Goal: Transaction & Acquisition: Purchase product/service

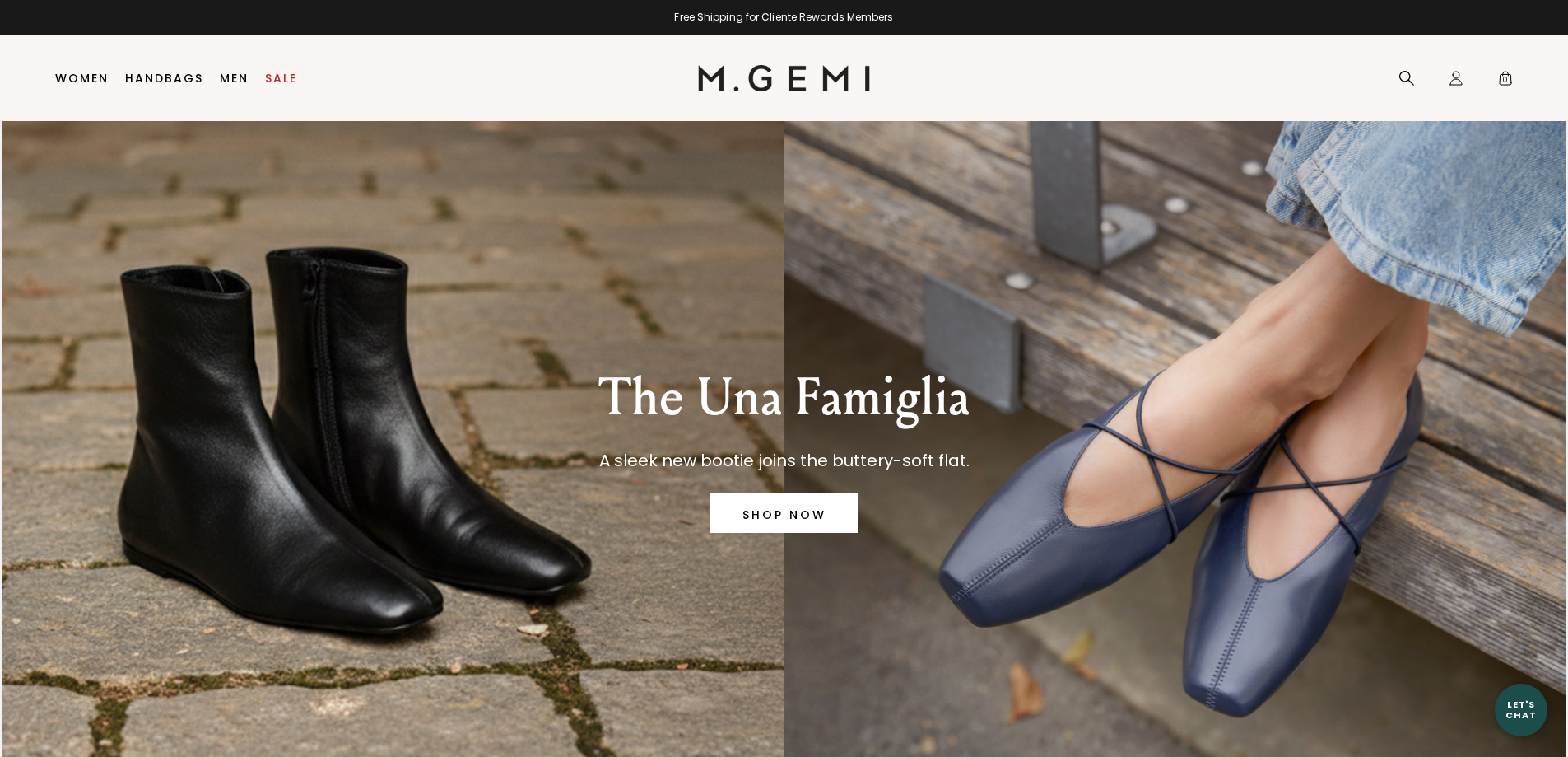
click at [161, 74] on link "Handbags" at bounding box center [164, 78] width 79 height 13
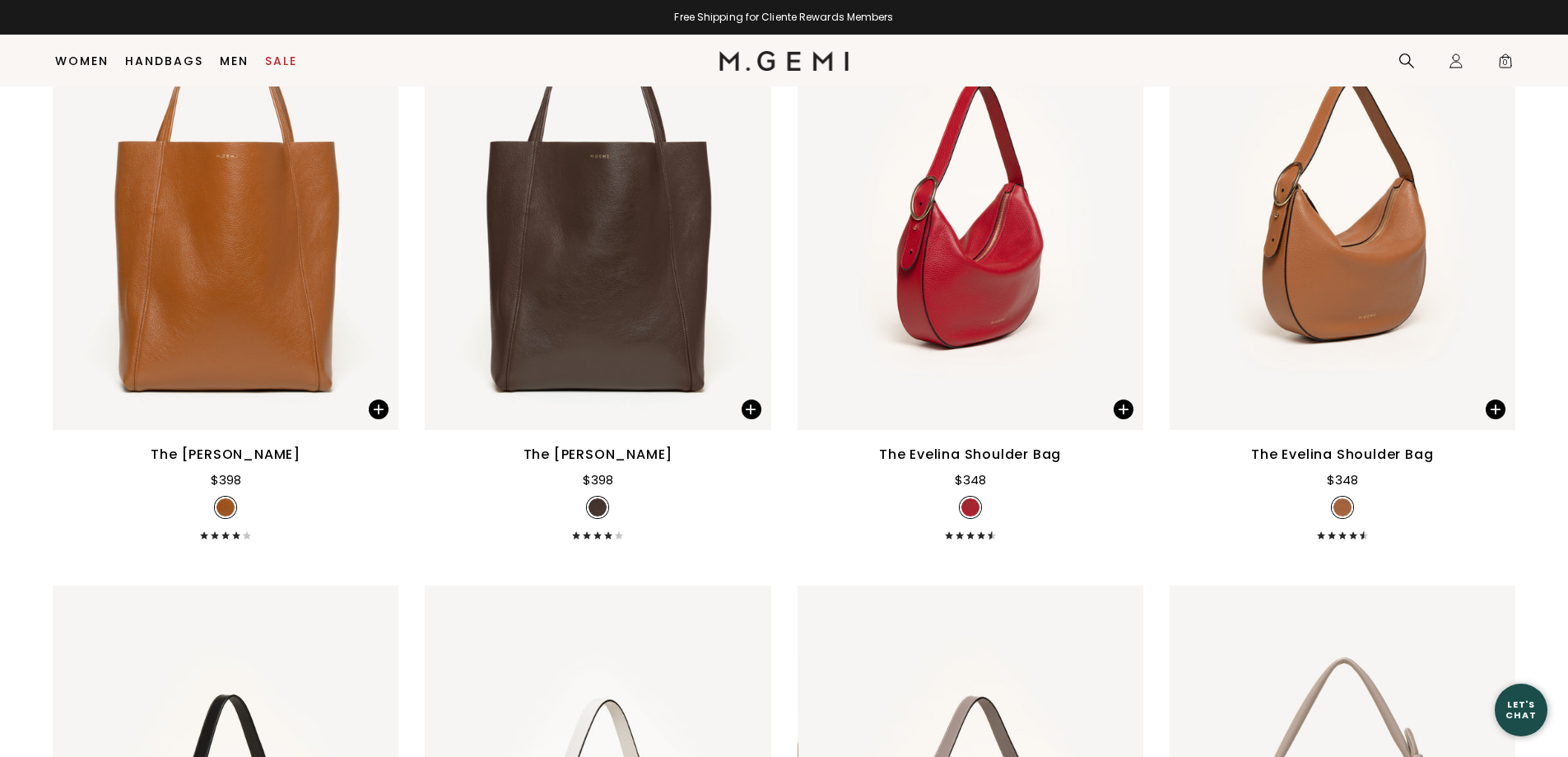
scroll to position [2799, 0]
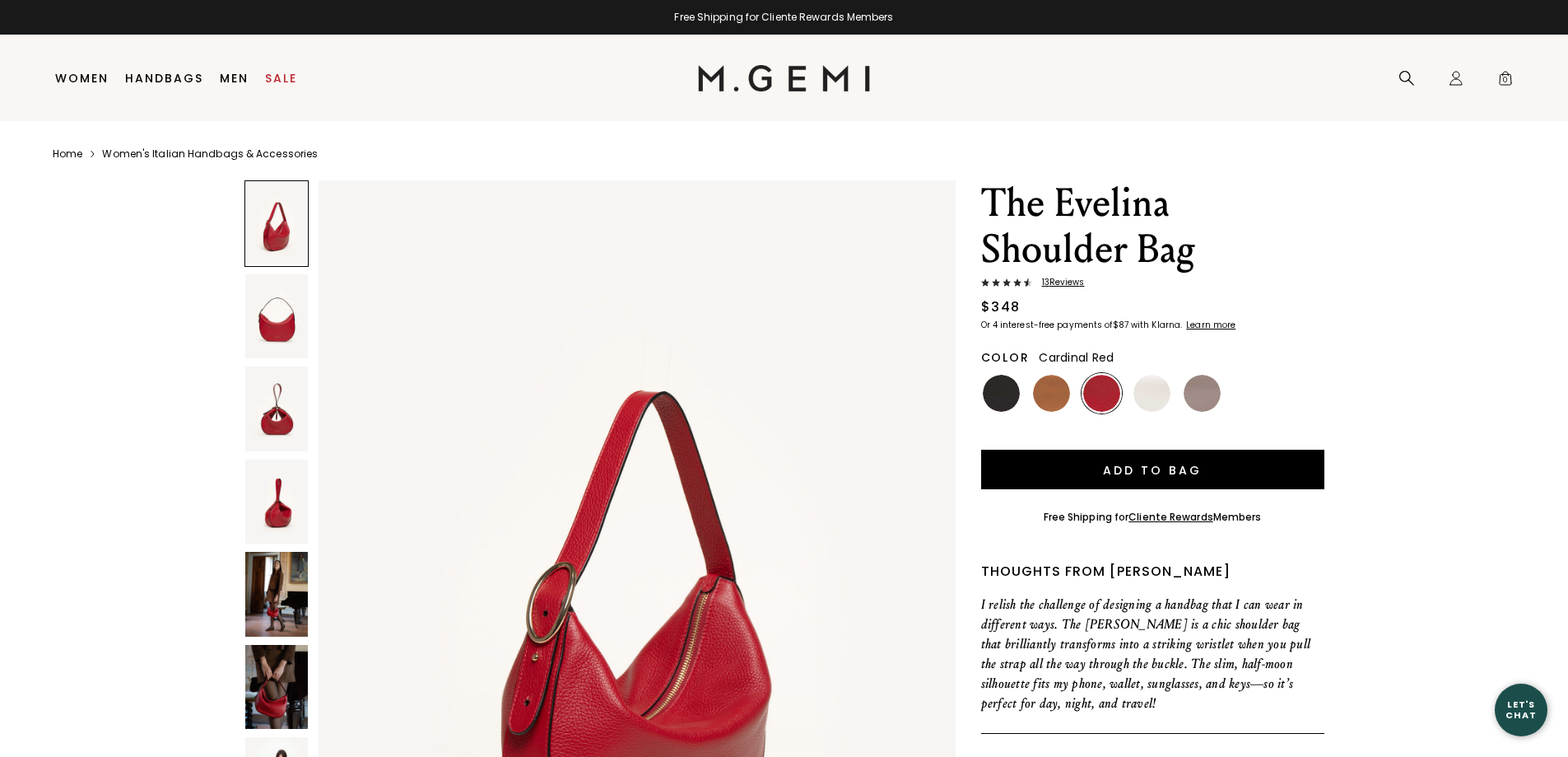
click at [281, 514] on img at bounding box center [277, 502] width 64 height 84
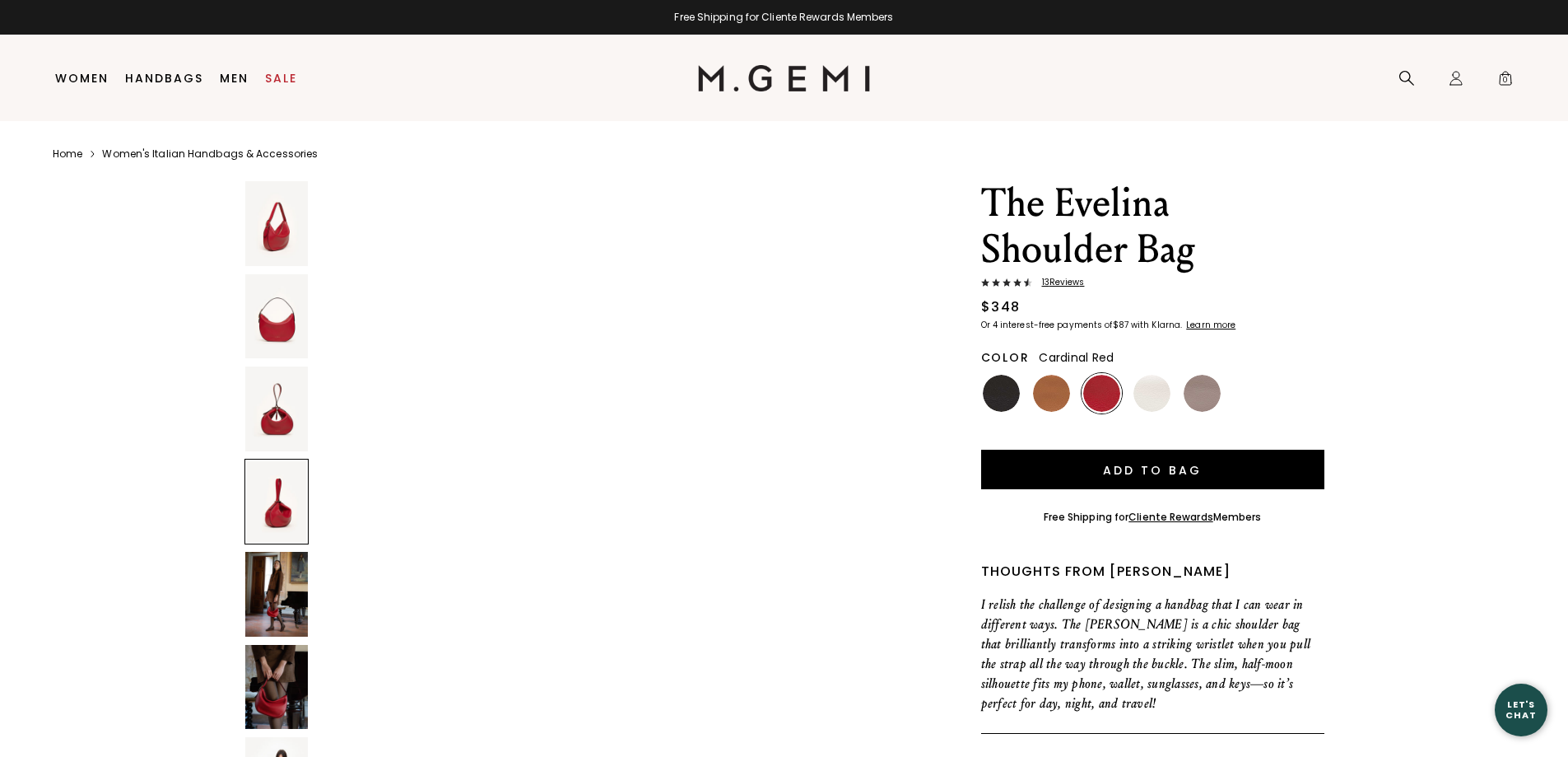
scroll to position [2545, 0]
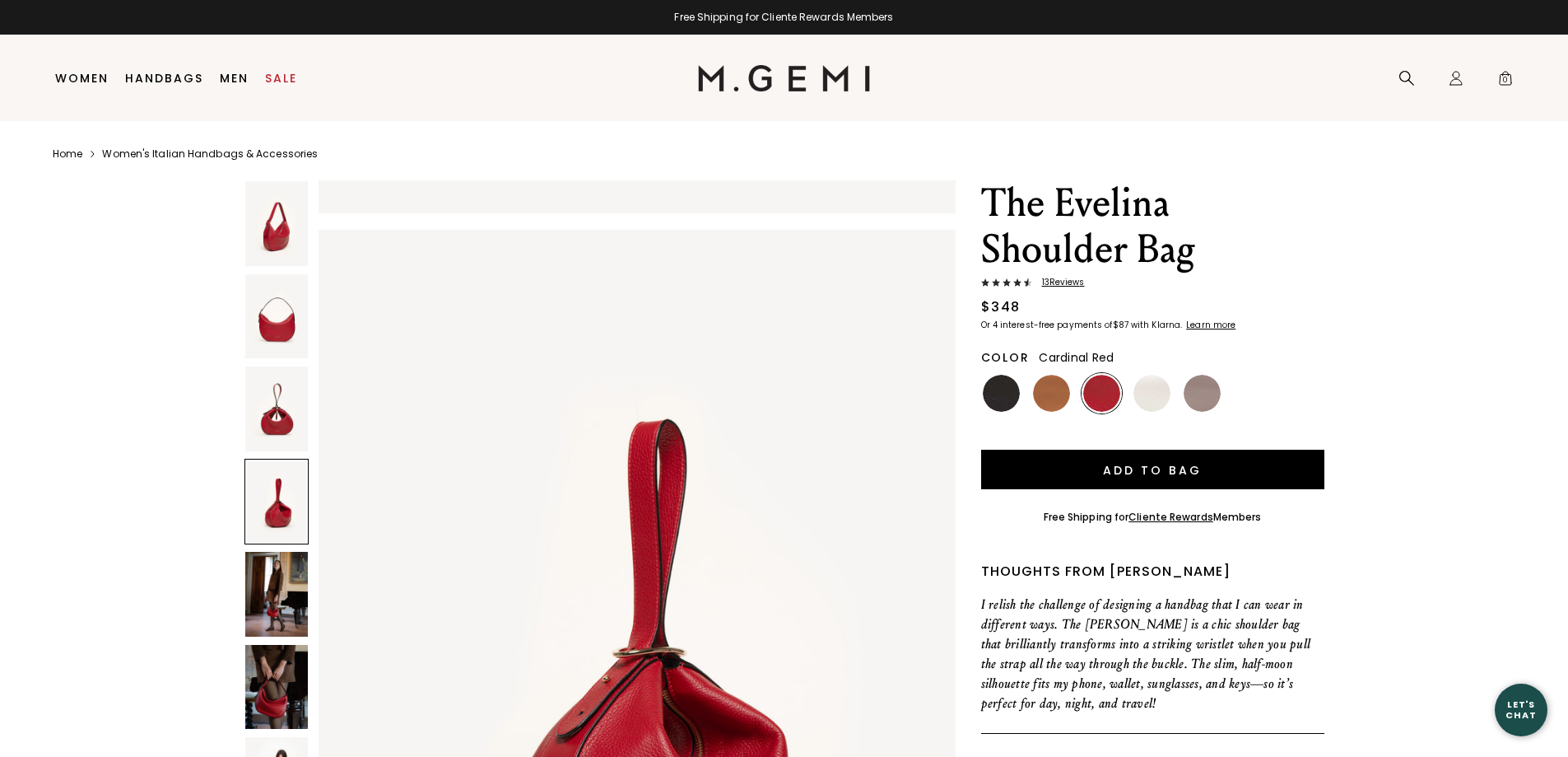
click at [281, 406] on img at bounding box center [277, 408] width 64 height 84
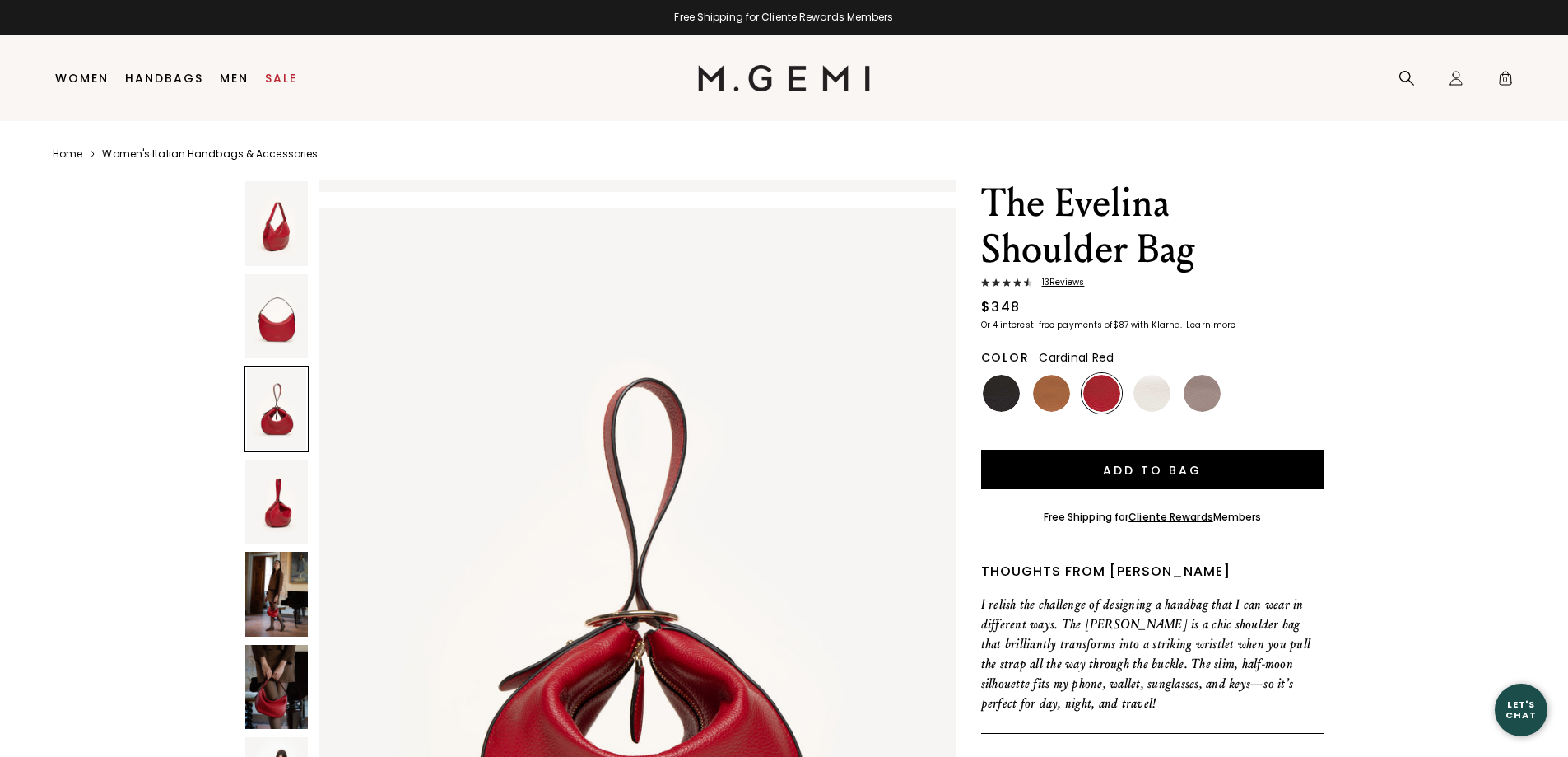
scroll to position [1698, 0]
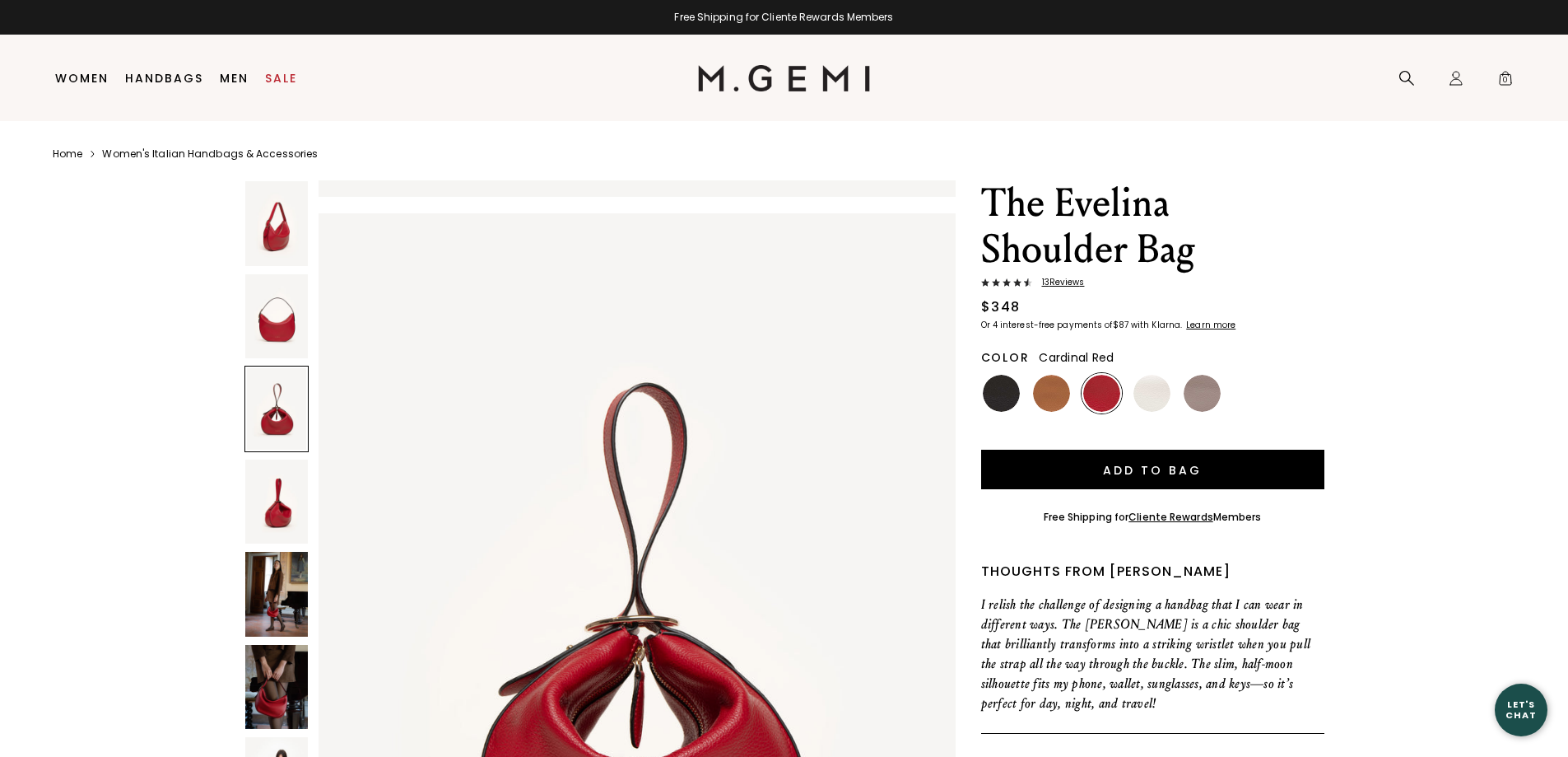
click at [291, 509] on img at bounding box center [277, 502] width 64 height 84
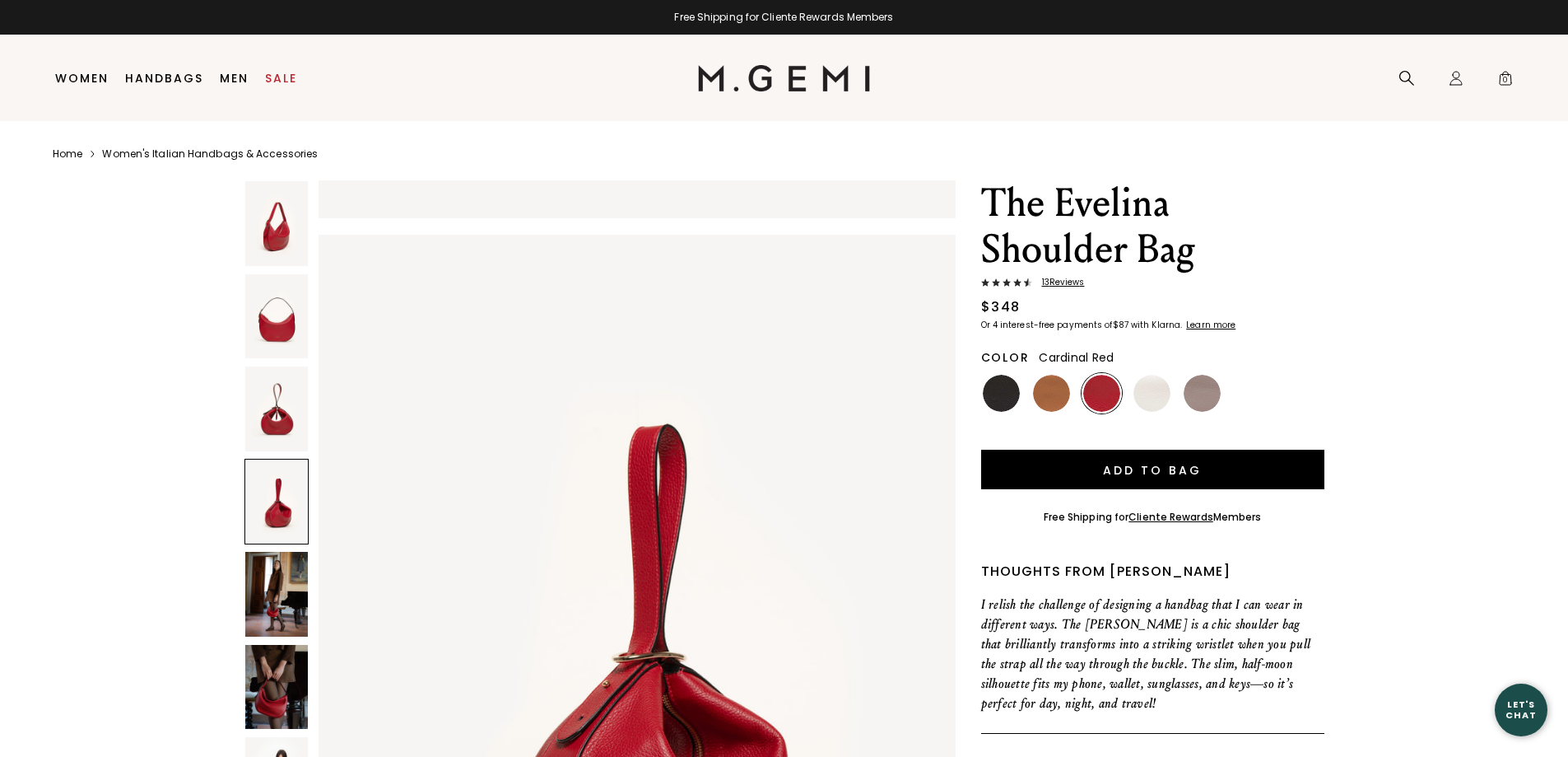
scroll to position [2545, 0]
click at [288, 596] on img at bounding box center [277, 594] width 64 height 84
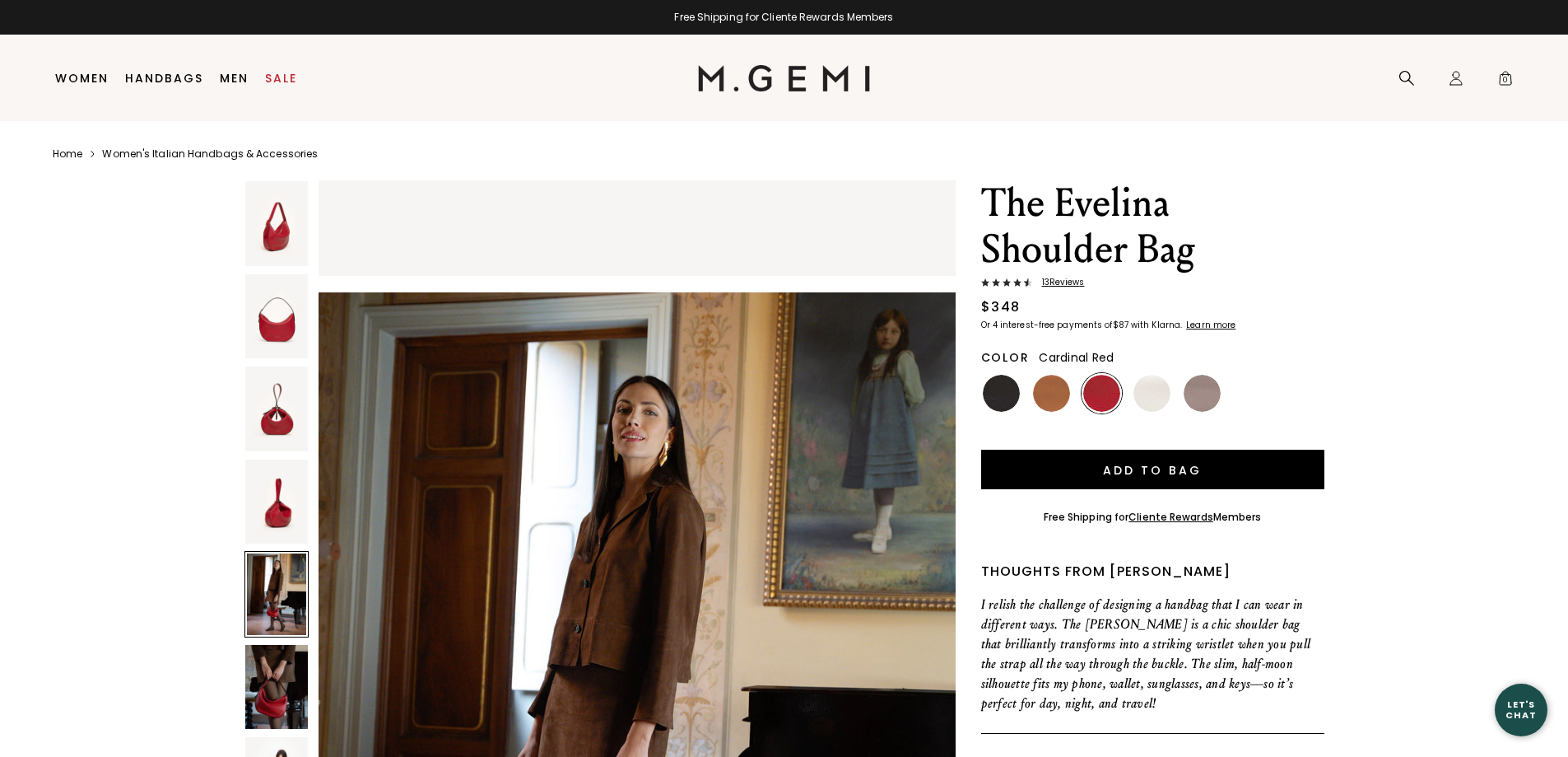
scroll to position [3394, 0]
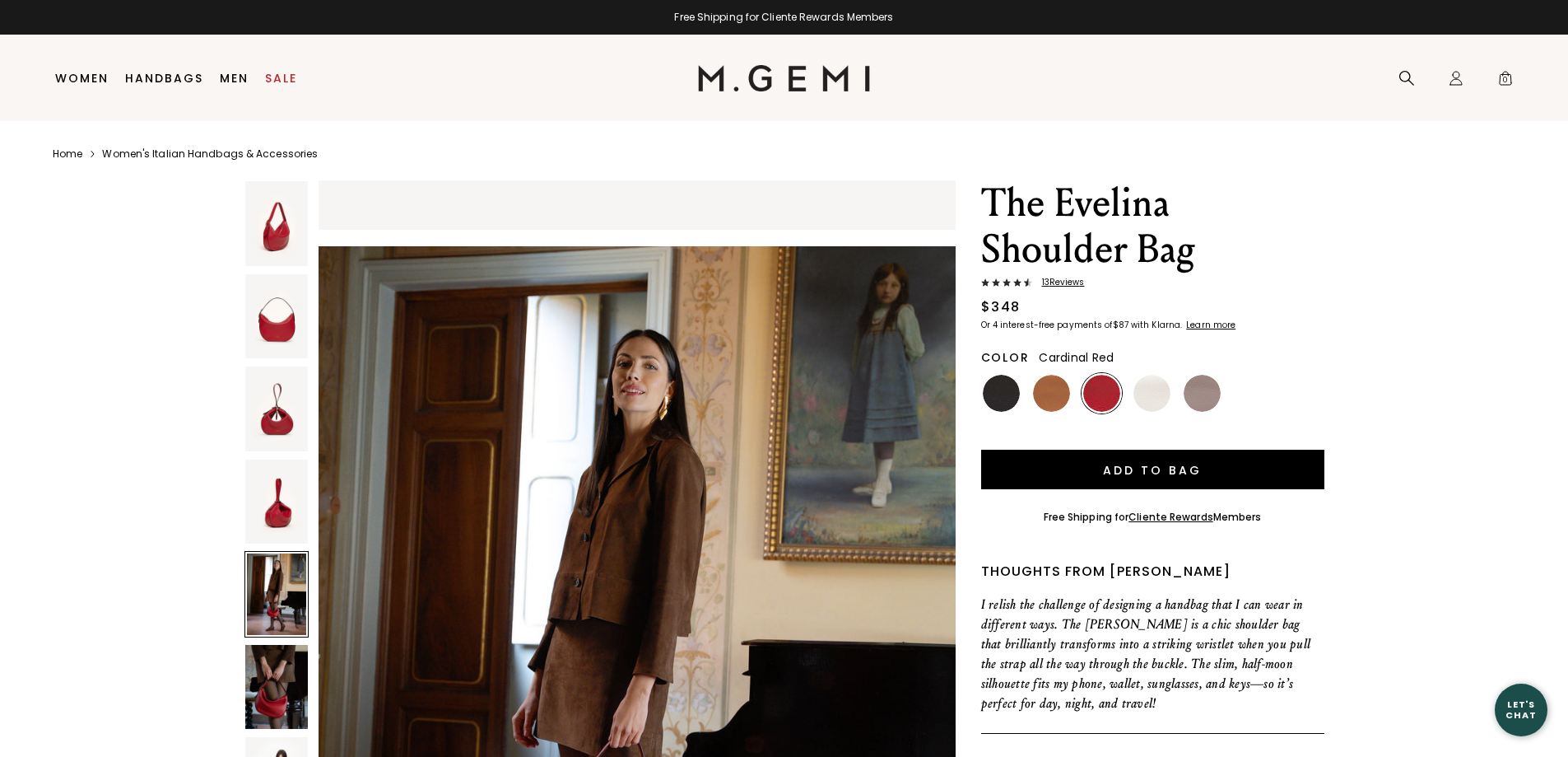
click at [284, 504] on img at bounding box center [277, 502] width 64 height 84
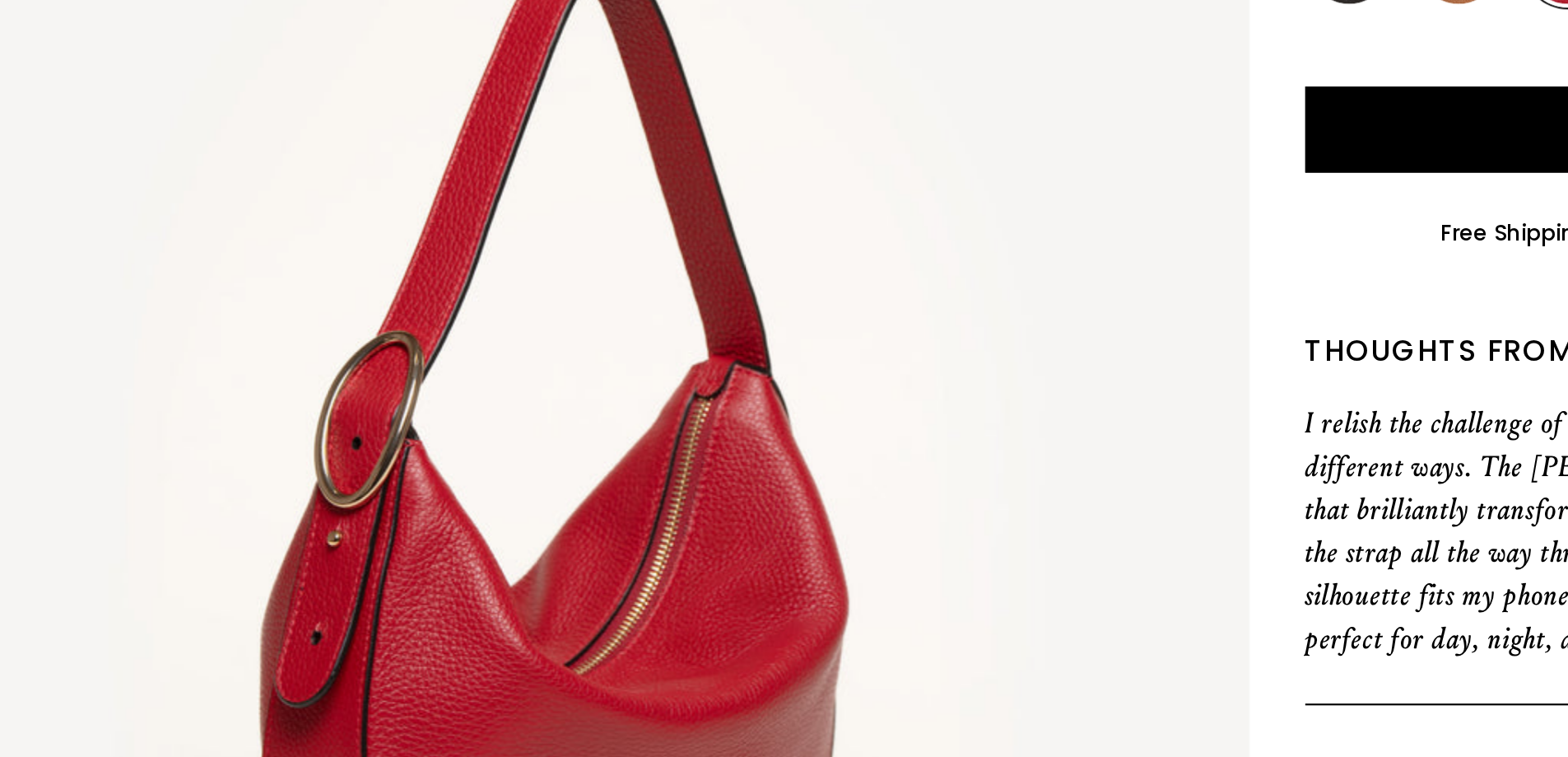
scroll to position [0, 0]
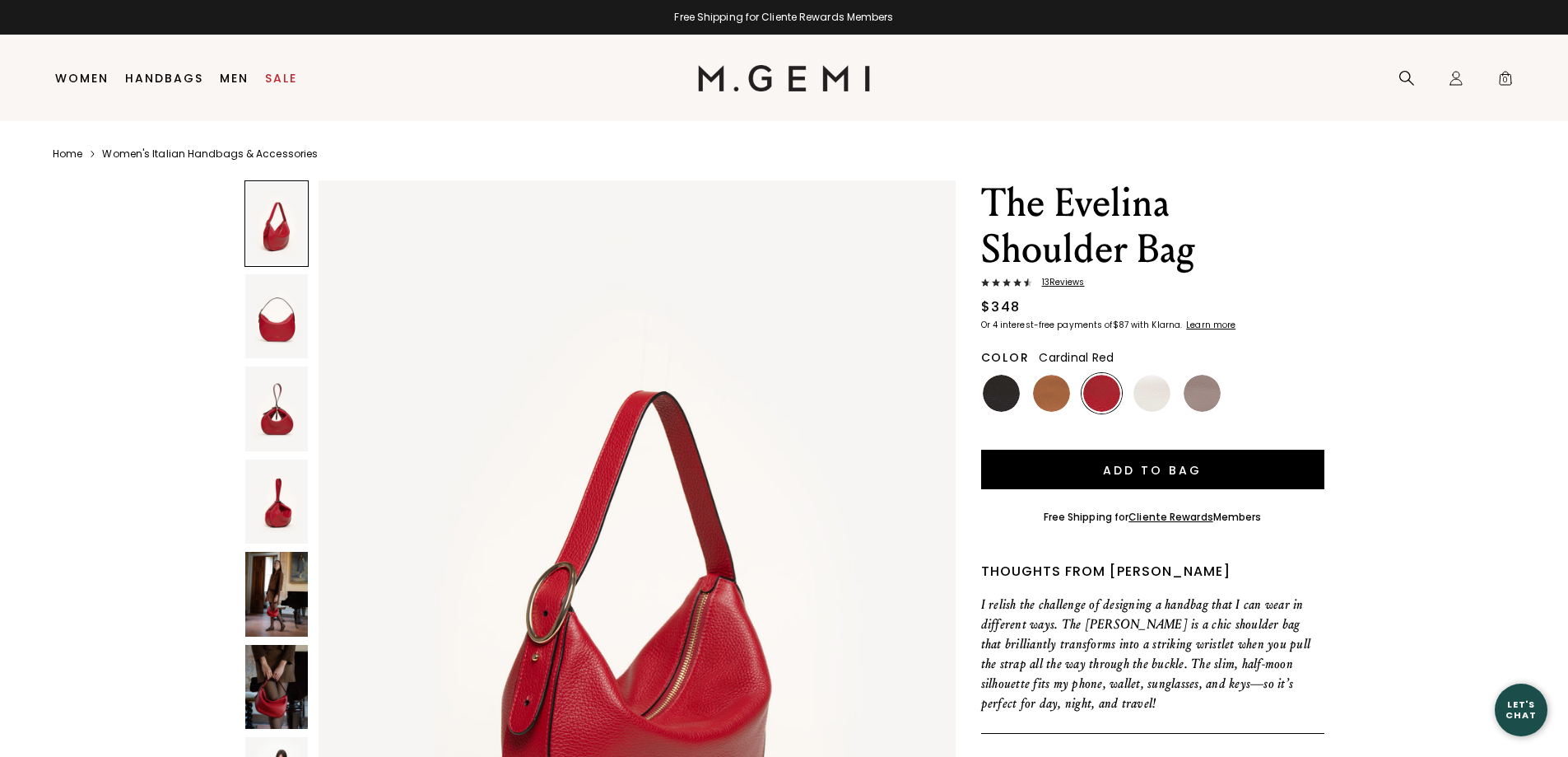
click at [79, 74] on link "Women" at bounding box center [81, 78] width 53 height 13
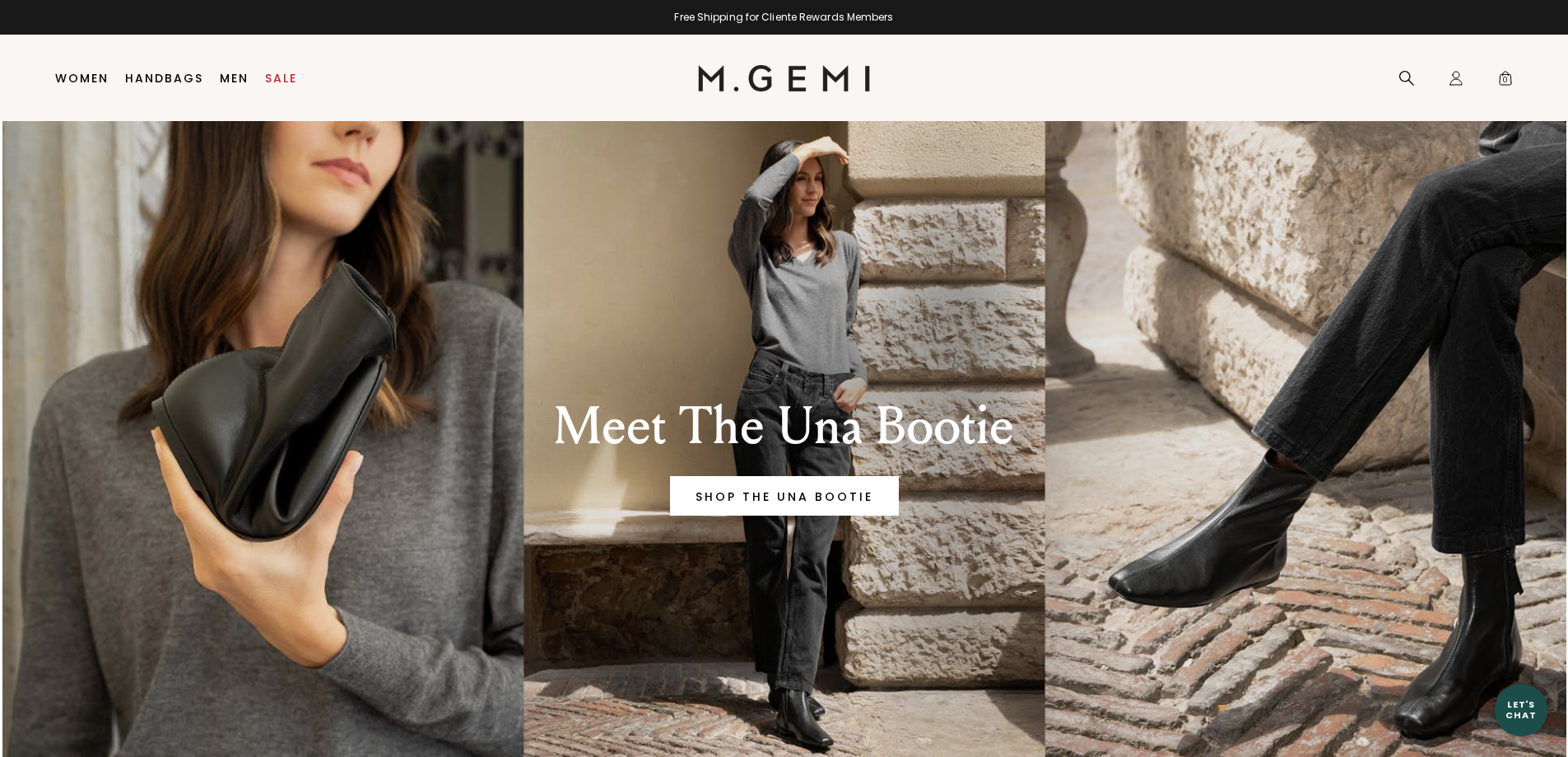
click at [85, 80] on link "Women" at bounding box center [81, 78] width 53 height 13
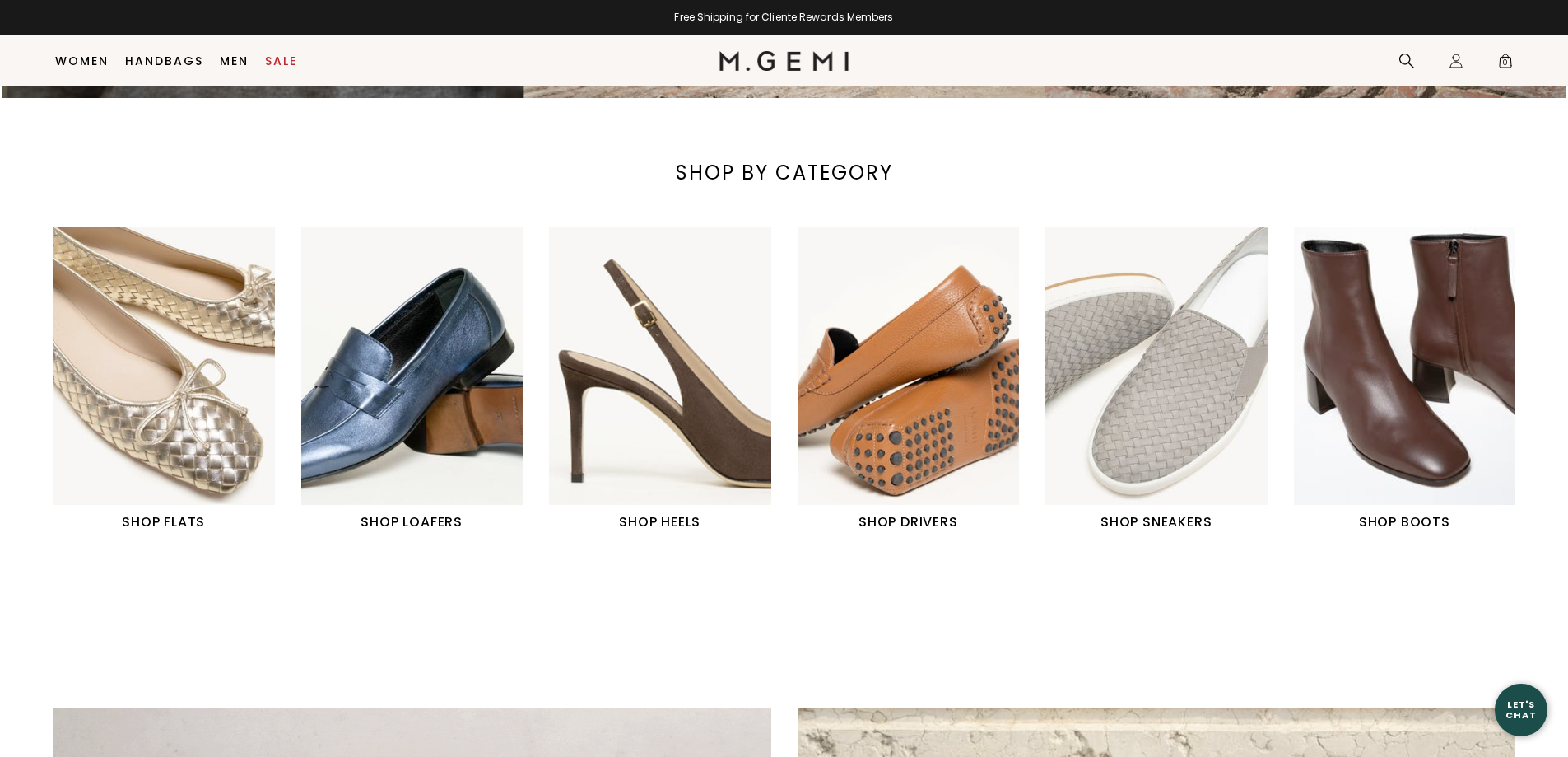
scroll to position [644, 0]
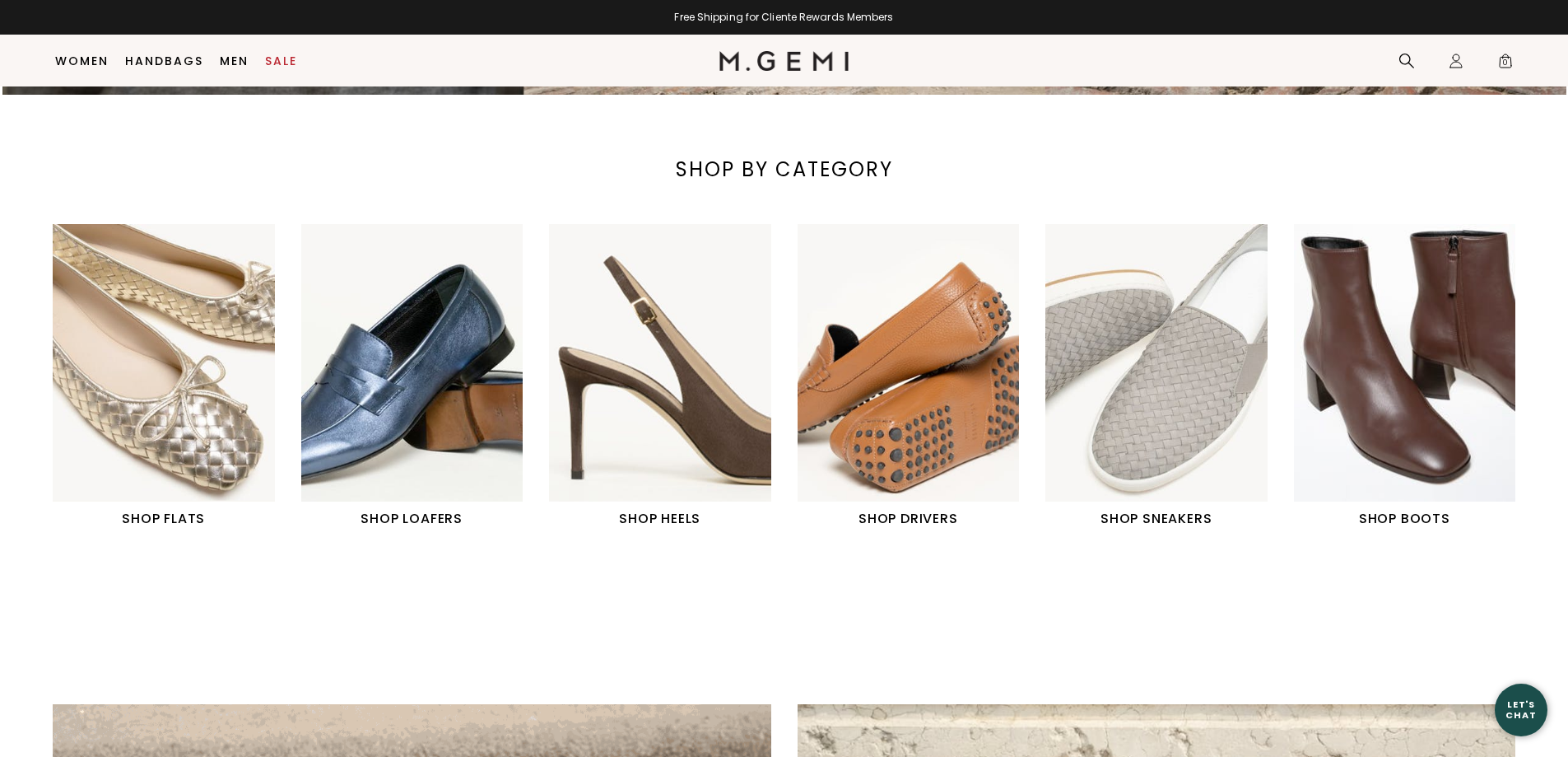
click at [194, 390] on img "1 / 6" at bounding box center [164, 362] width 222 height 278
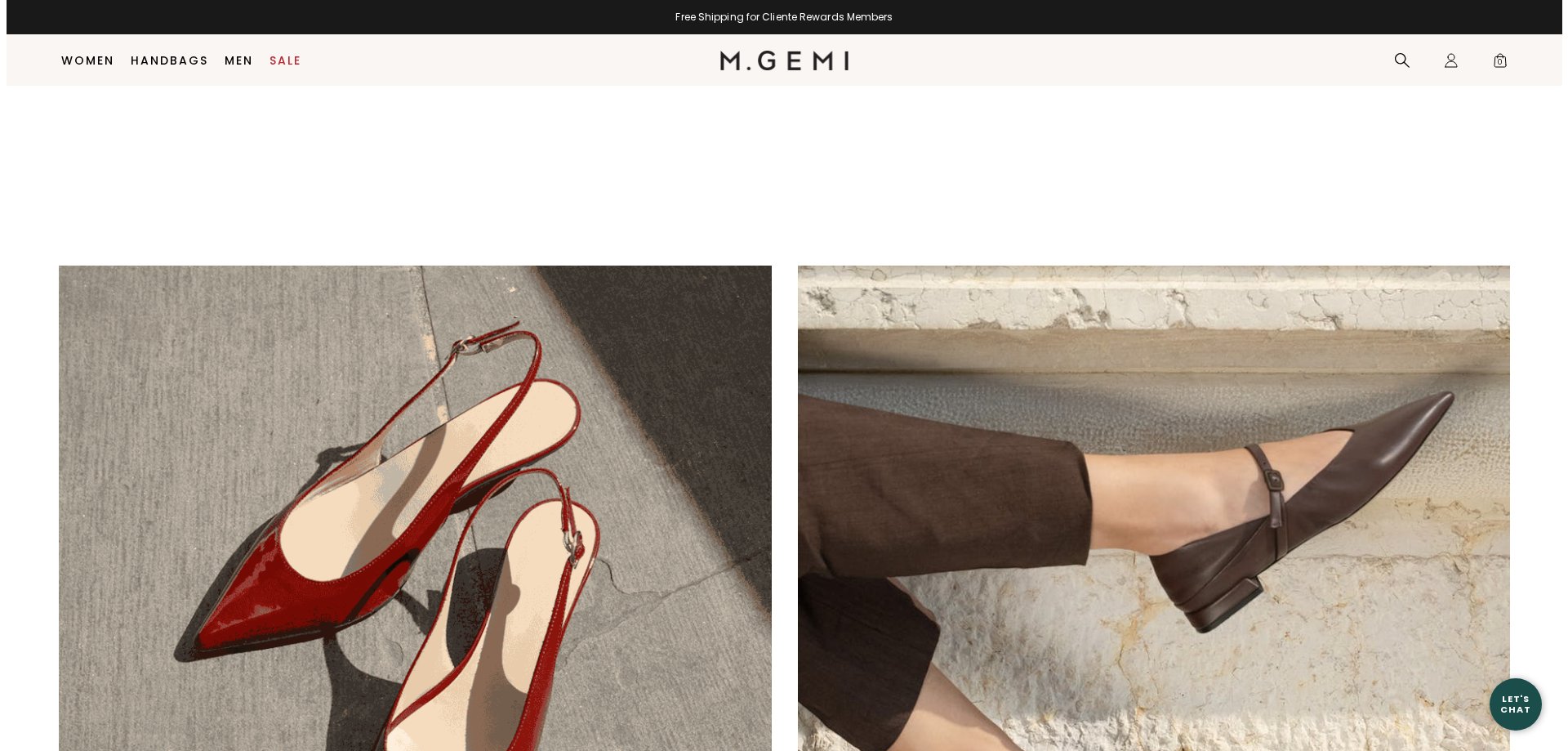
scroll to position [1060, 0]
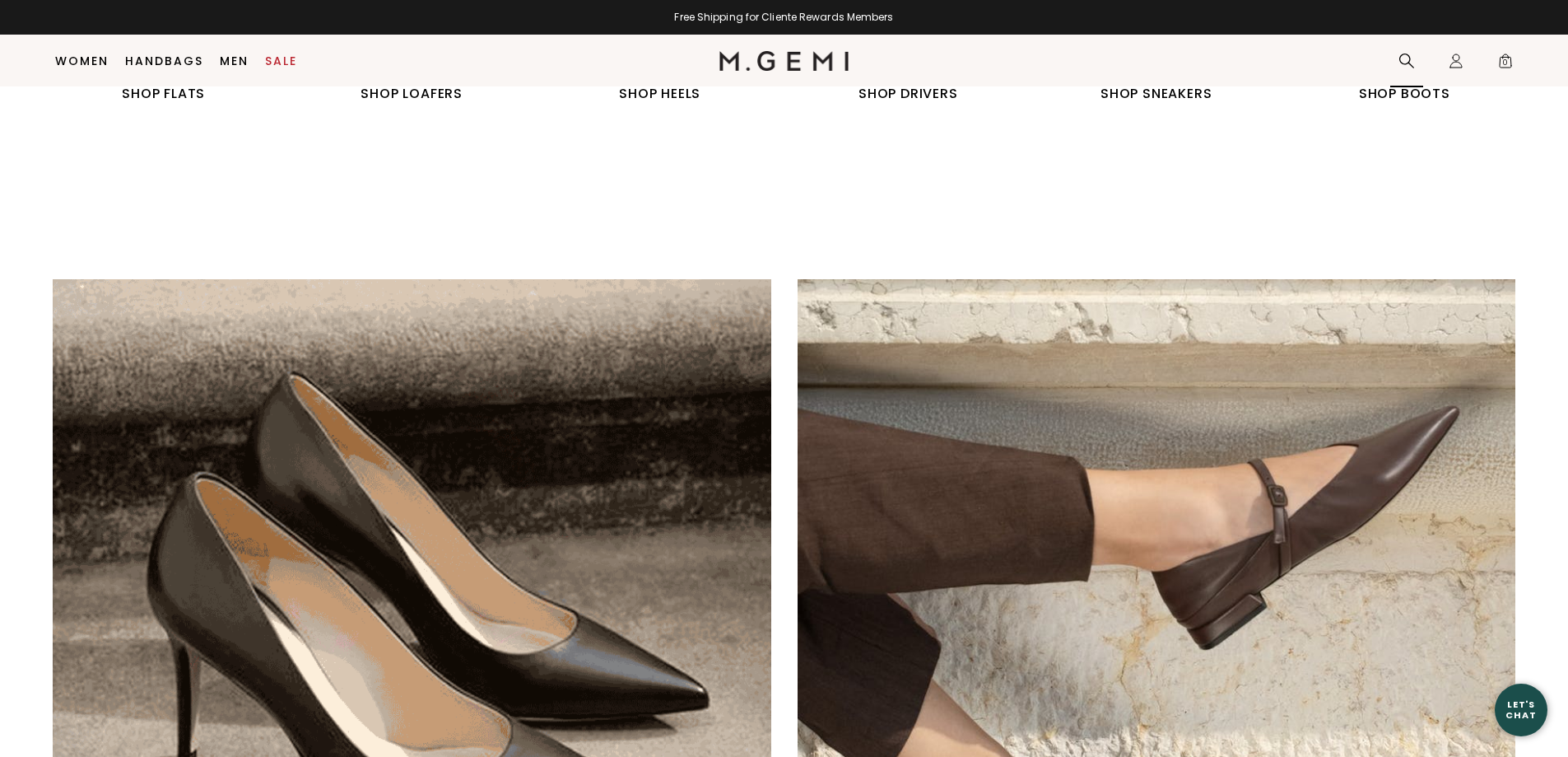
click at [1404, 59] on icon at bounding box center [1406, 61] width 17 height 17
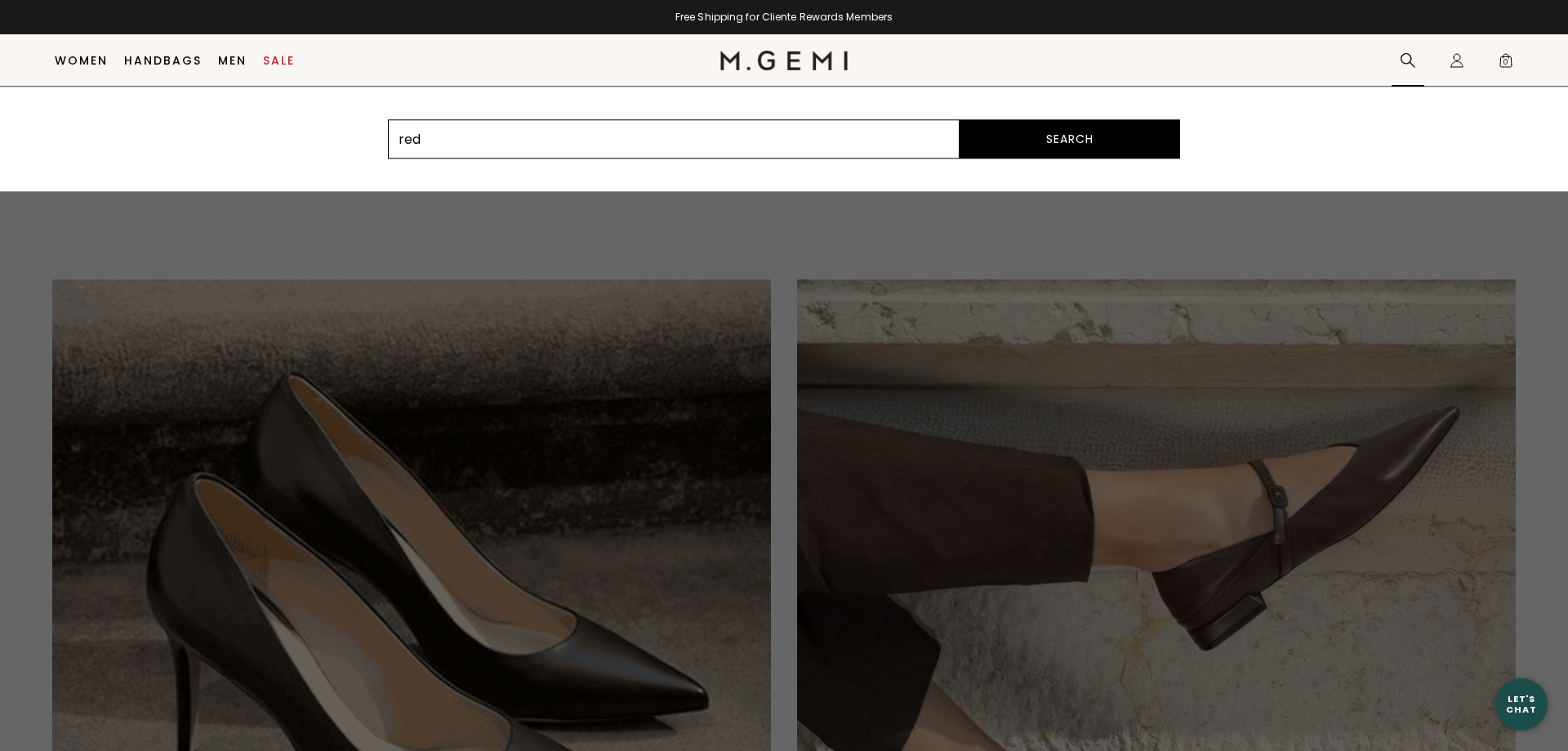
type input "Red shoes"
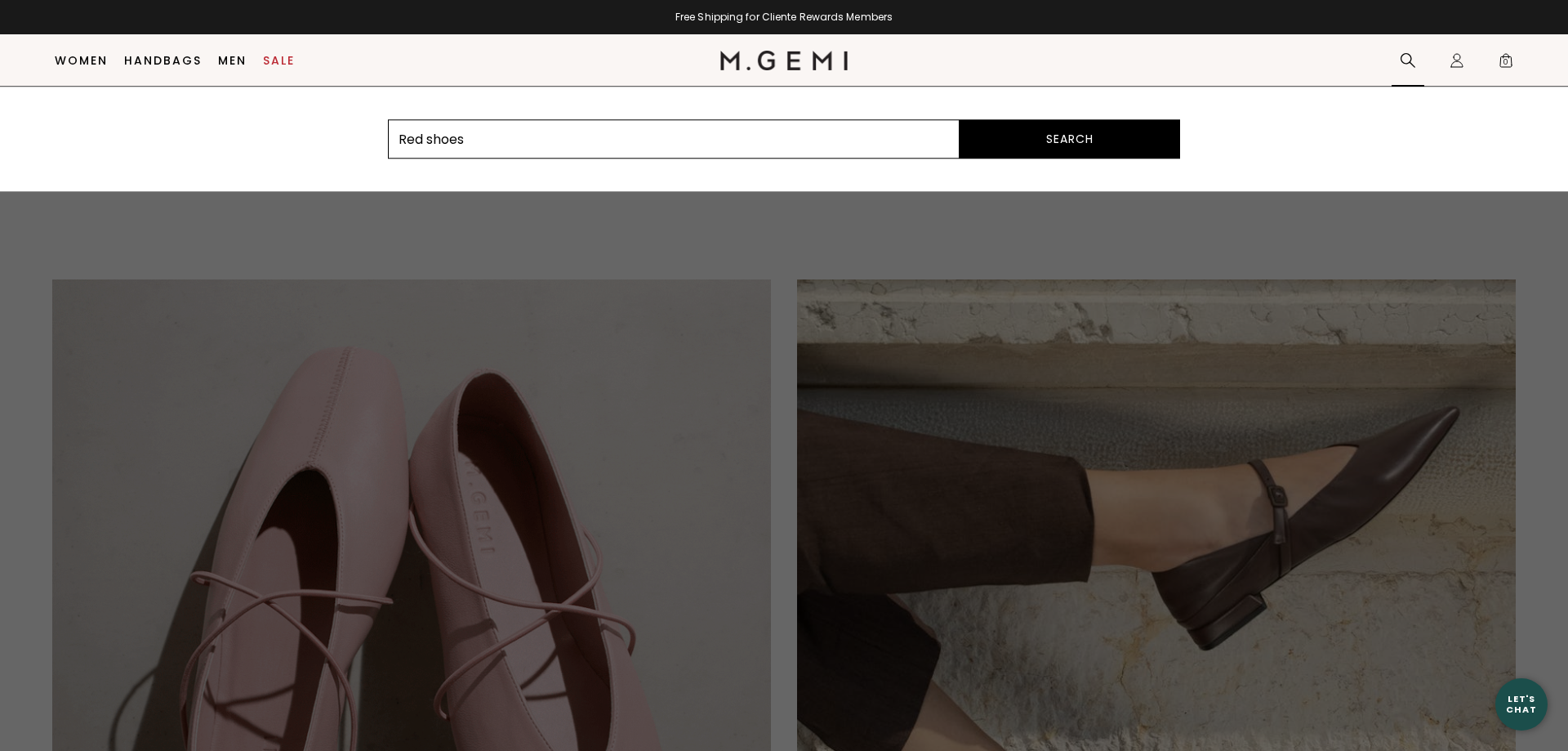
click at [1045, 131] on button "Search" at bounding box center [1069, 138] width 220 height 39
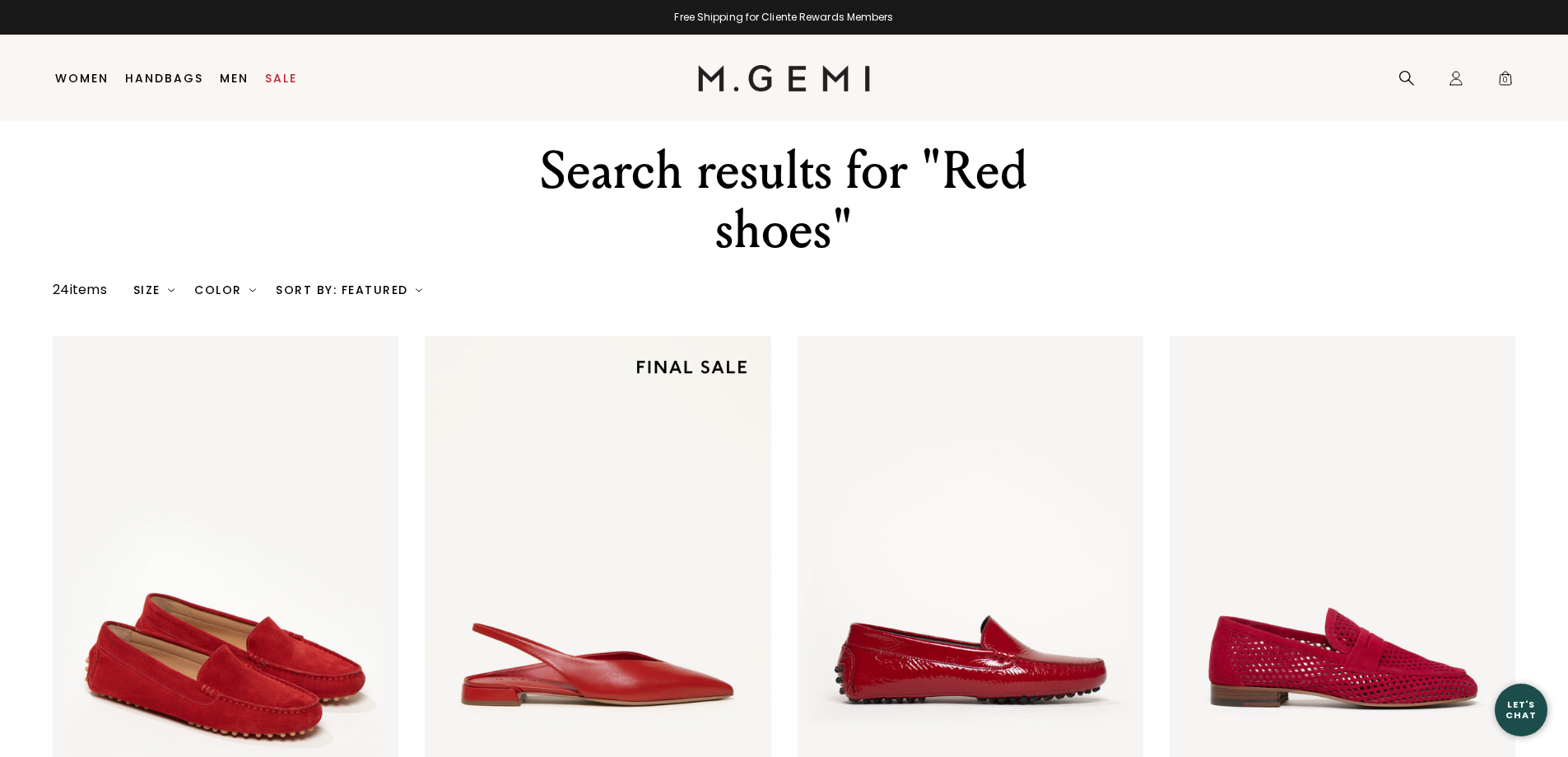
click at [160, 294] on div "Size" at bounding box center [154, 289] width 42 height 13
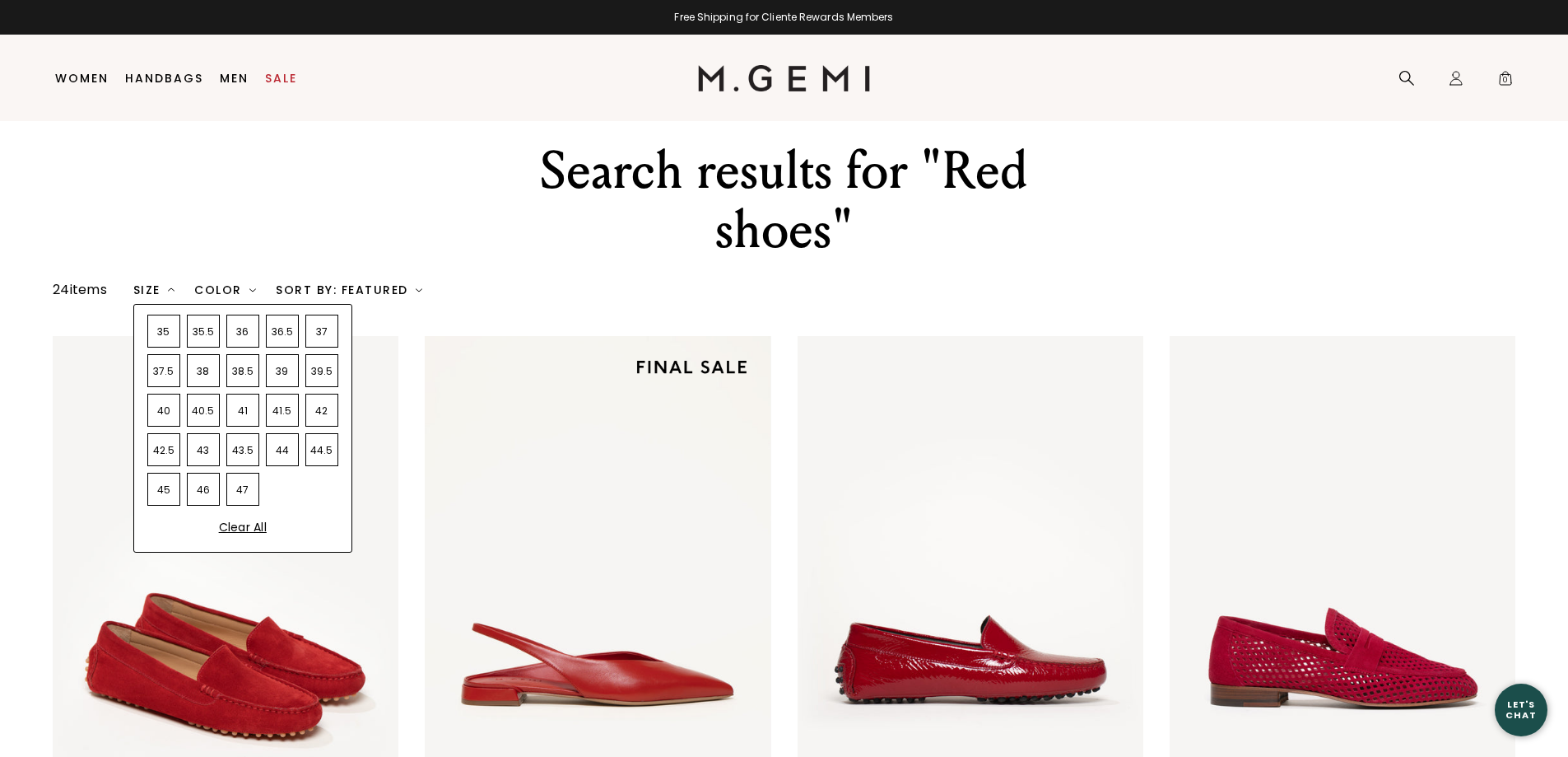
click at [252, 372] on div "38.5" at bounding box center [243, 371] width 33 height 33
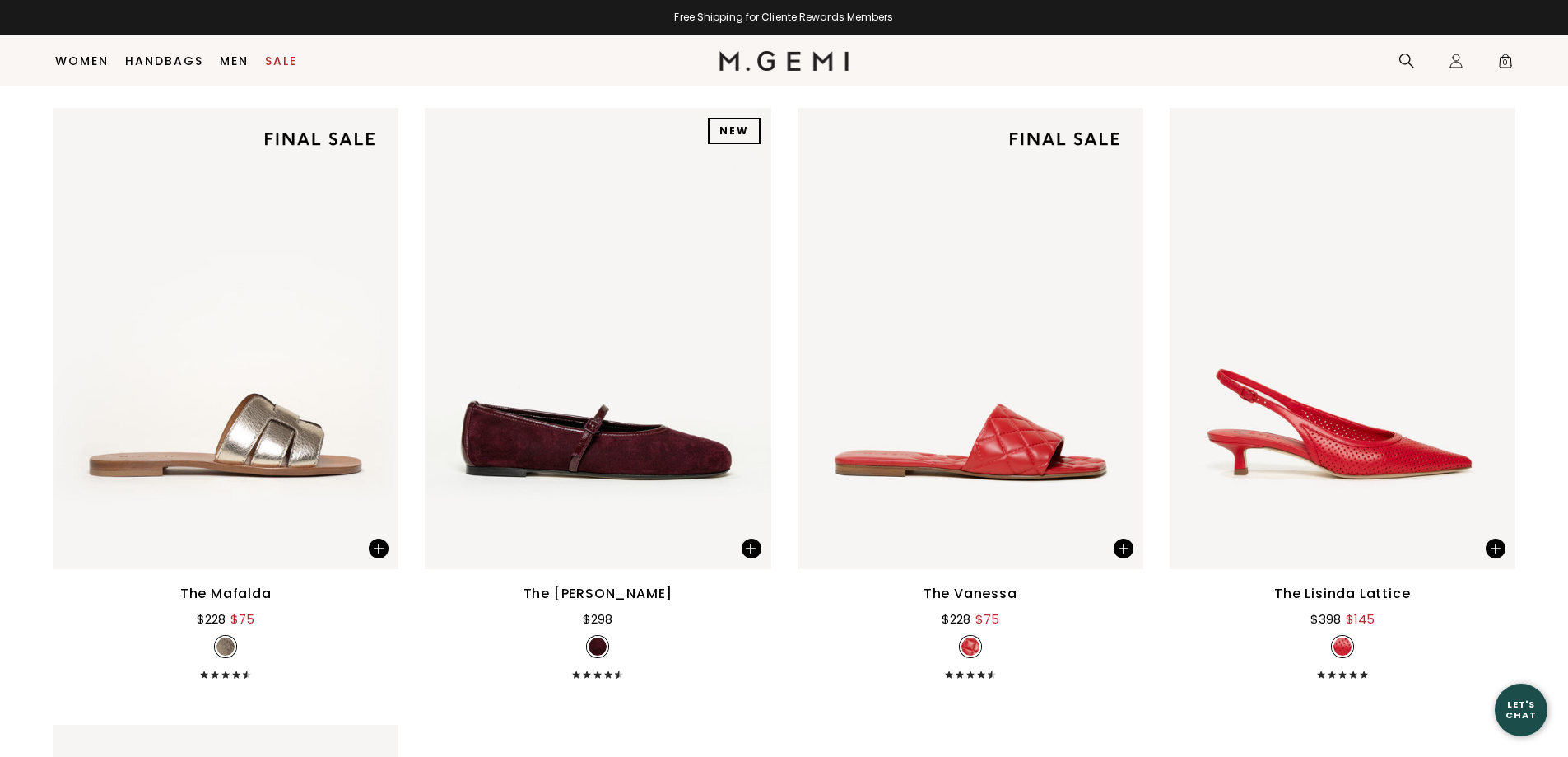
scroll to position [2097, 0]
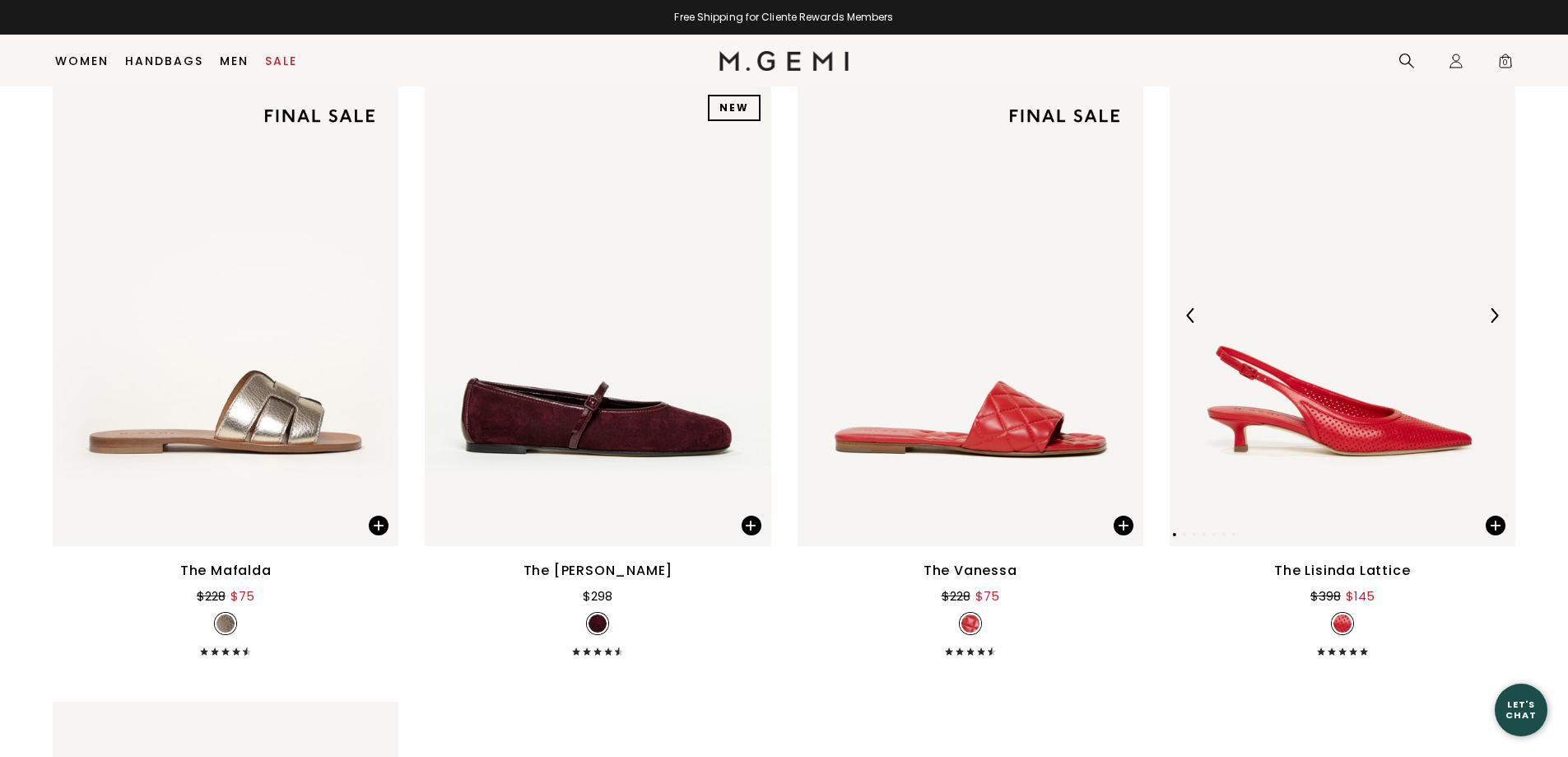
click at [1498, 324] on div at bounding box center [1493, 315] width 27 height 27
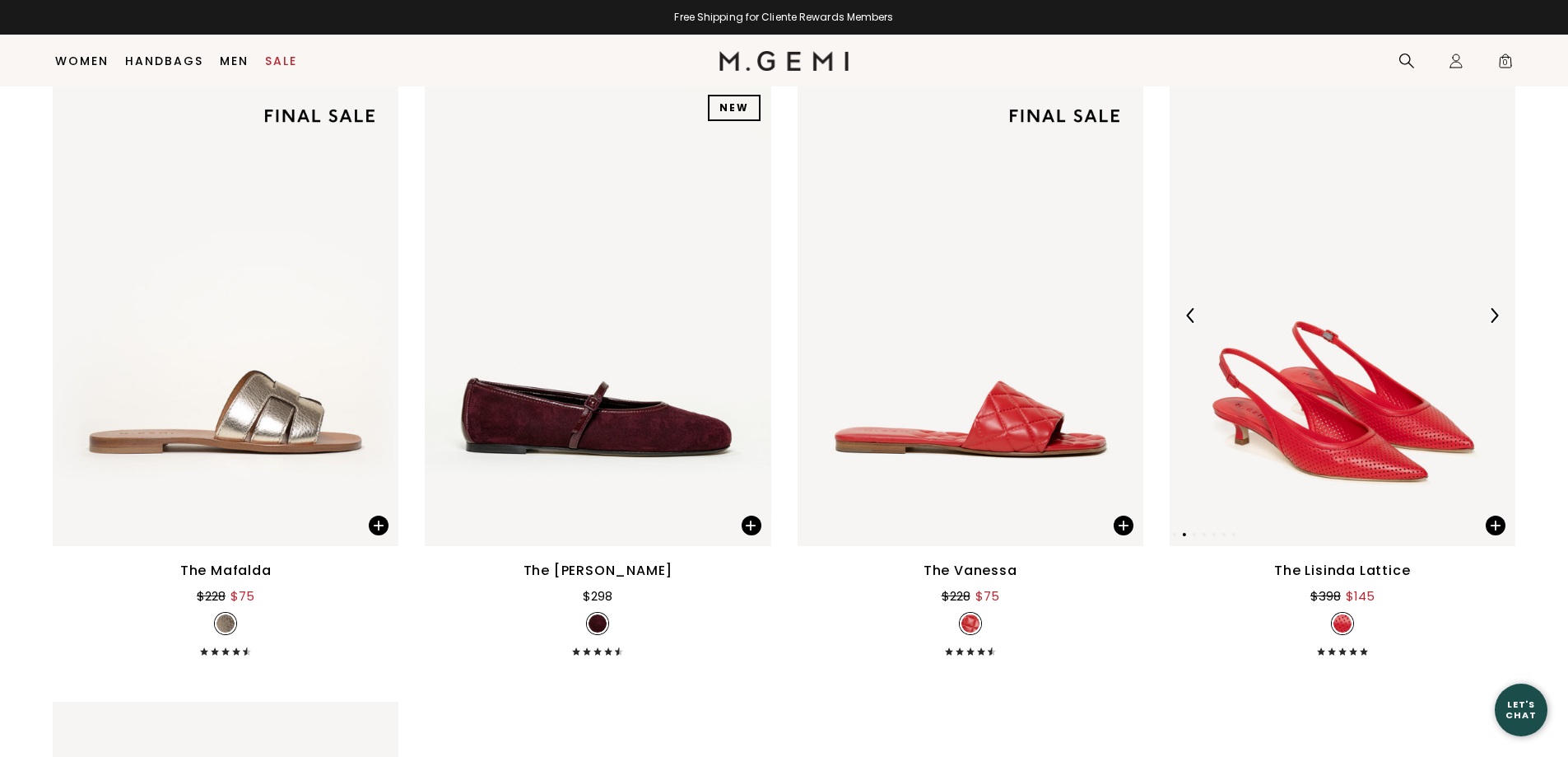
click at [1498, 322] on img at bounding box center [1493, 315] width 15 height 15
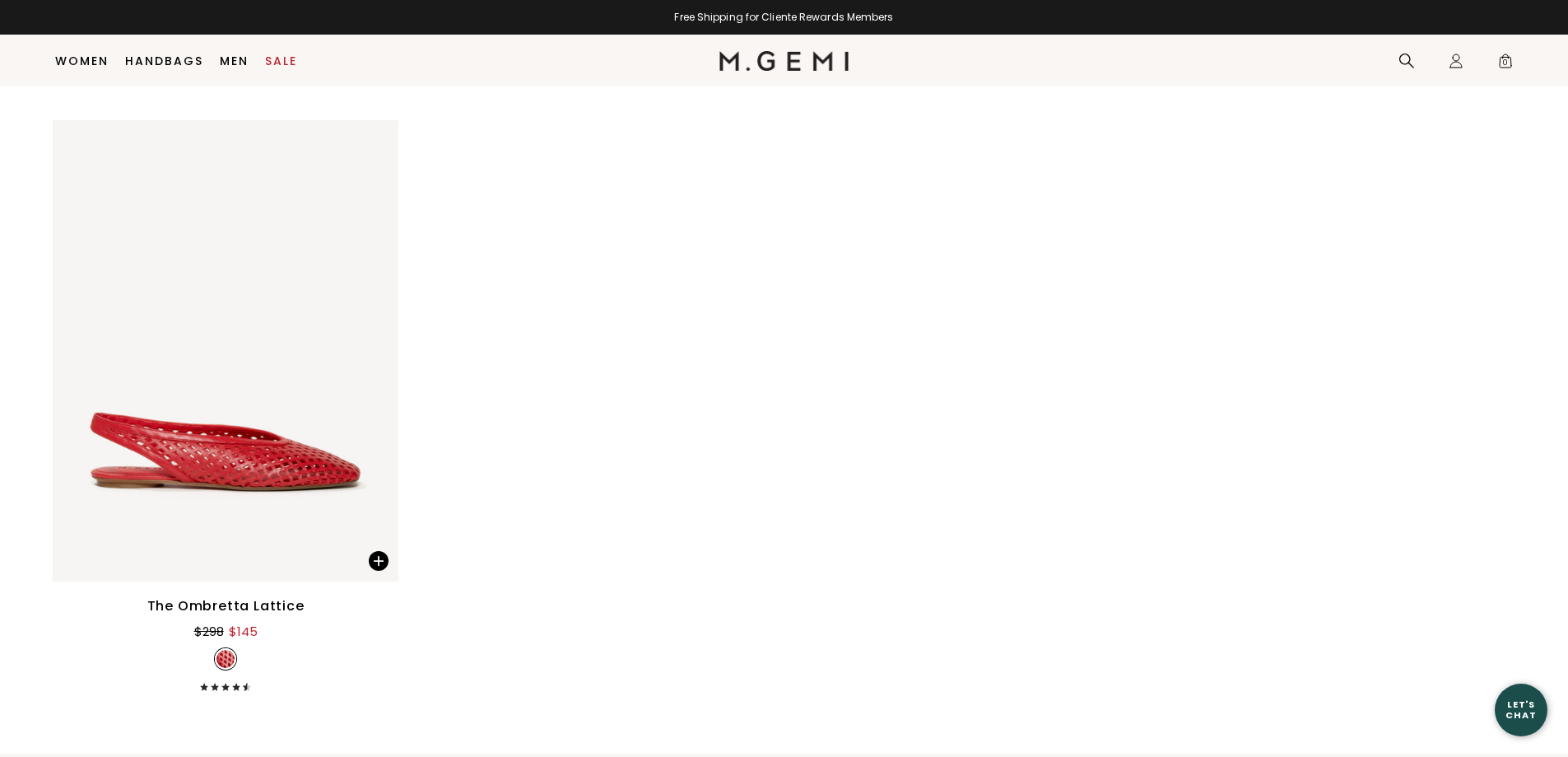
scroll to position [2711, 0]
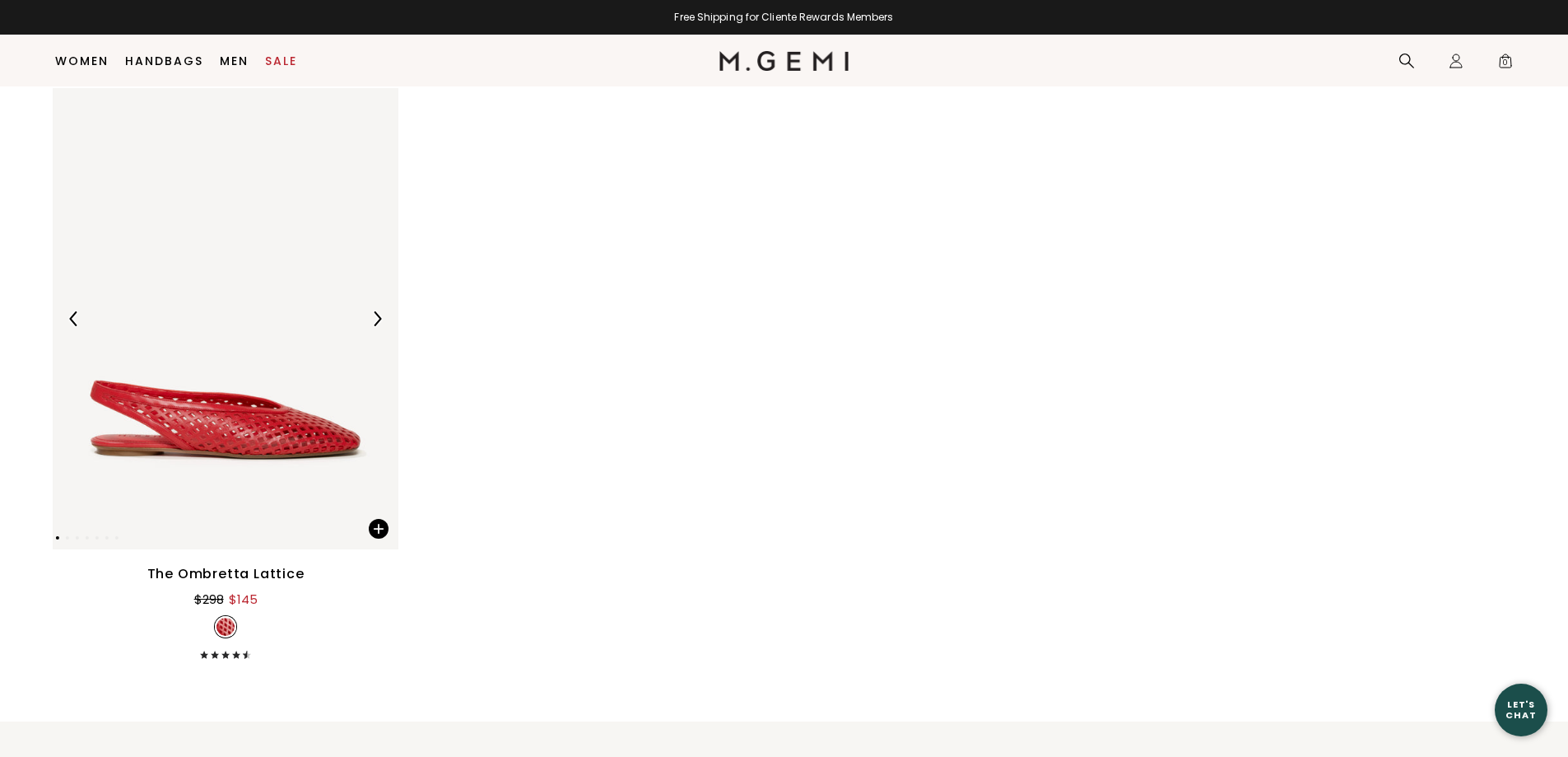
click at [375, 308] on div at bounding box center [377, 318] width 27 height 27
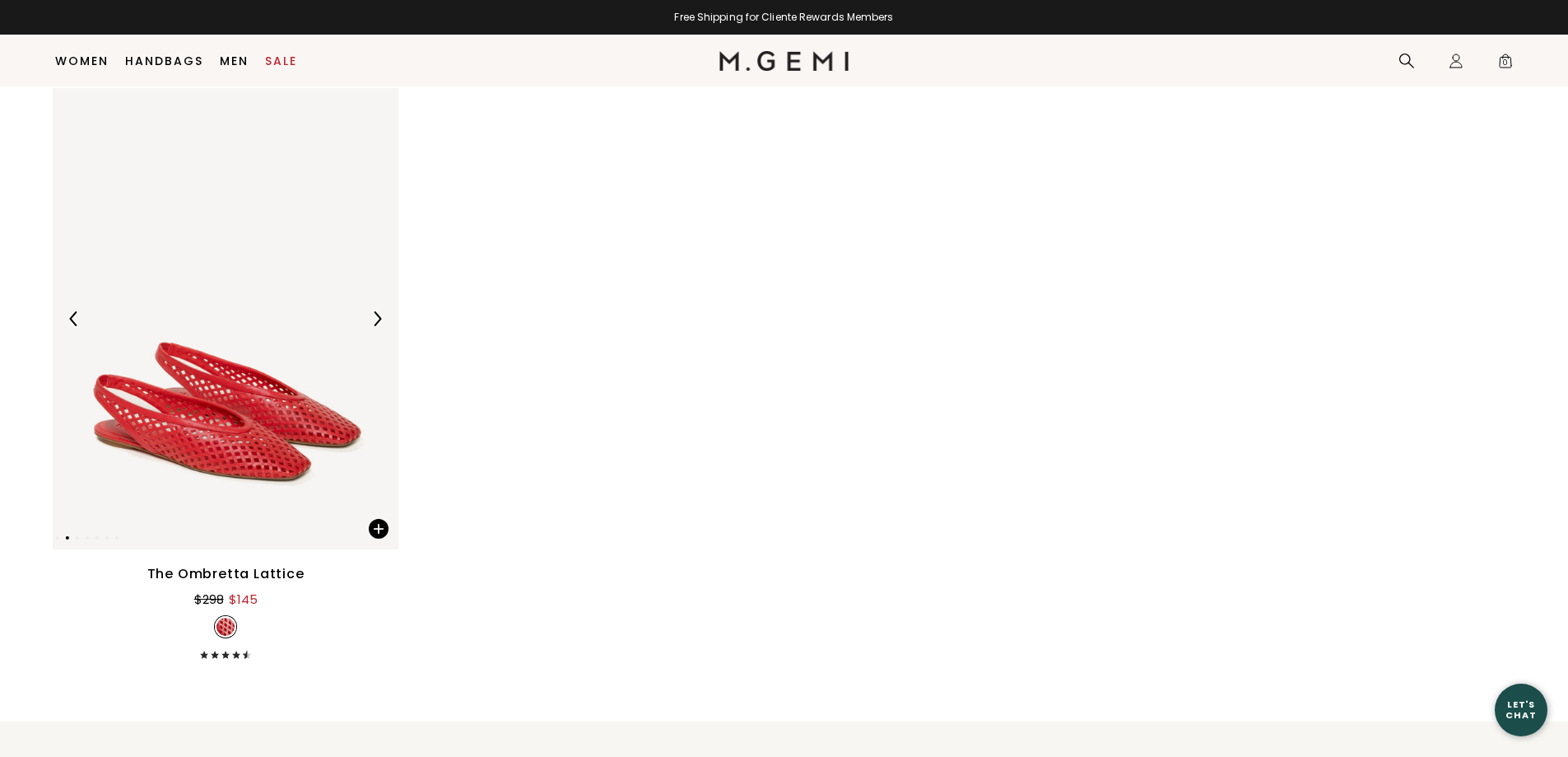
click at [375, 309] on div at bounding box center [377, 318] width 27 height 27
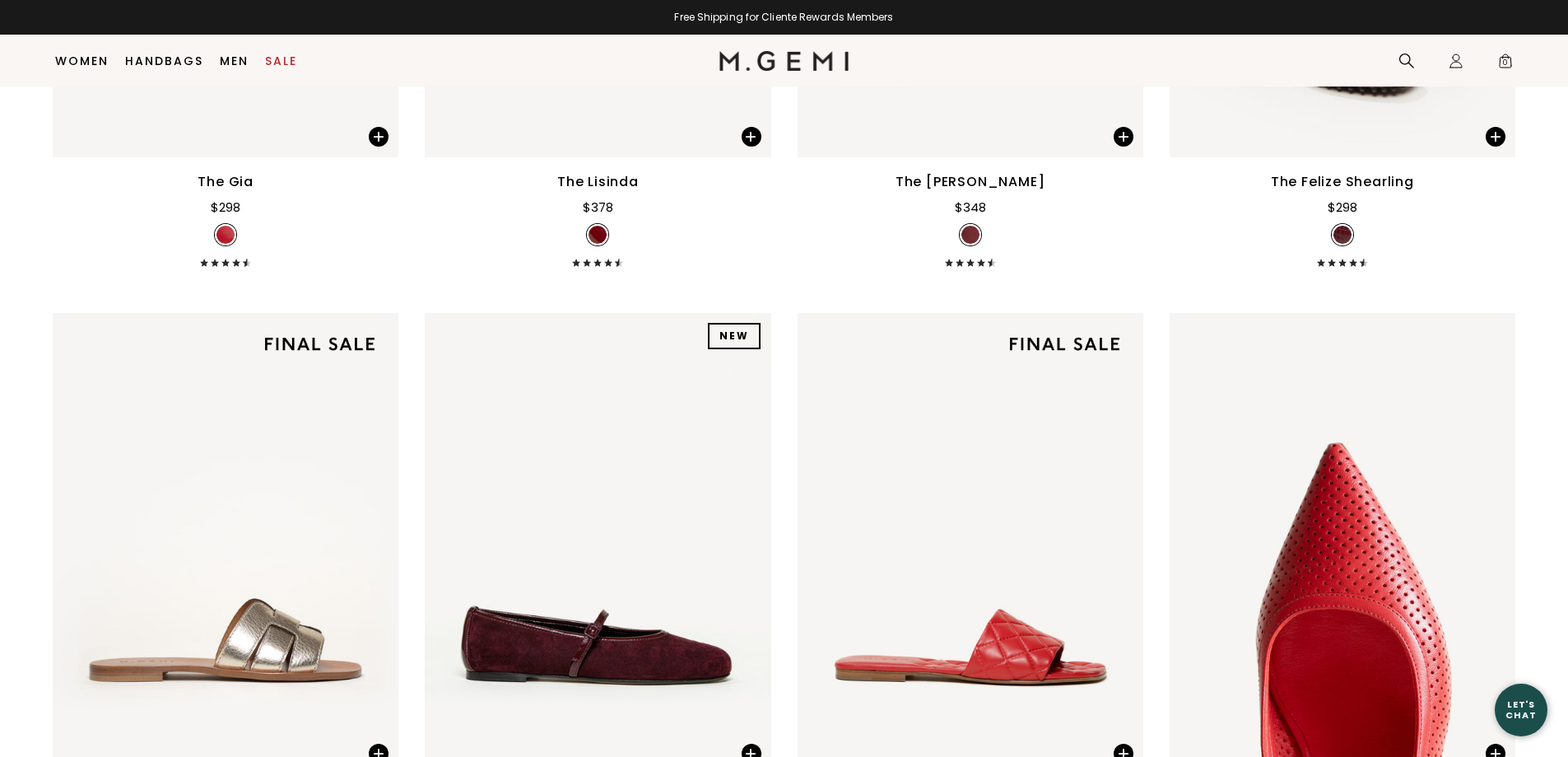
scroll to position [1488, 0]
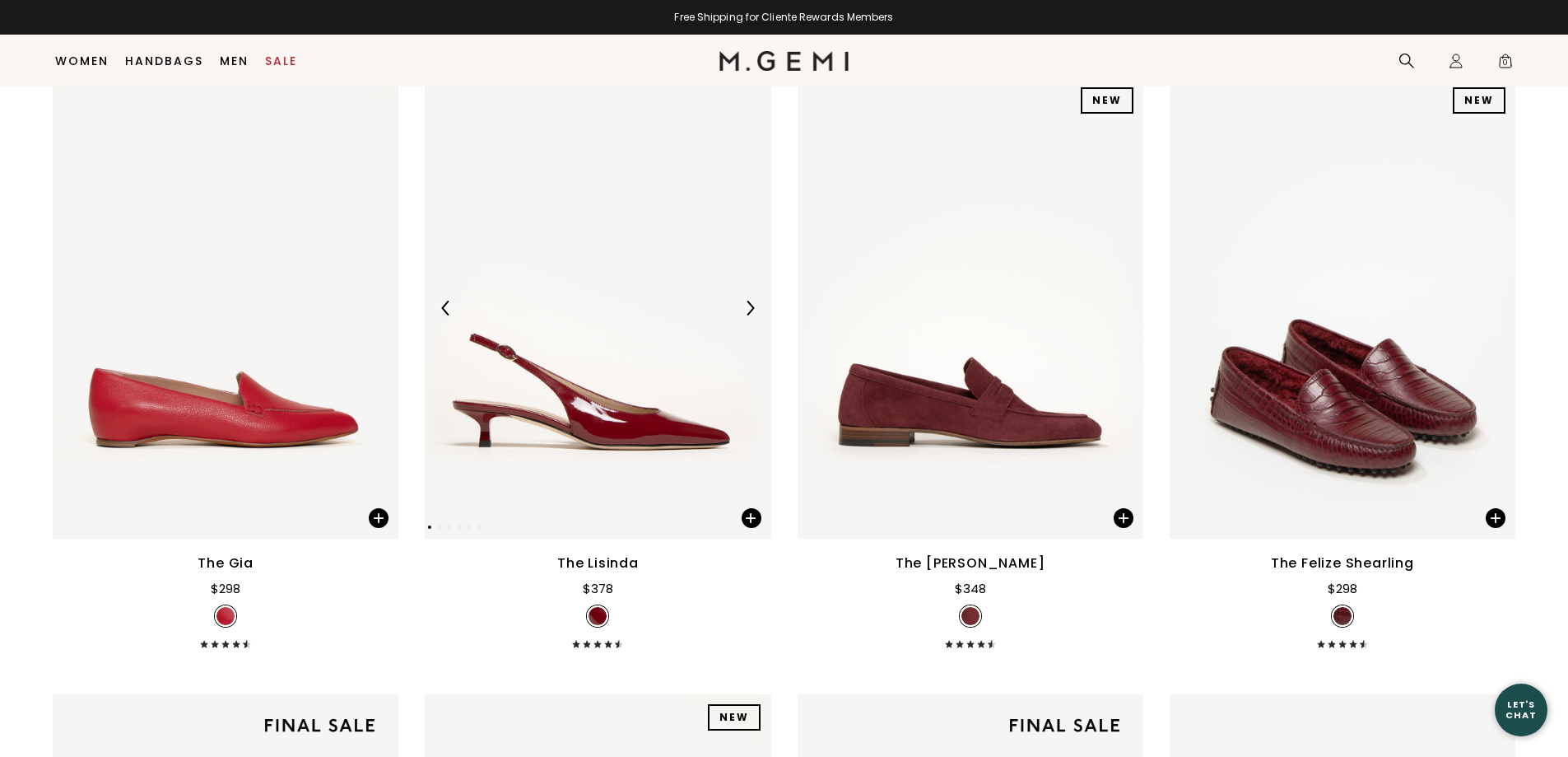
click at [599, 410] on img at bounding box center [598, 308] width 346 height 461
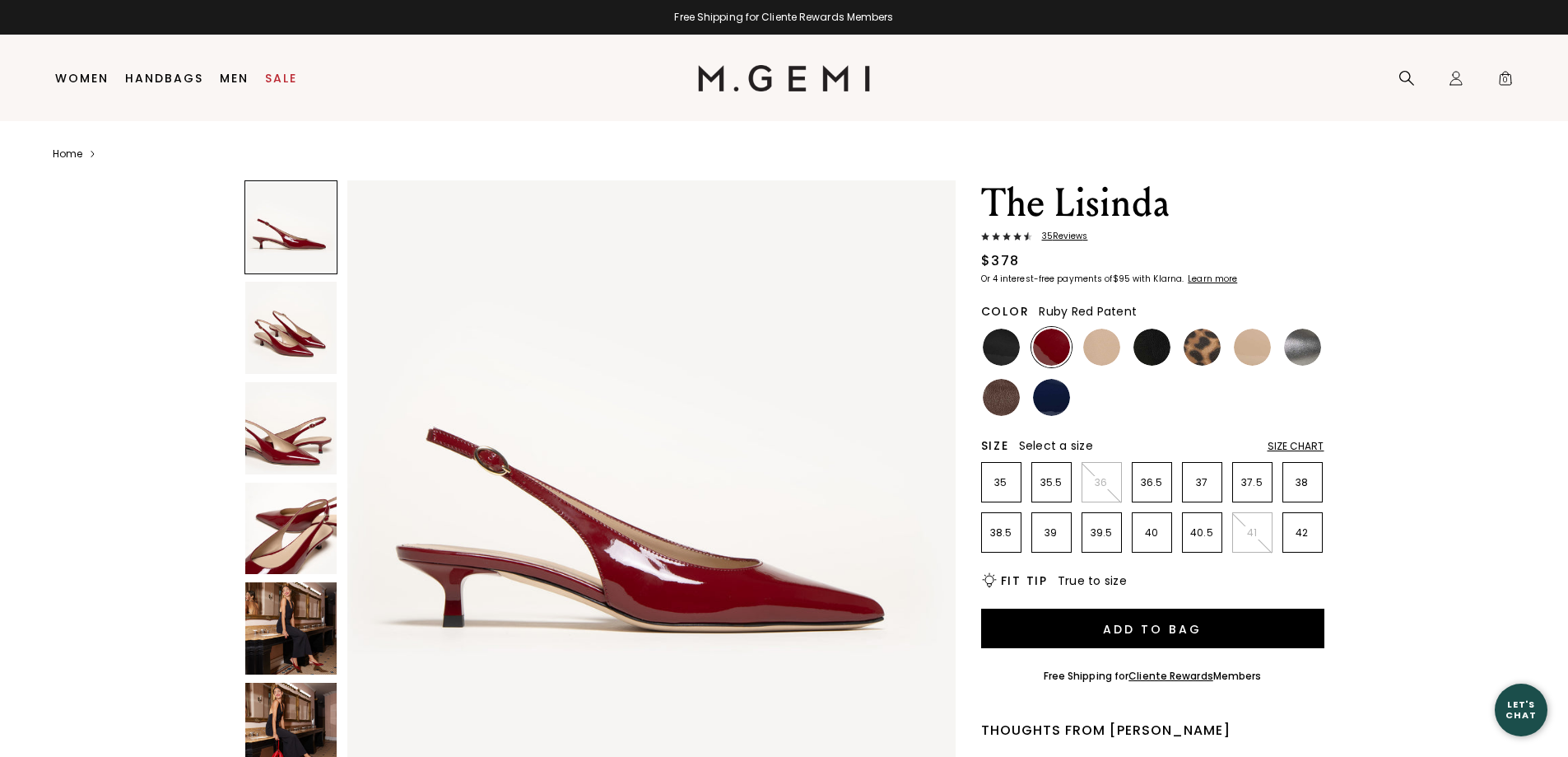
click at [279, 427] on img at bounding box center [292, 428] width 92 height 92
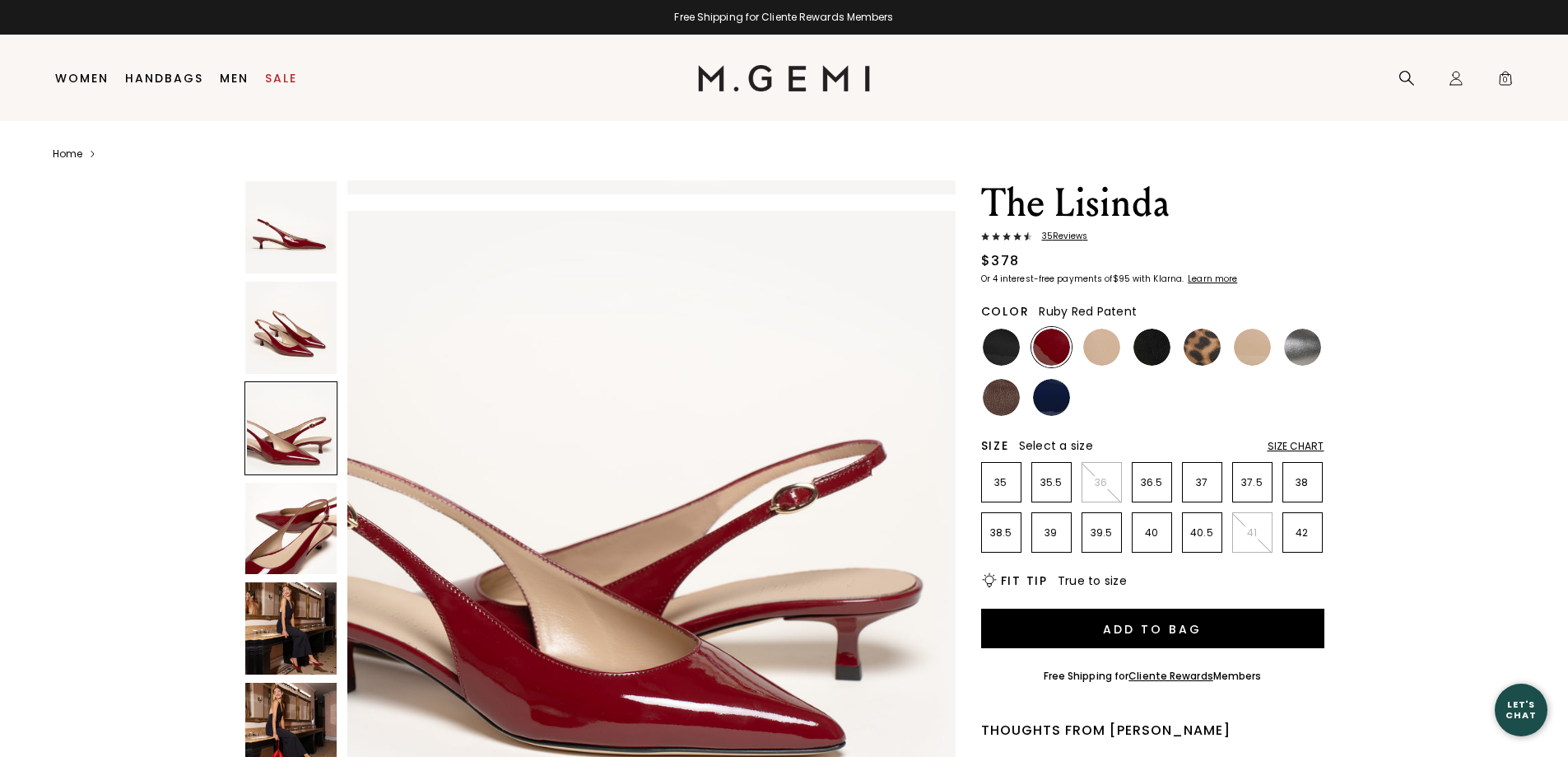
scroll to position [1223, 0]
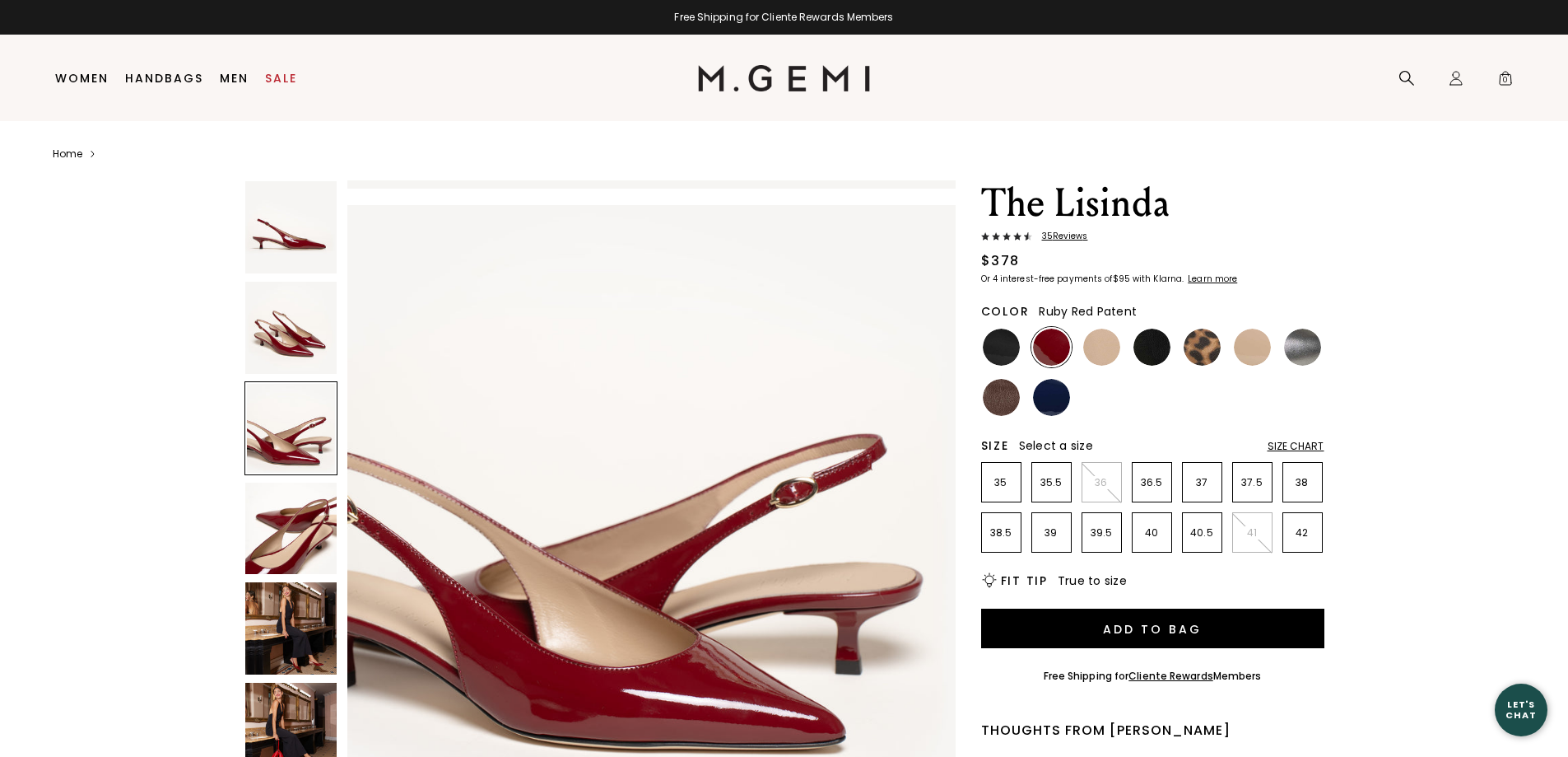
click at [297, 643] on img at bounding box center [292, 628] width 92 height 92
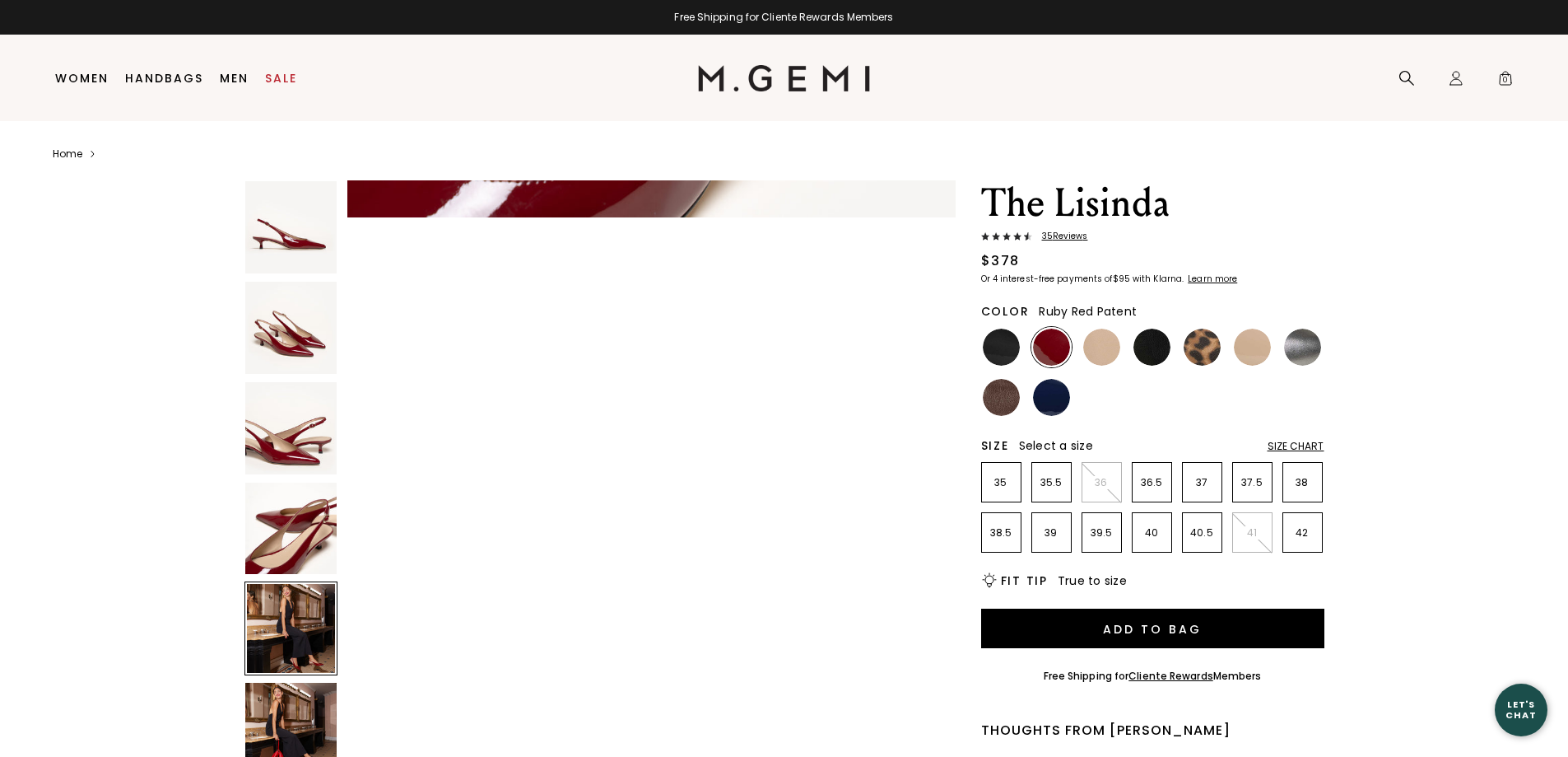
scroll to position [2448, 0]
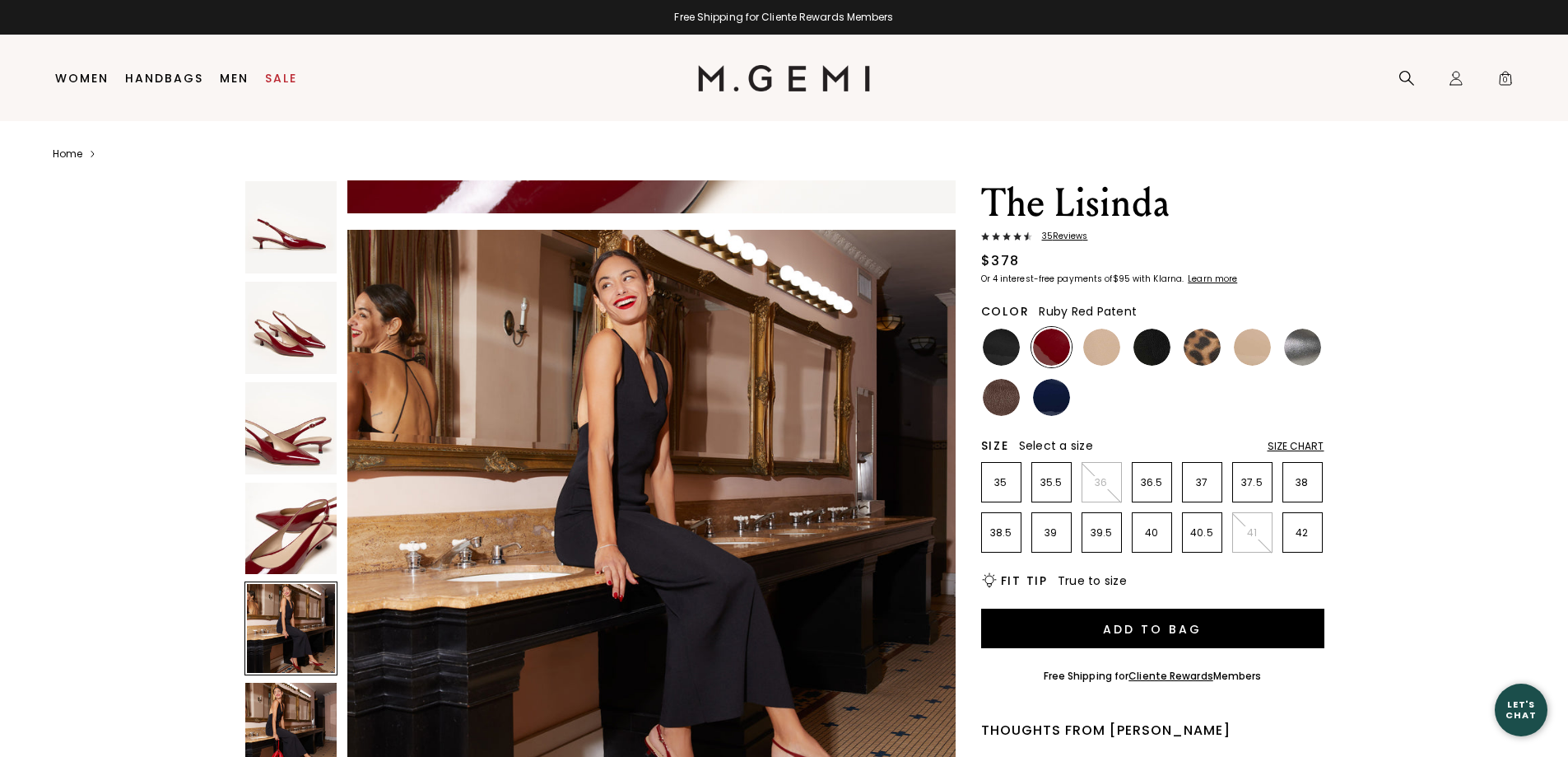
click at [293, 734] on img at bounding box center [292, 729] width 92 height 92
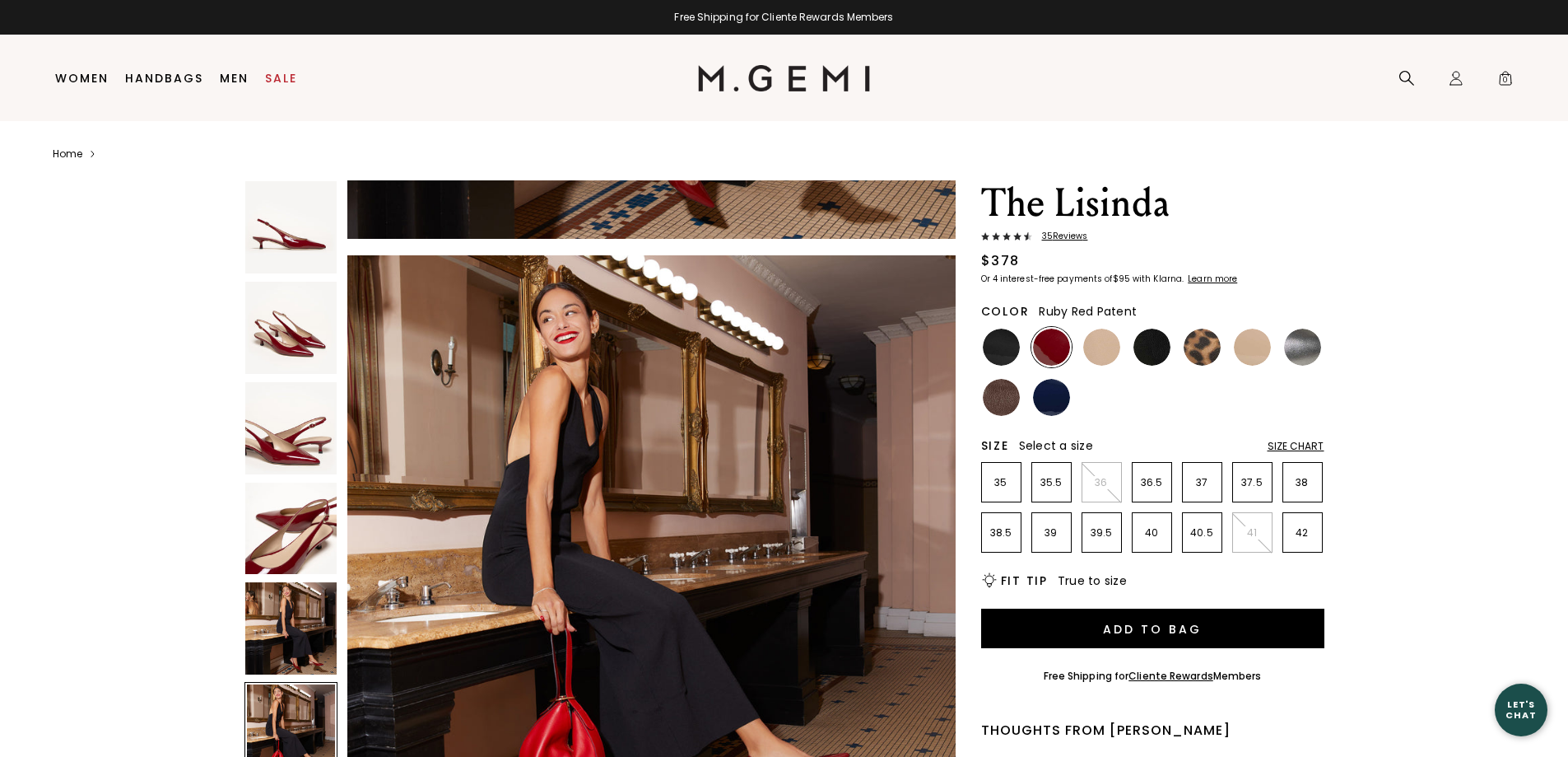
scroll to position [3059, 0]
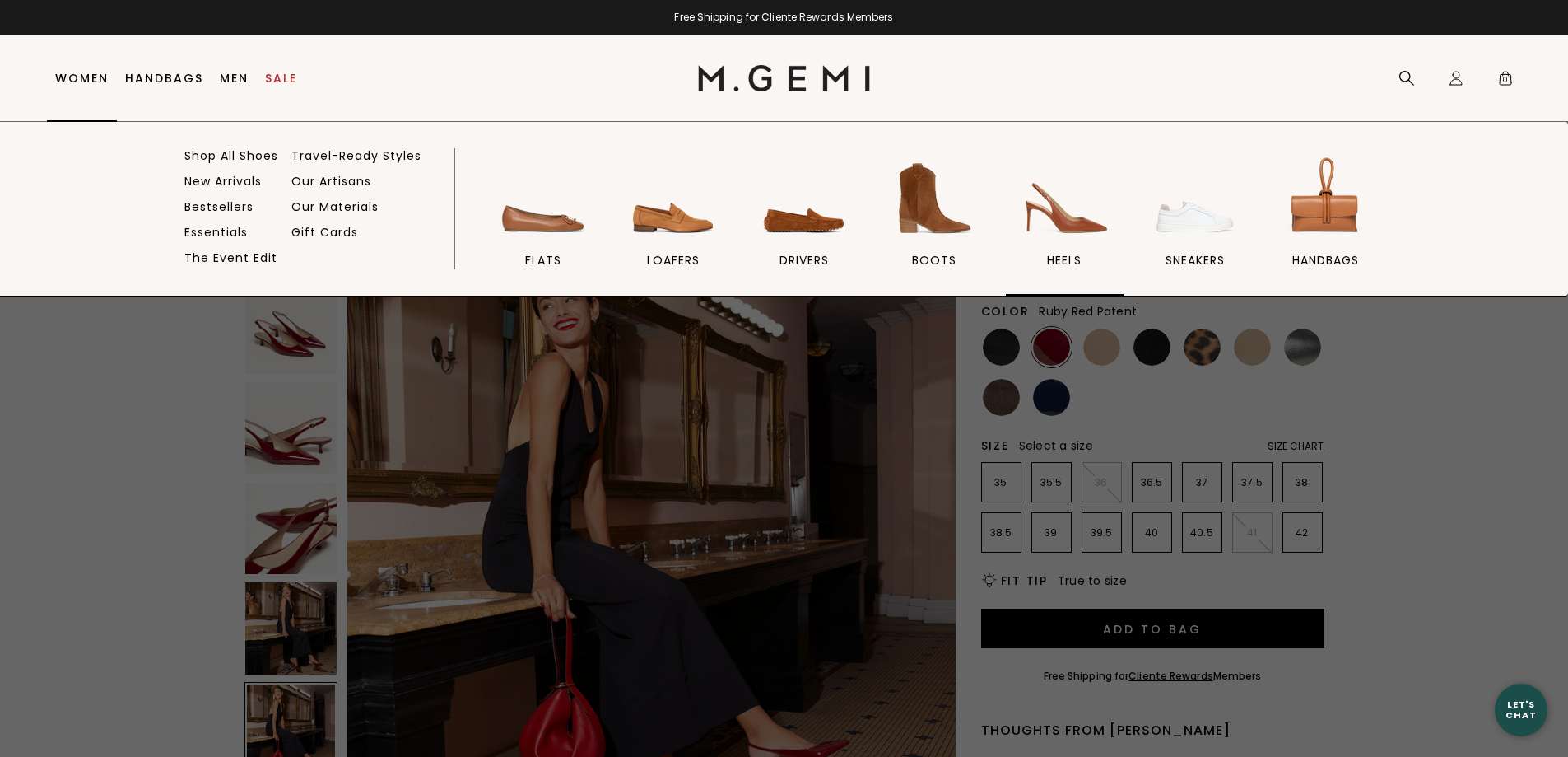
click at [1068, 219] on img at bounding box center [1064, 198] width 92 height 92
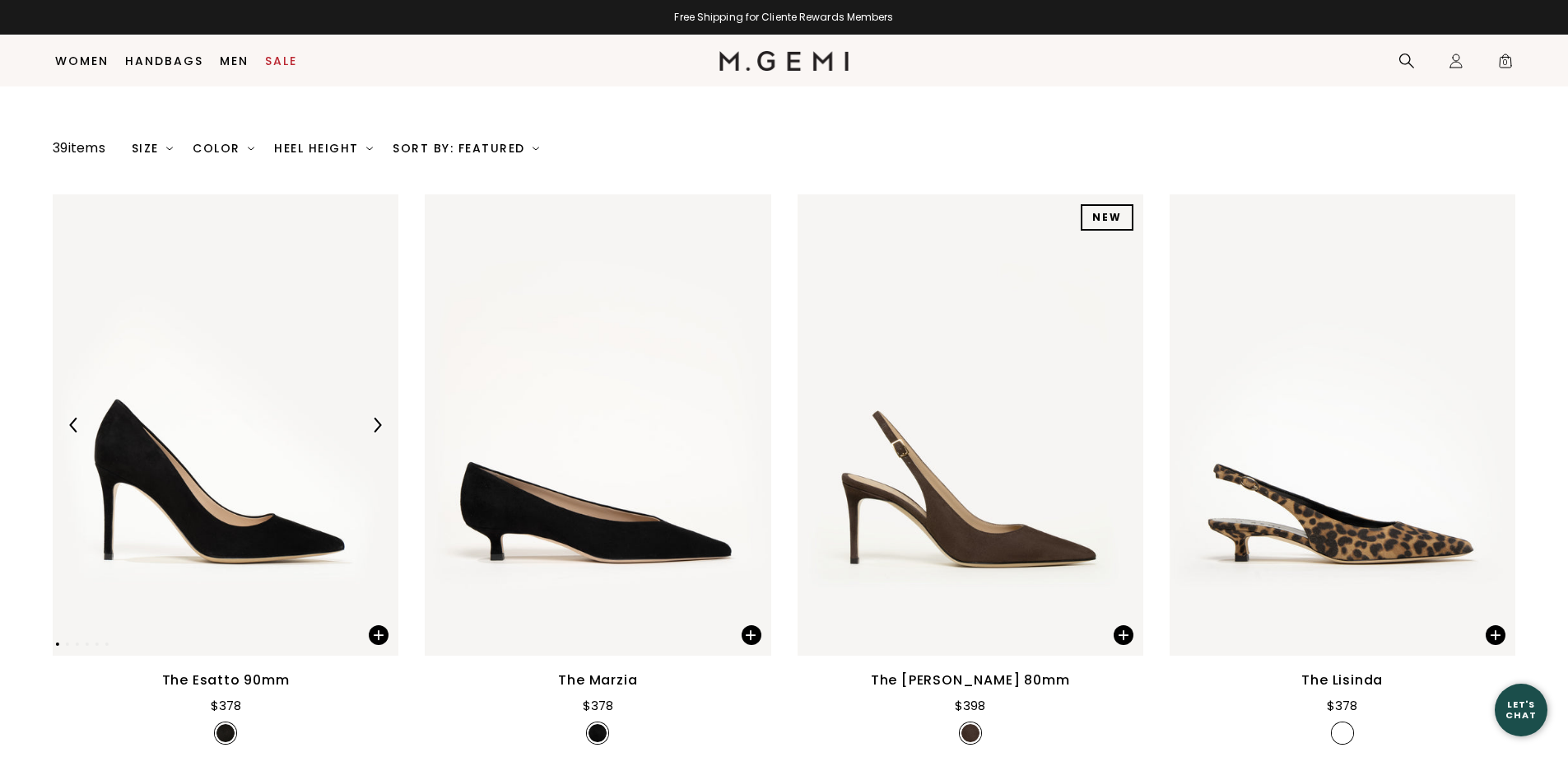
click at [1567, 148] on html "in available credit Go Back Skip to content Free Shipping for Cliente Rewards M…" at bounding box center [784, 254] width 1568 height 757
click at [583, 493] on img at bounding box center [598, 425] width 346 height 461
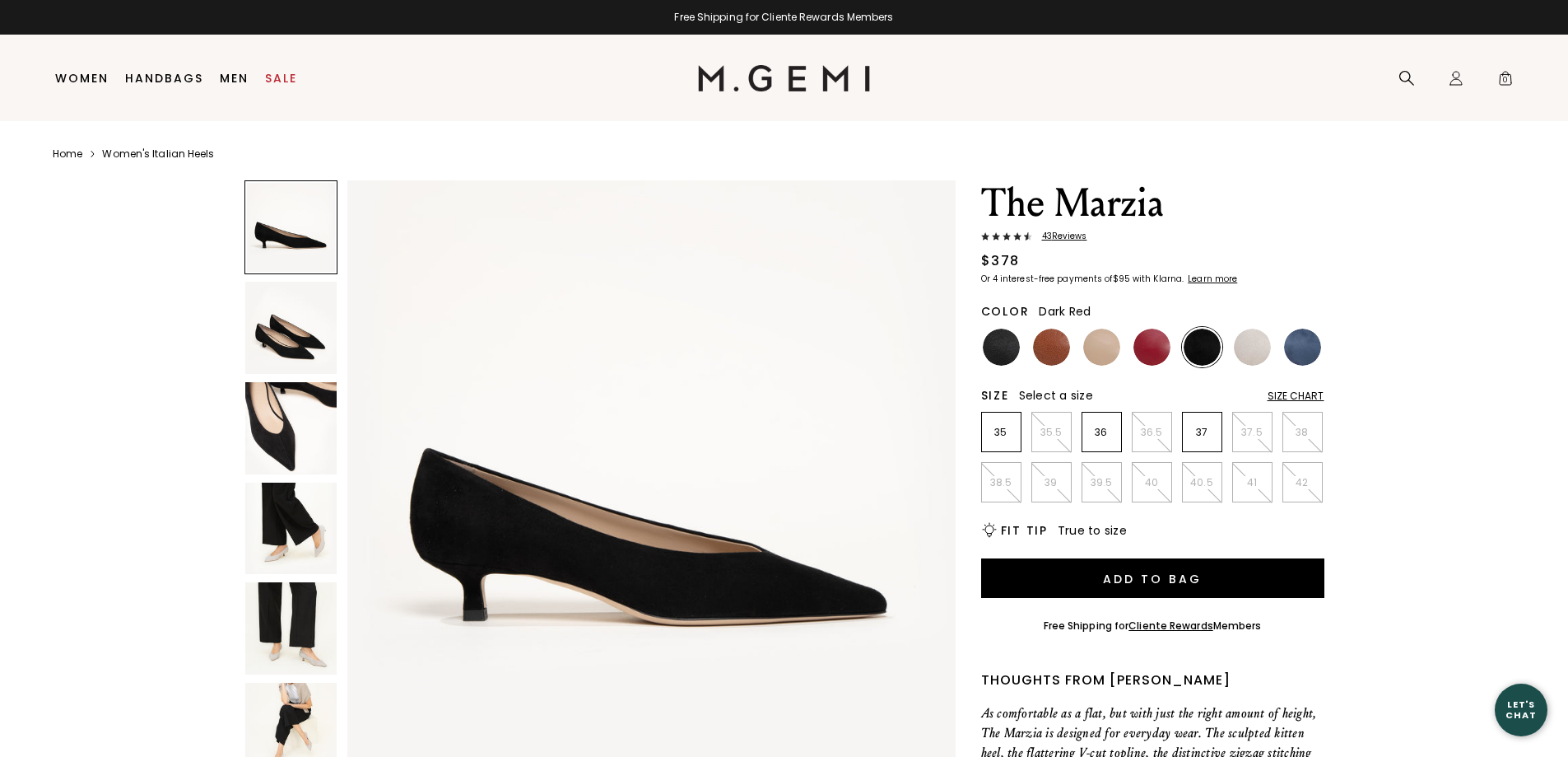
click at [1153, 334] on img at bounding box center [1153, 348] width 37 height 37
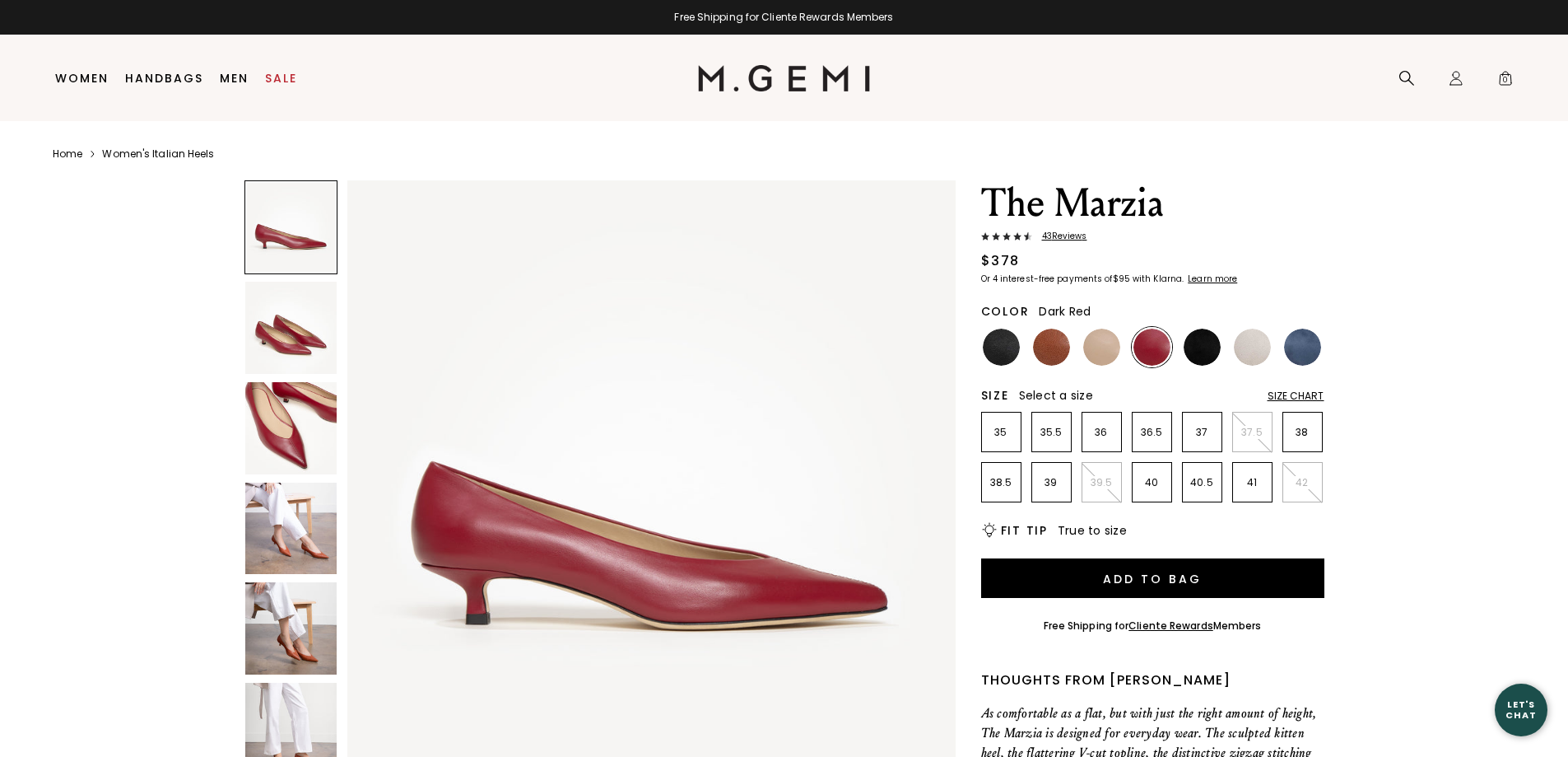
click at [295, 436] on img at bounding box center [292, 428] width 92 height 92
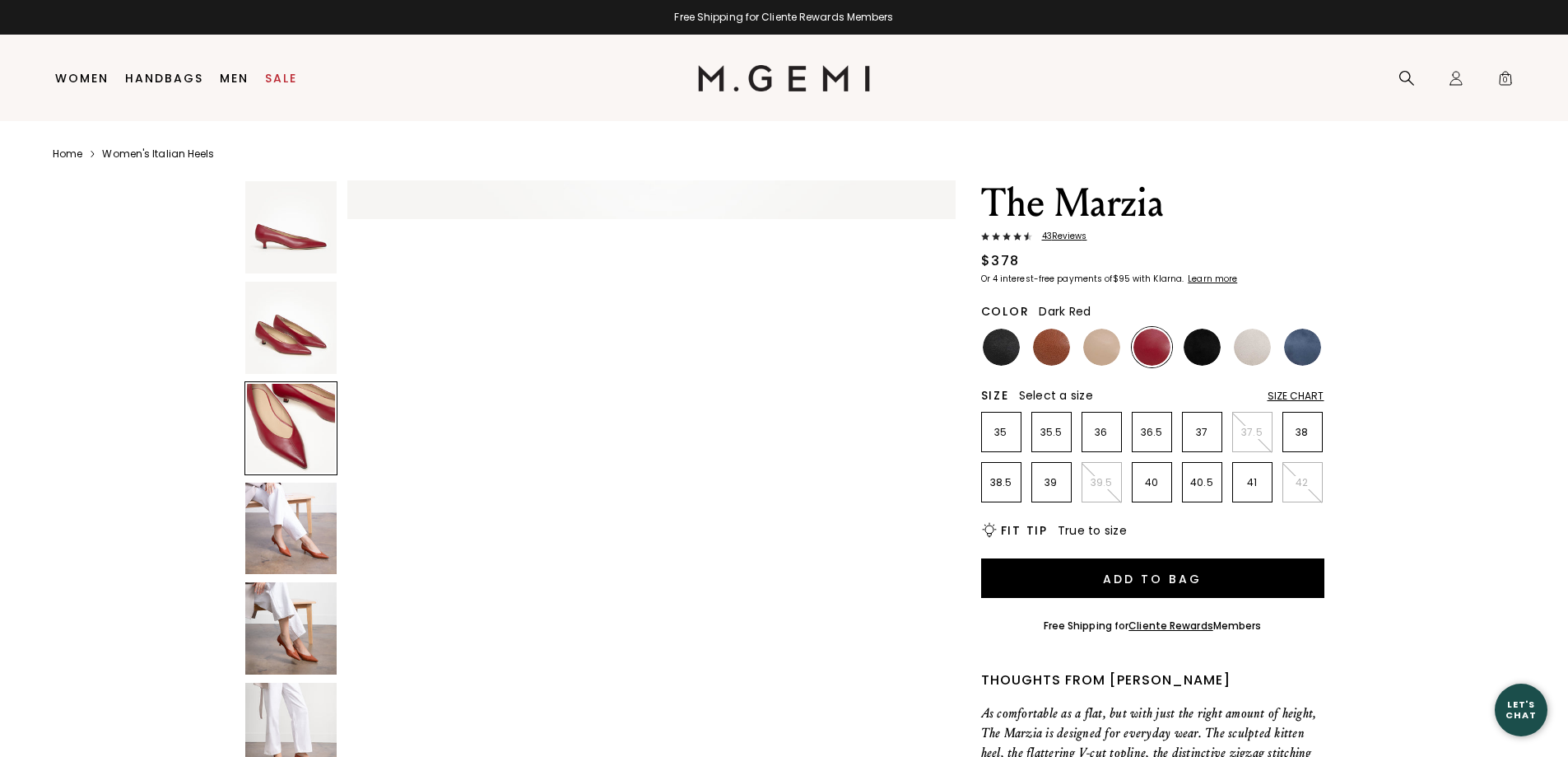
scroll to position [1223, 0]
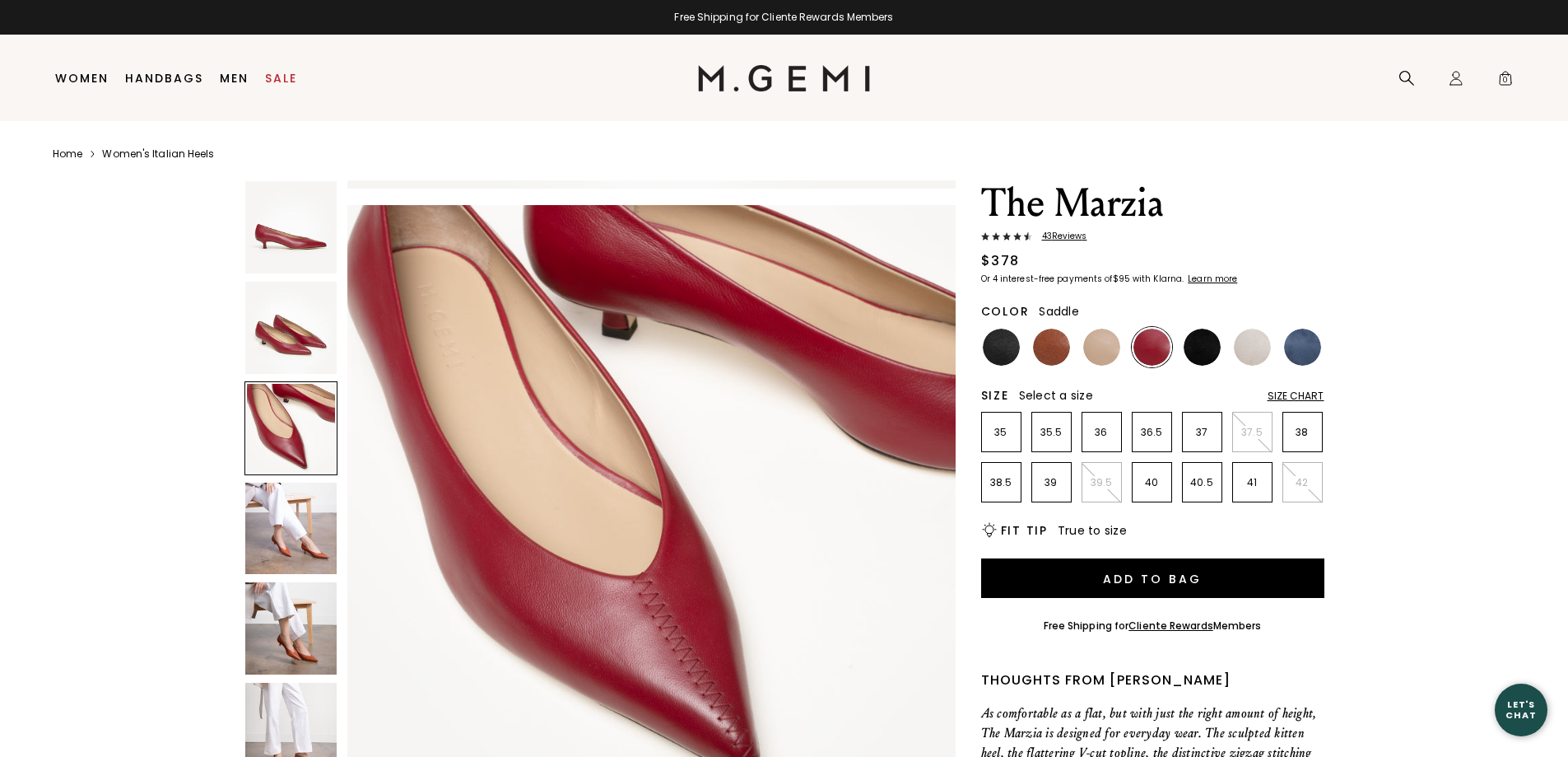
click at [1057, 342] on img at bounding box center [1052, 348] width 37 height 37
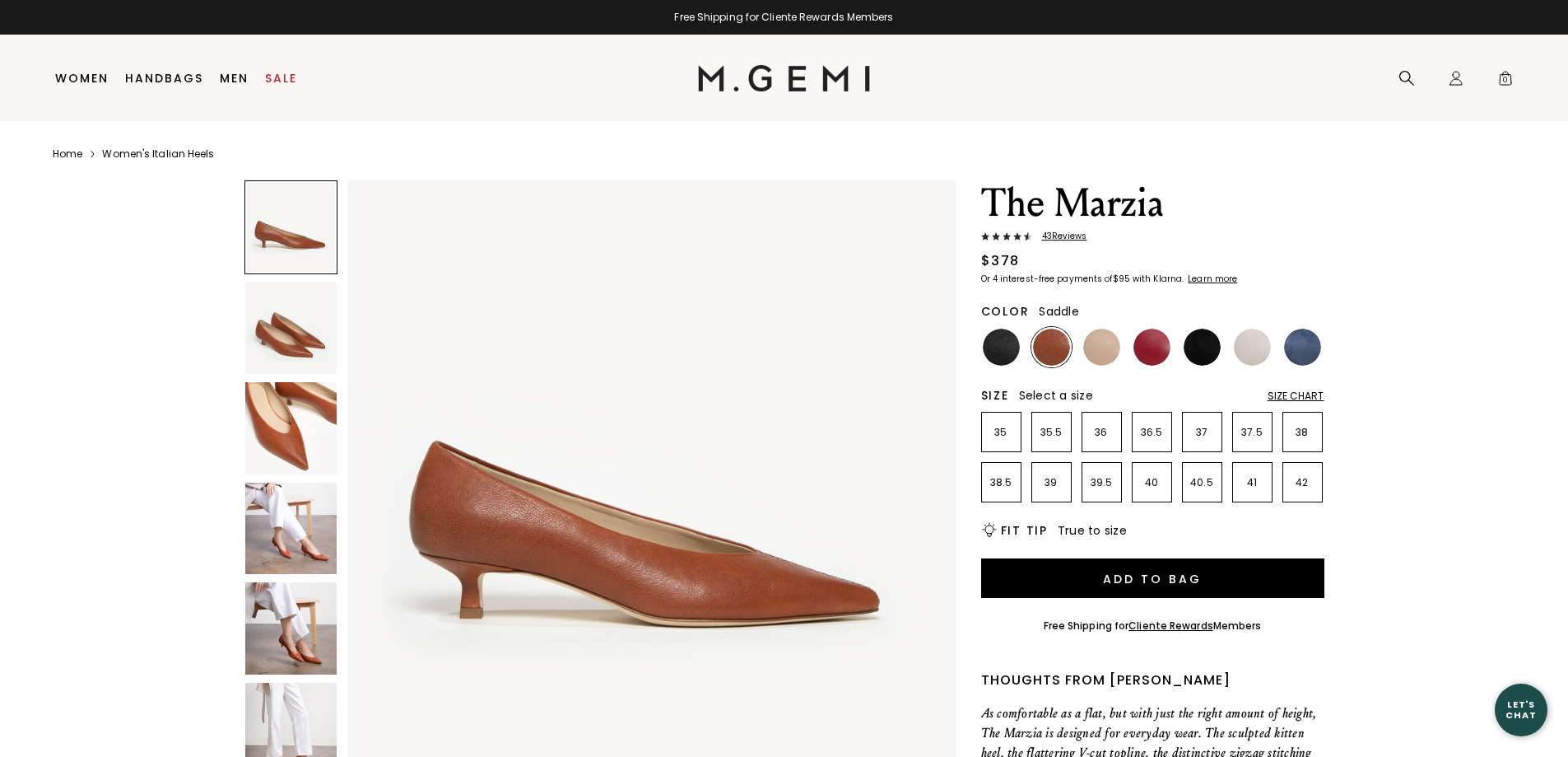
click at [276, 410] on img at bounding box center [292, 428] width 92 height 92
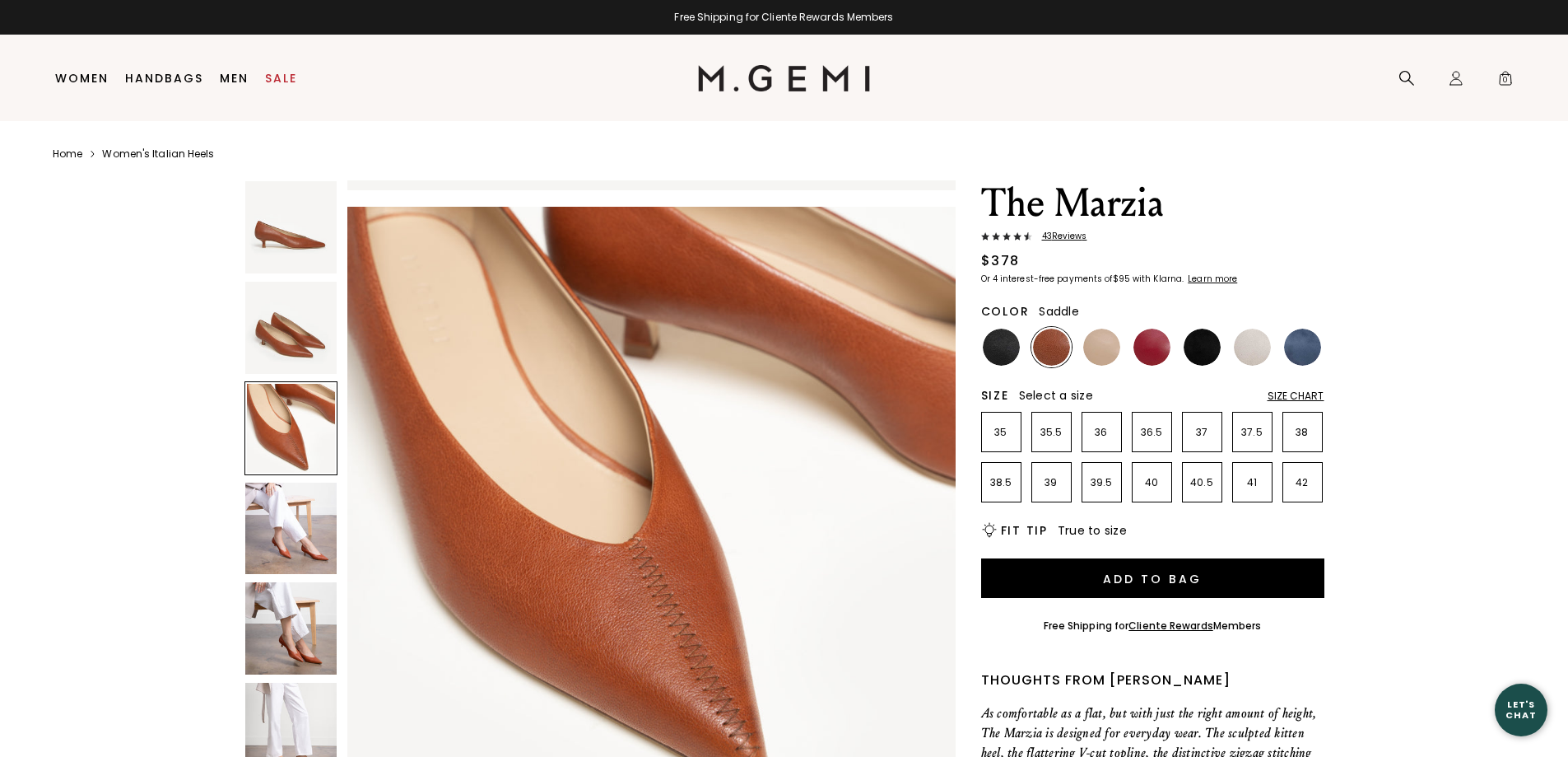
scroll to position [1223, 0]
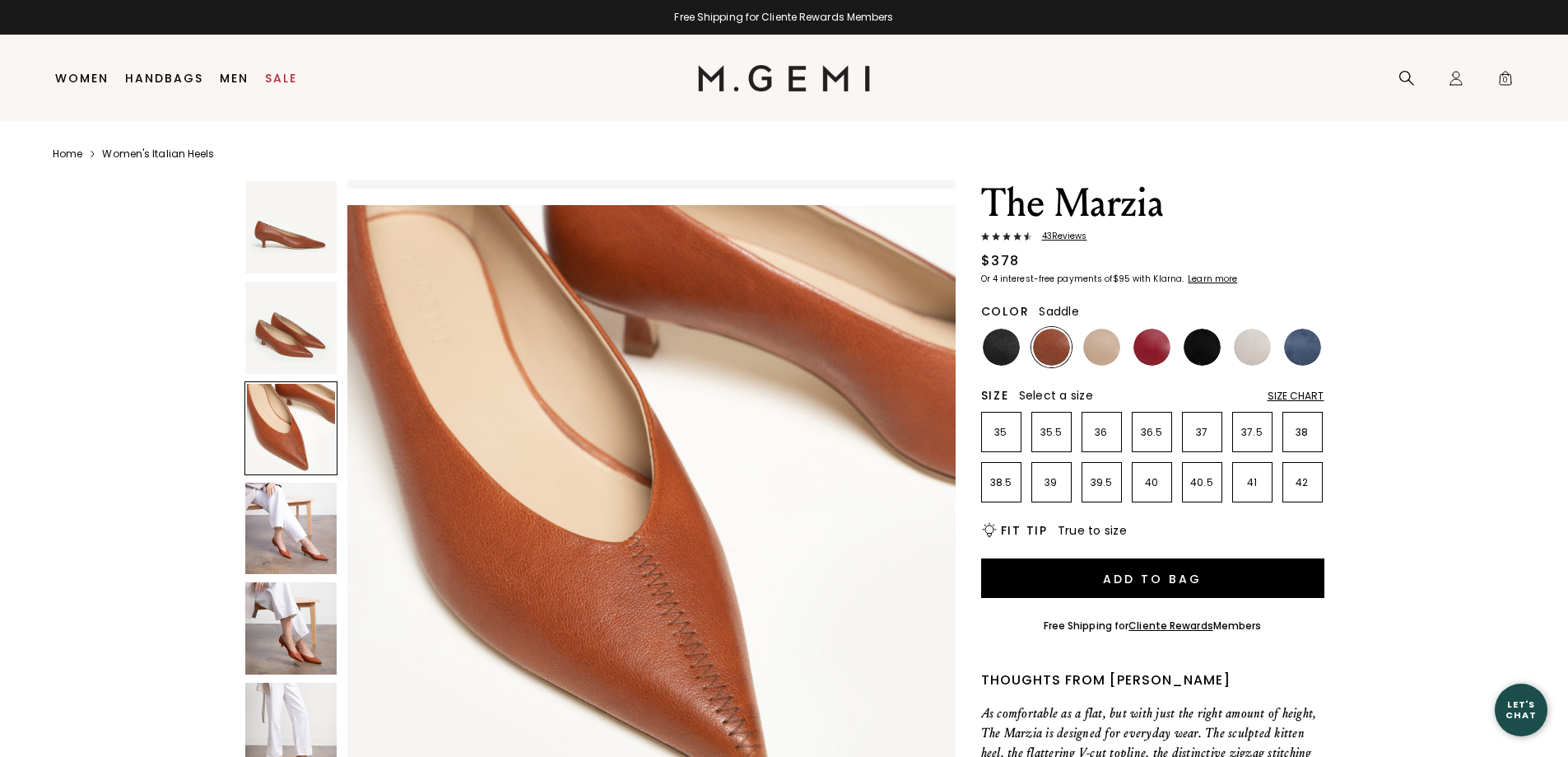
click at [298, 629] on img at bounding box center [292, 628] width 92 height 92
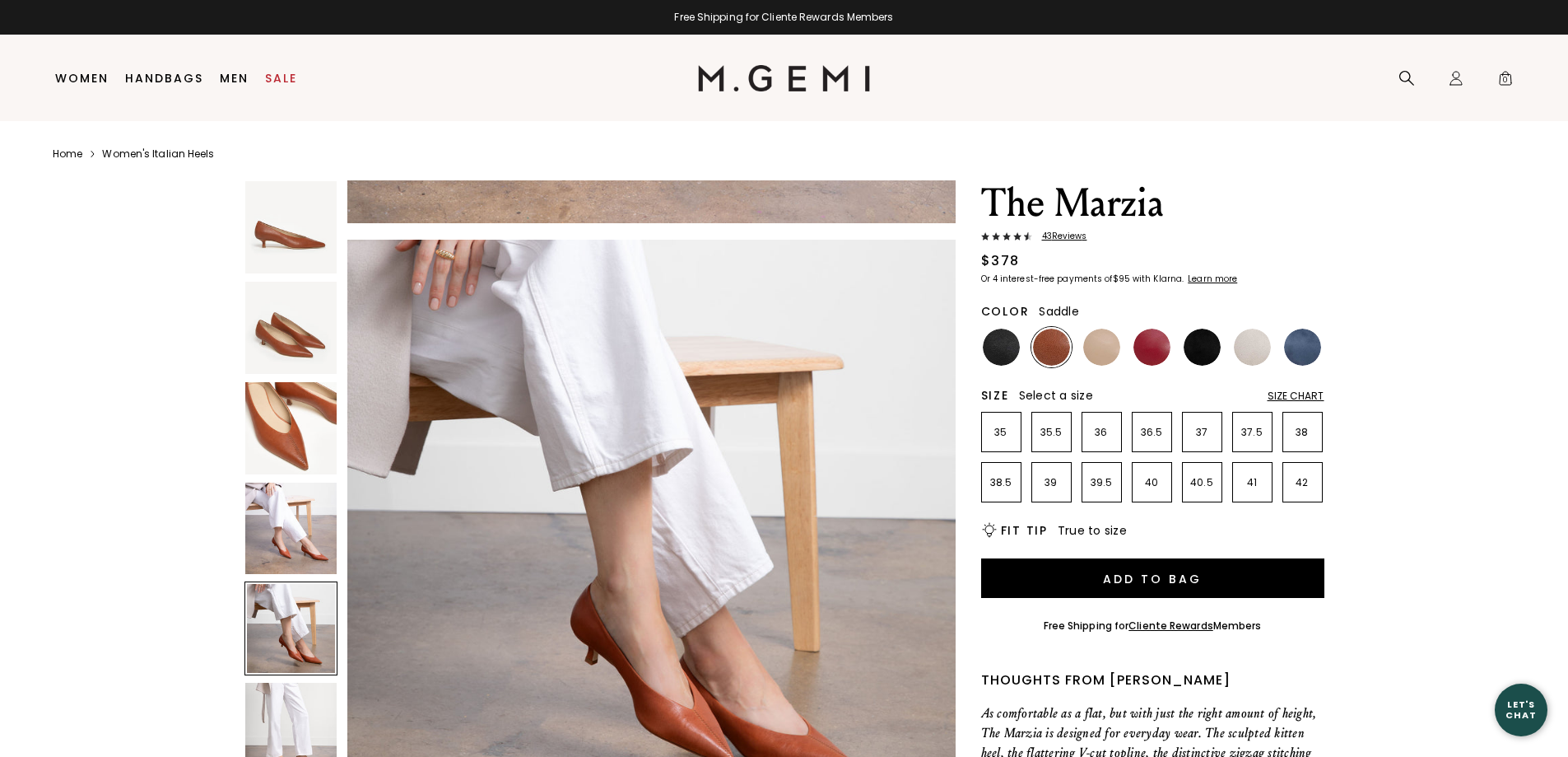
scroll to position [2448, 0]
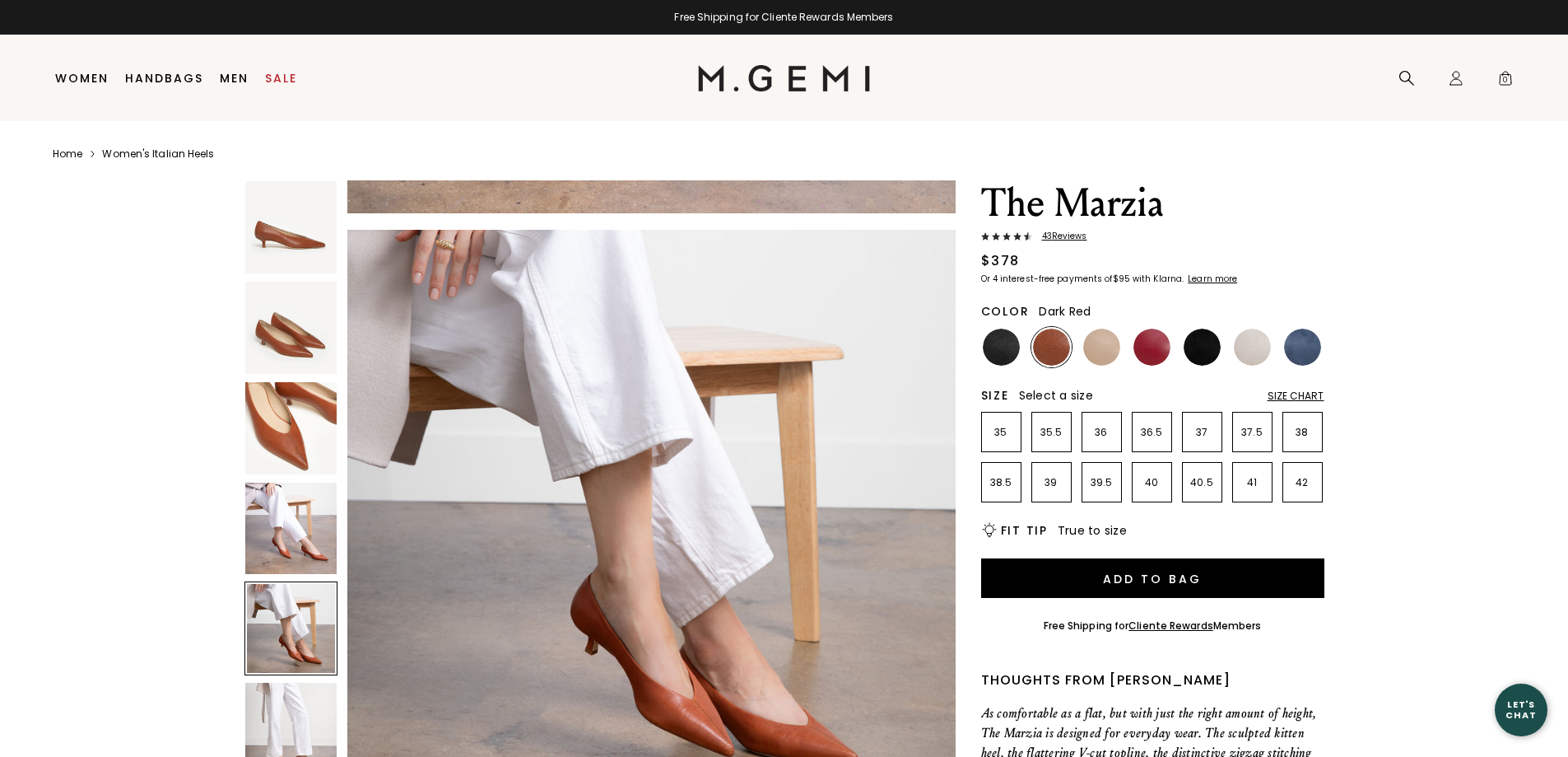
click at [1165, 343] on img at bounding box center [1153, 348] width 37 height 37
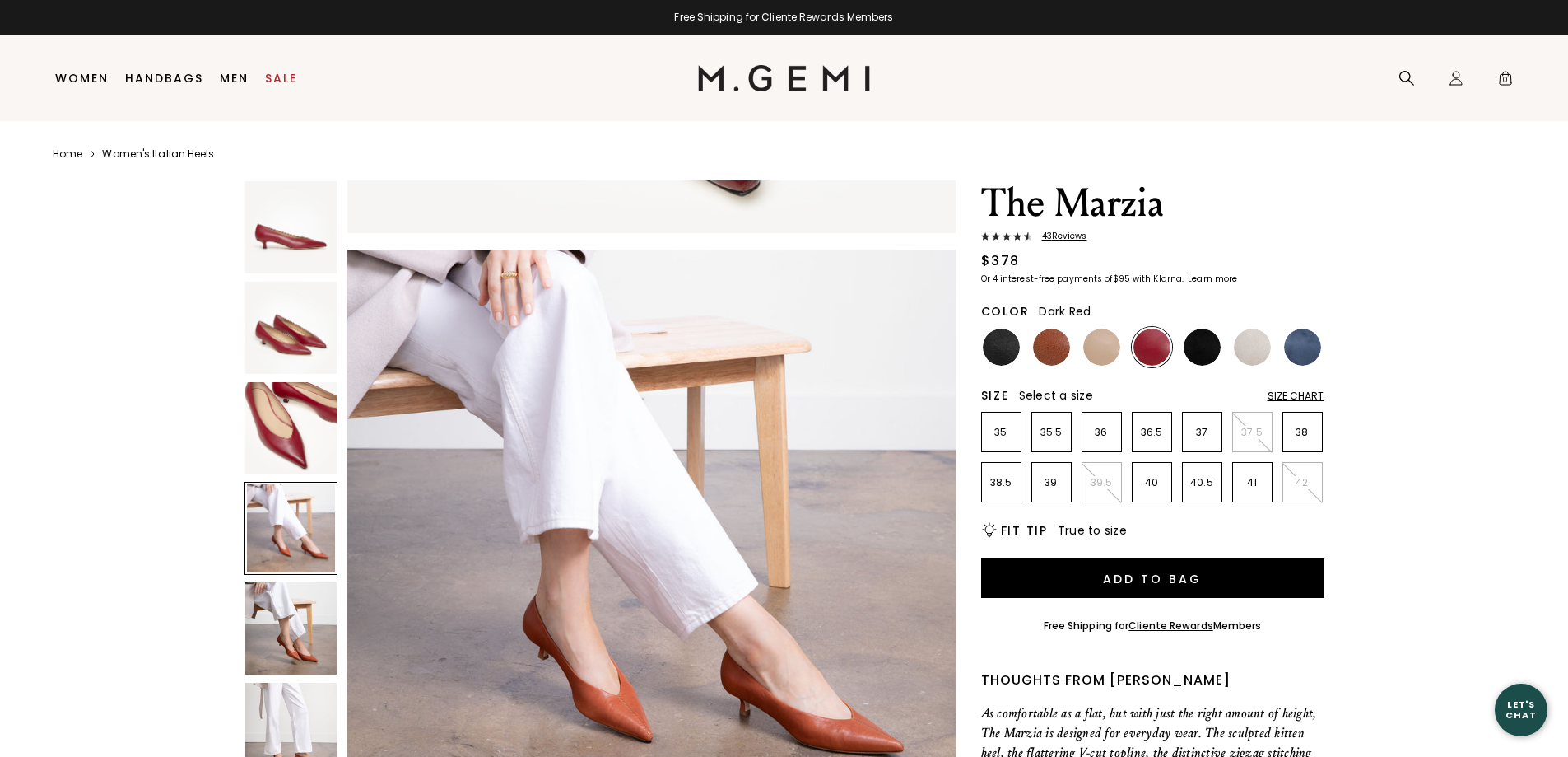
scroll to position [1826, 0]
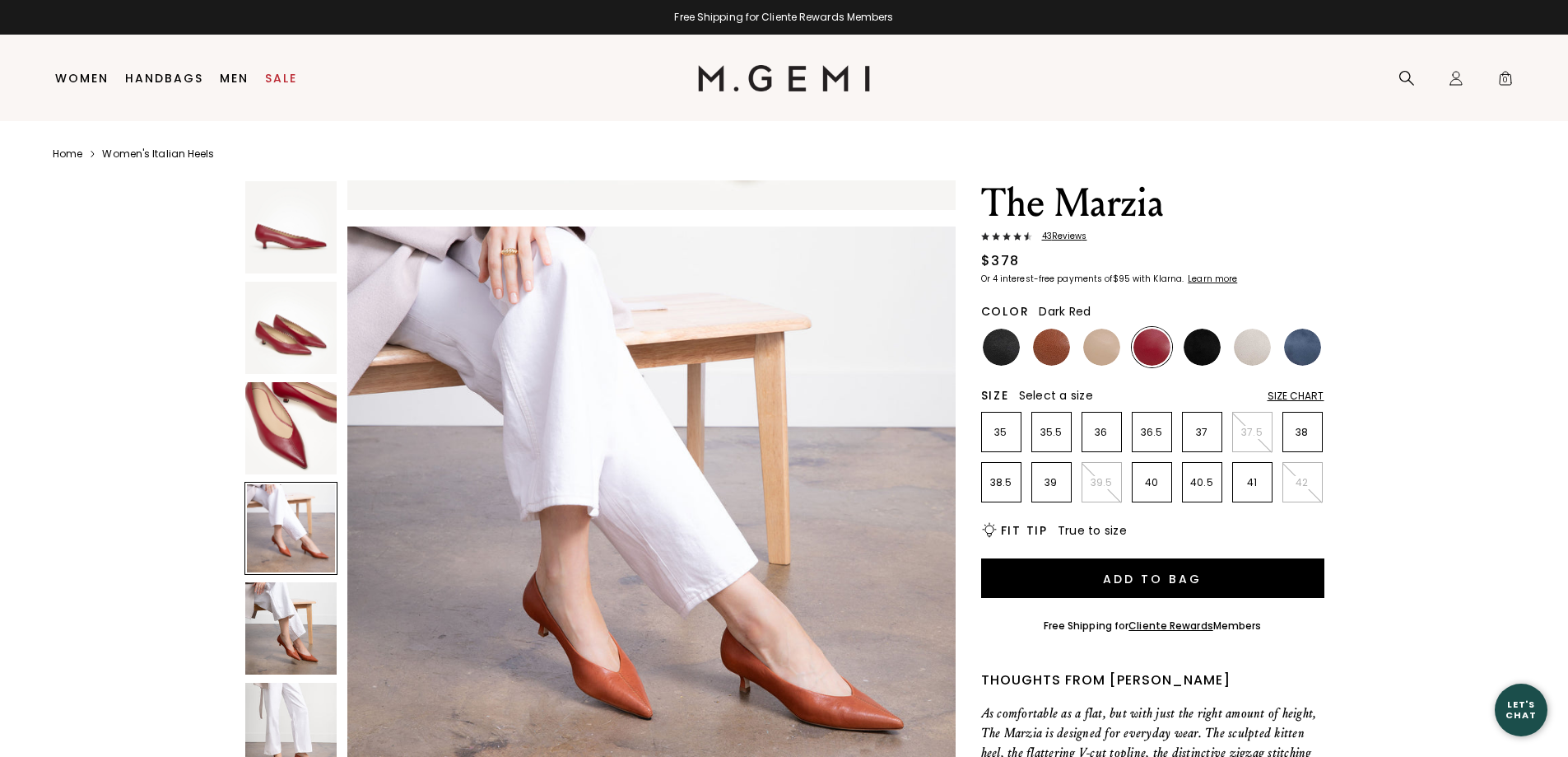
click at [1200, 344] on img at bounding box center [1203, 348] width 37 height 37
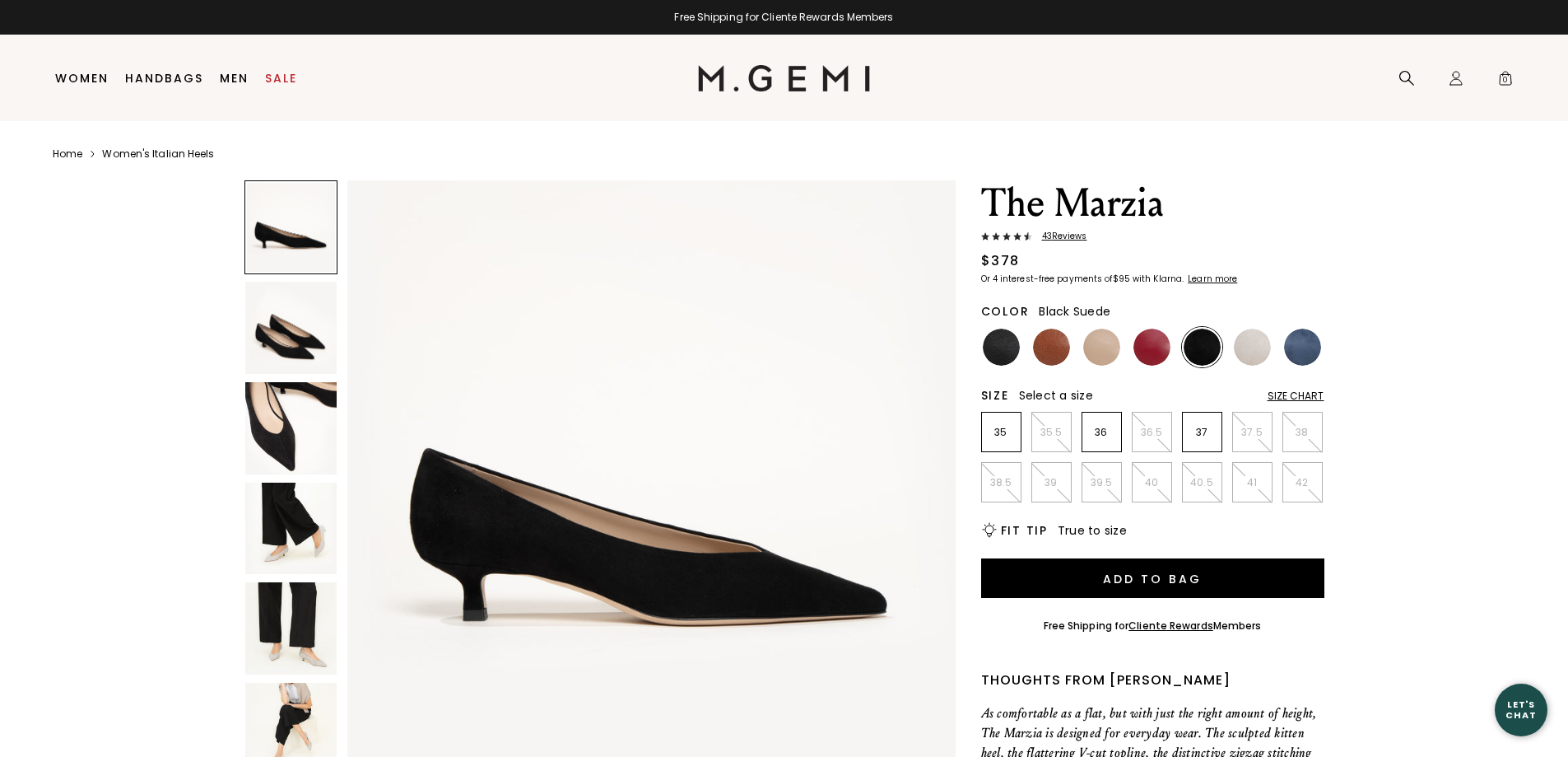
click at [1155, 352] on img at bounding box center [1153, 348] width 37 height 37
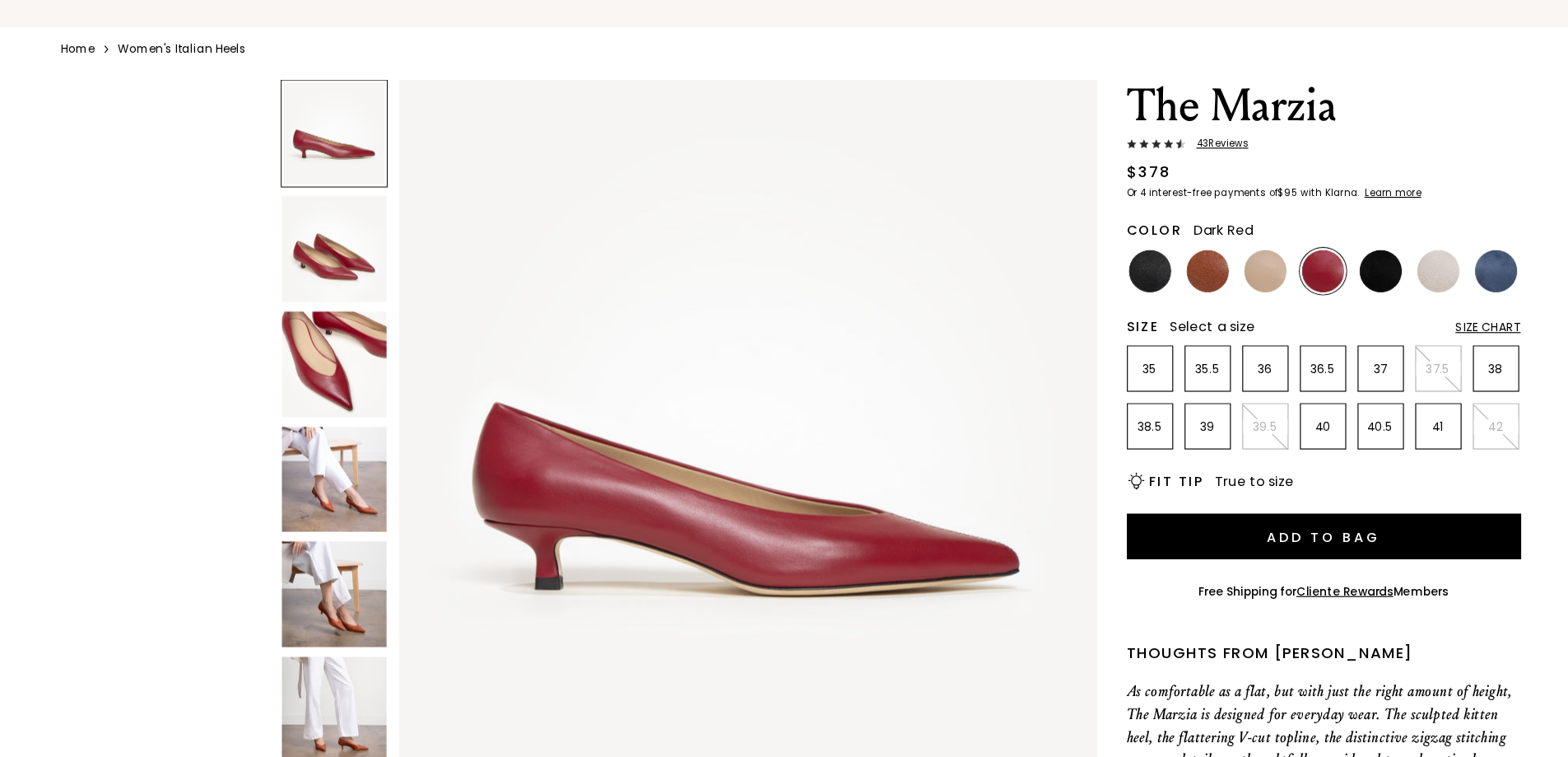
scroll to position [10, 0]
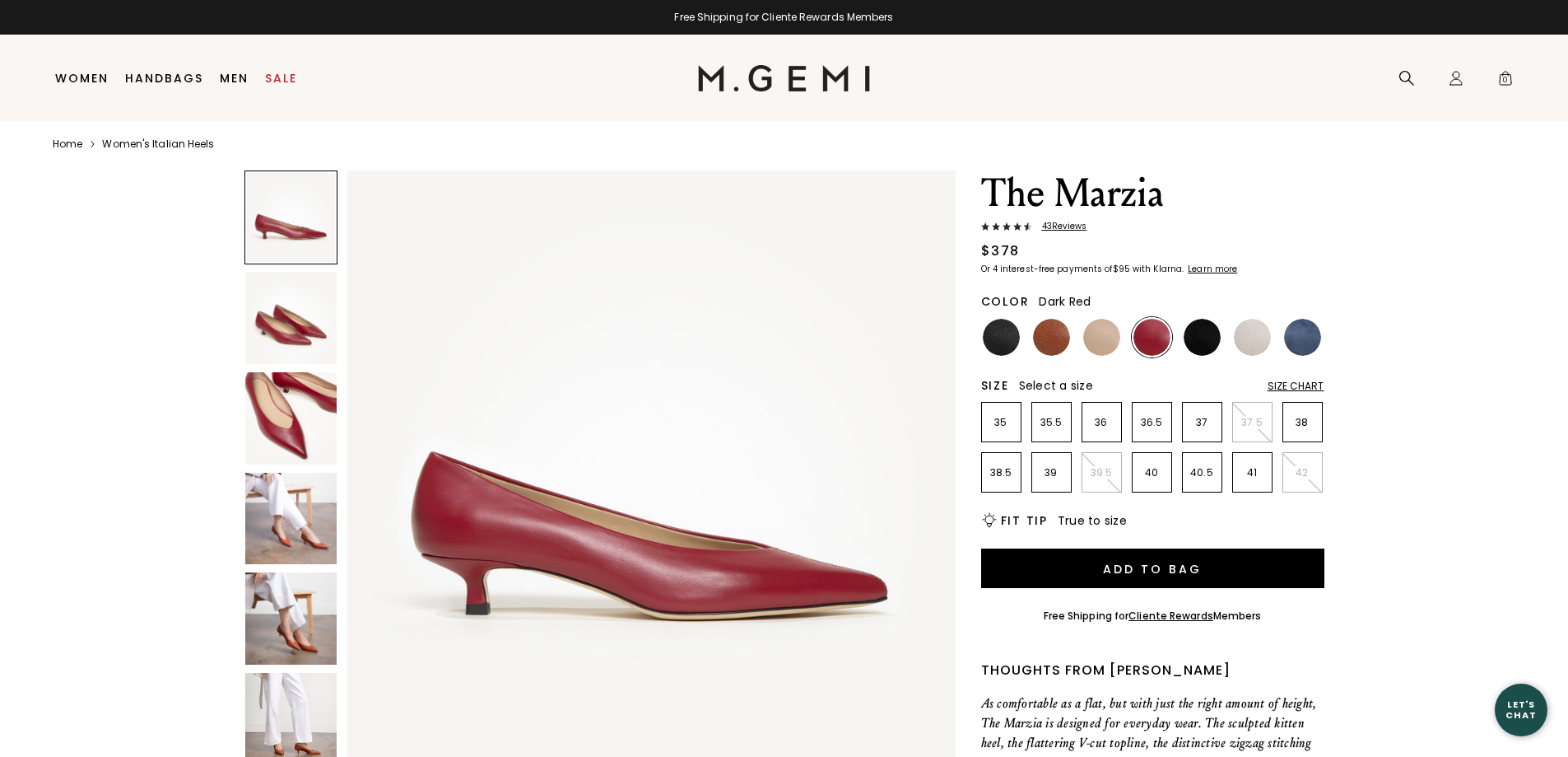
click at [302, 645] on img at bounding box center [292, 619] width 92 height 92
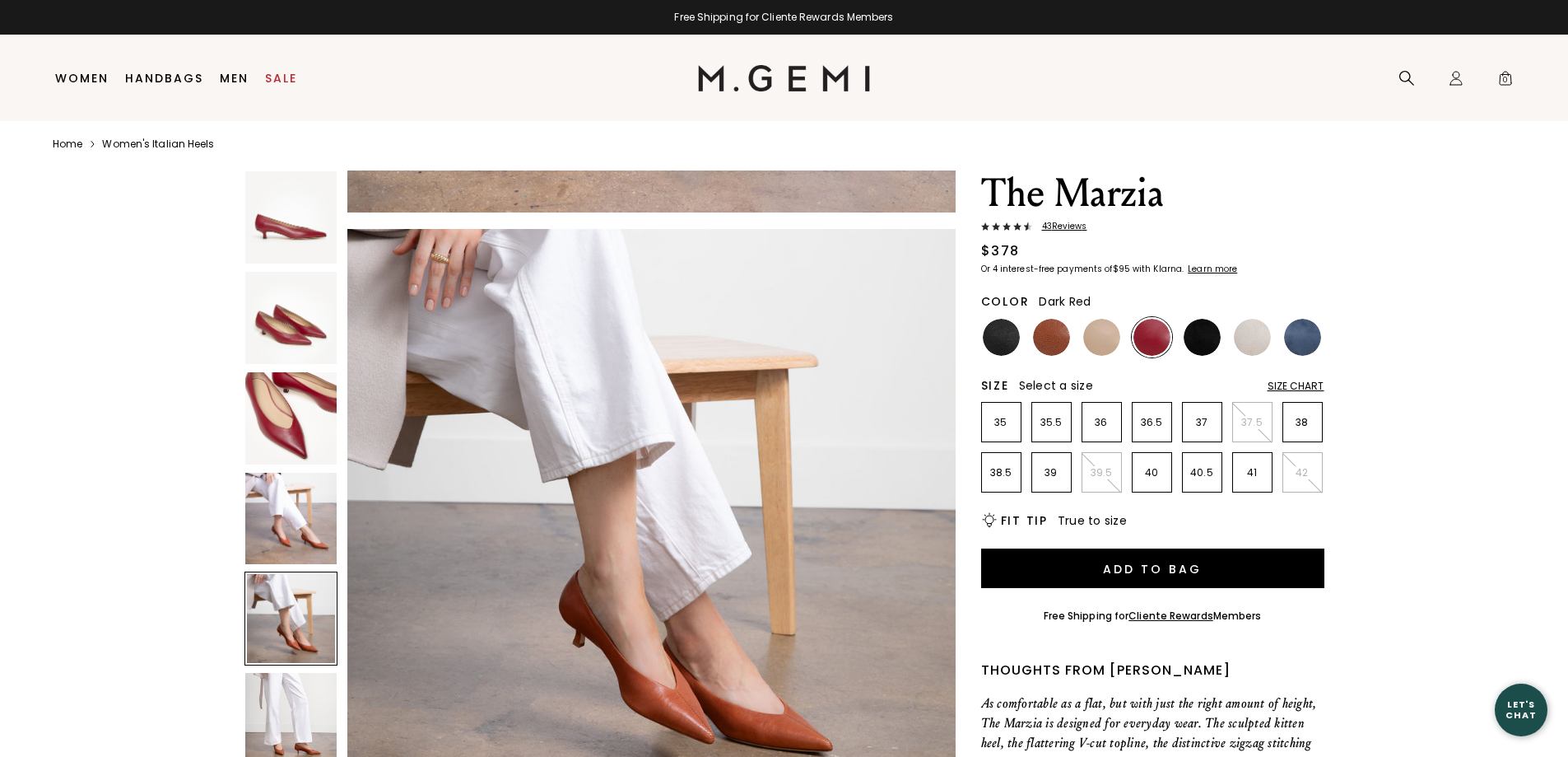
scroll to position [2448, 0]
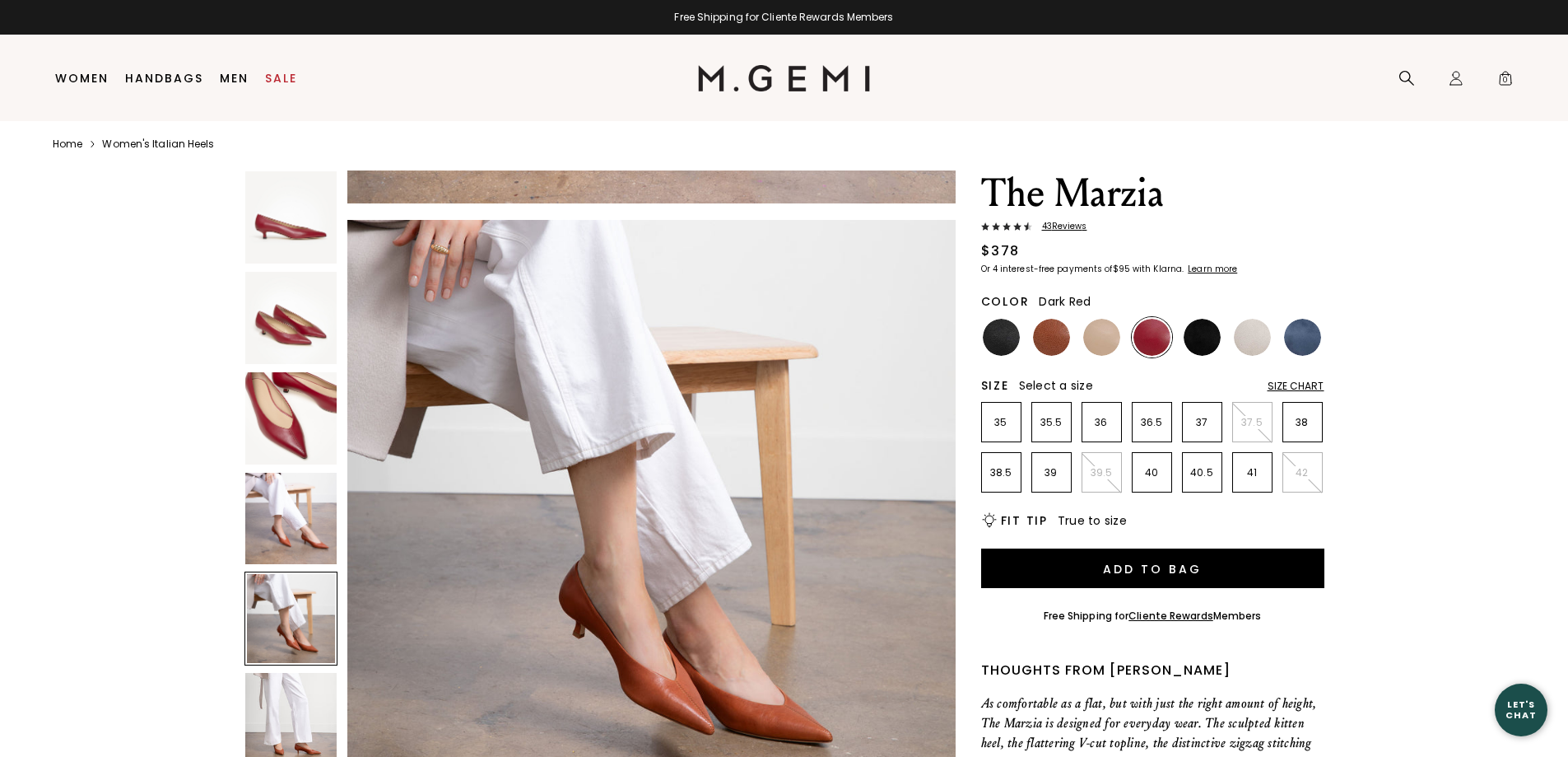
click at [285, 431] on img at bounding box center [292, 418] width 92 height 92
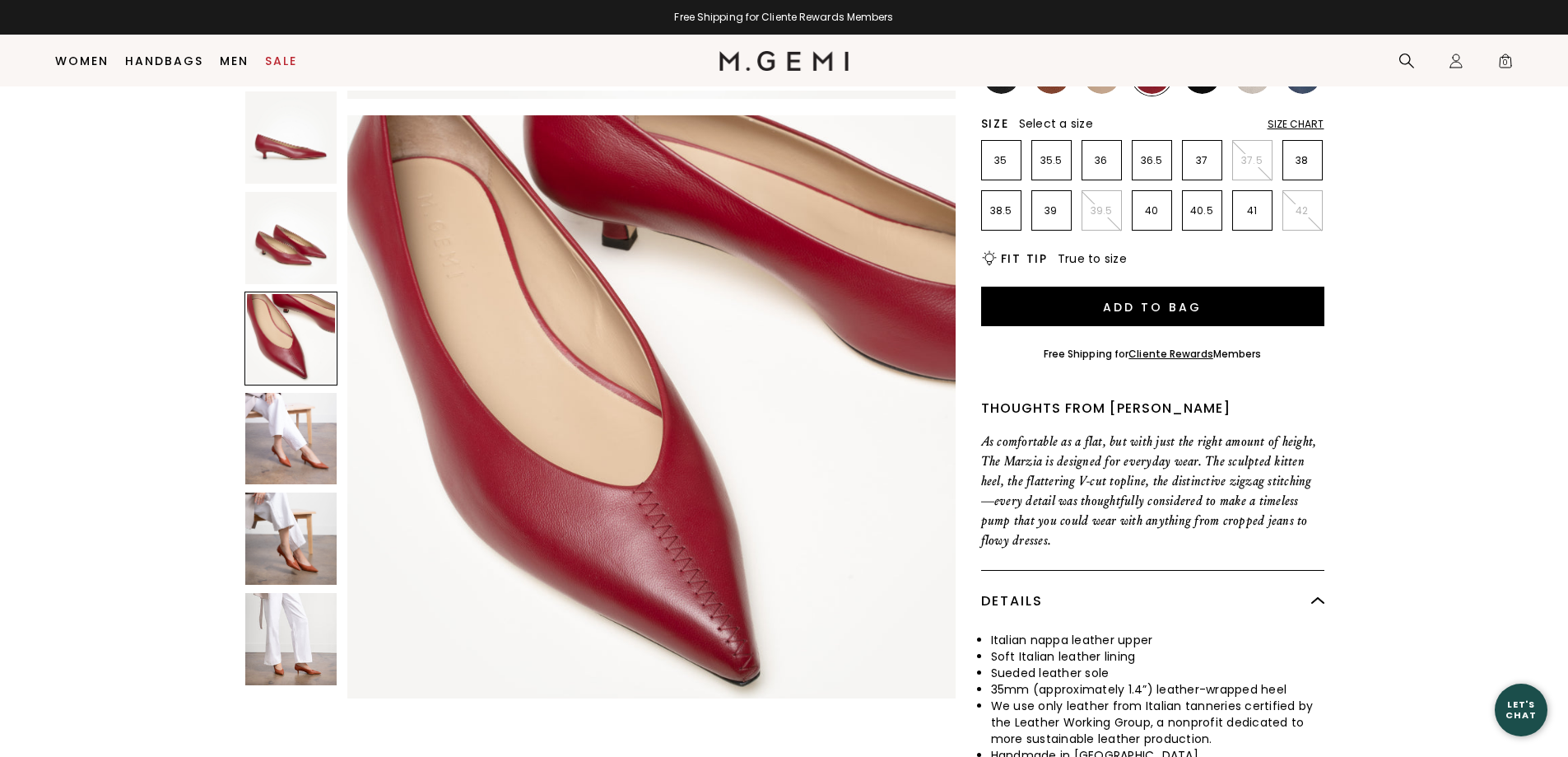
scroll to position [211, 0]
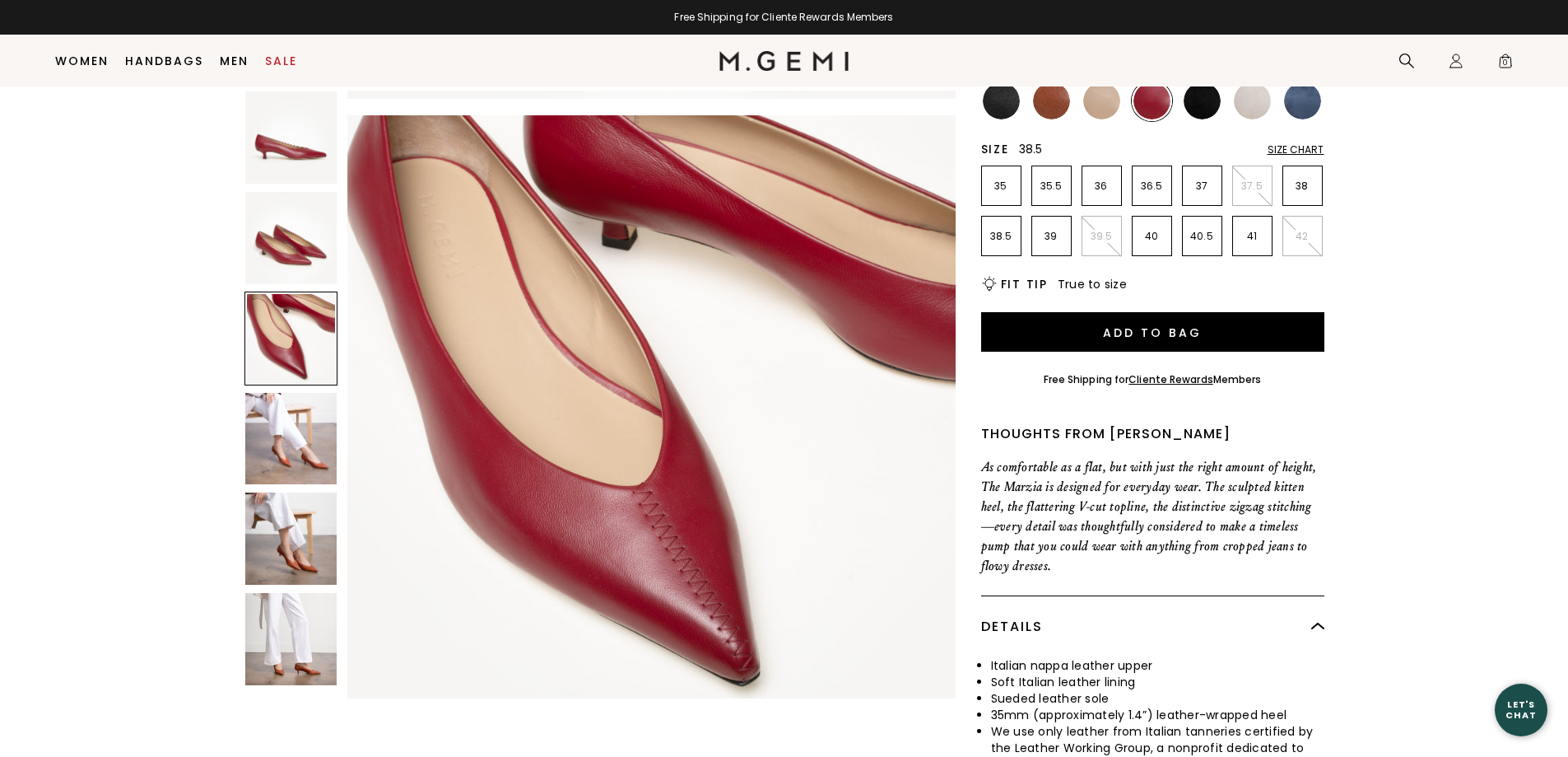
click at [996, 233] on p "38.5" at bounding box center [1000, 236] width 38 height 13
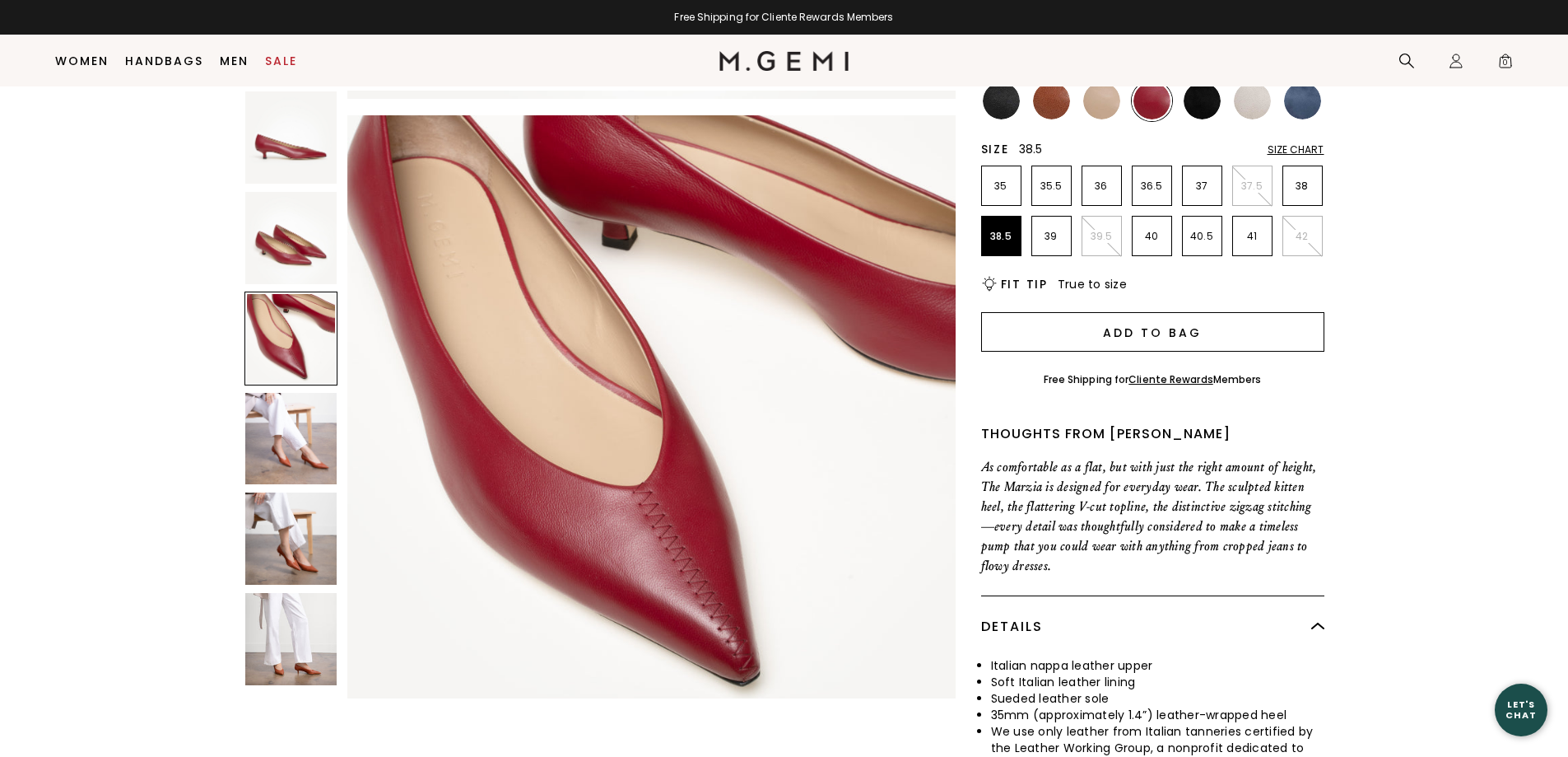
click at [1155, 337] on button "Add to Bag" at bounding box center [1153, 332] width 344 height 39
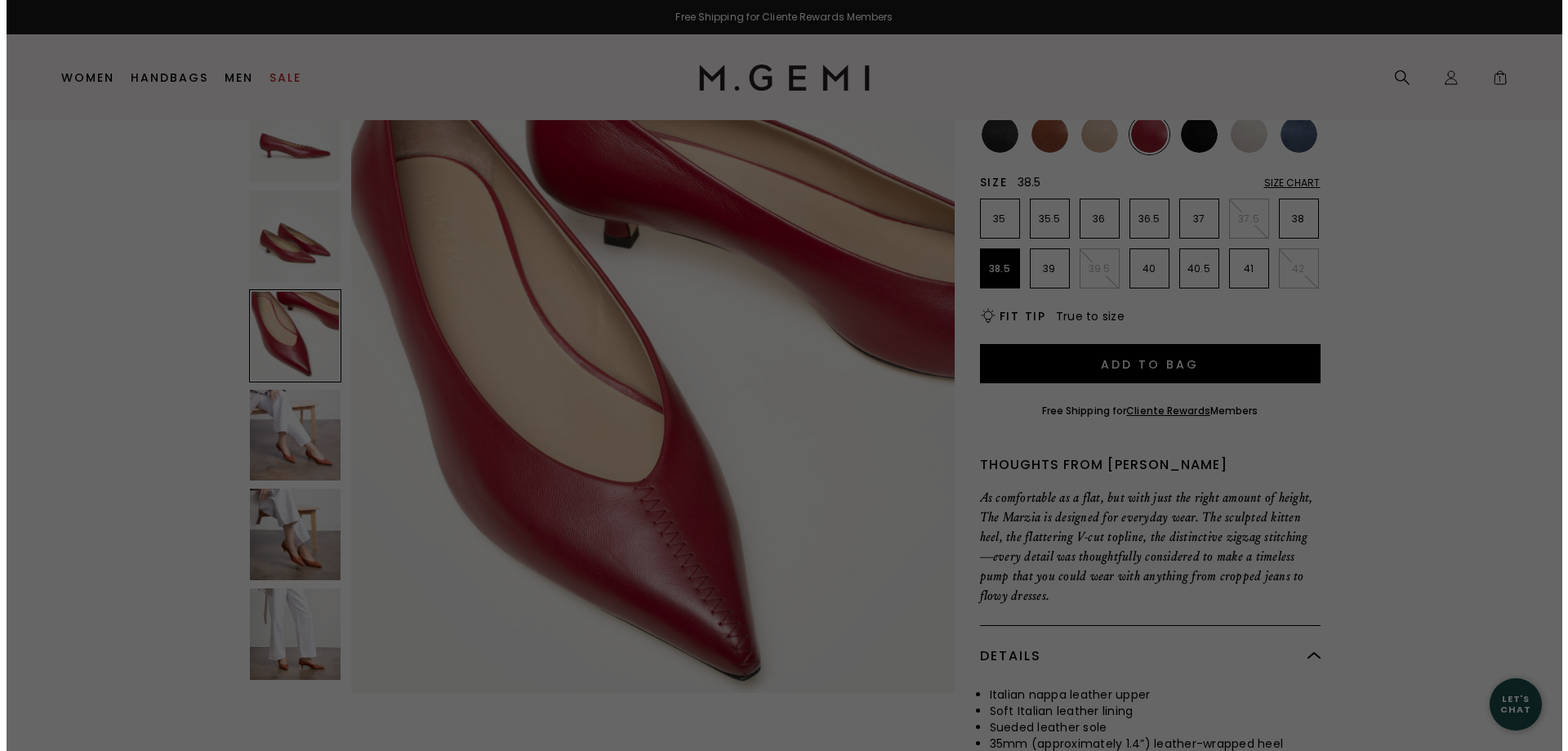
scroll to position [0, 0]
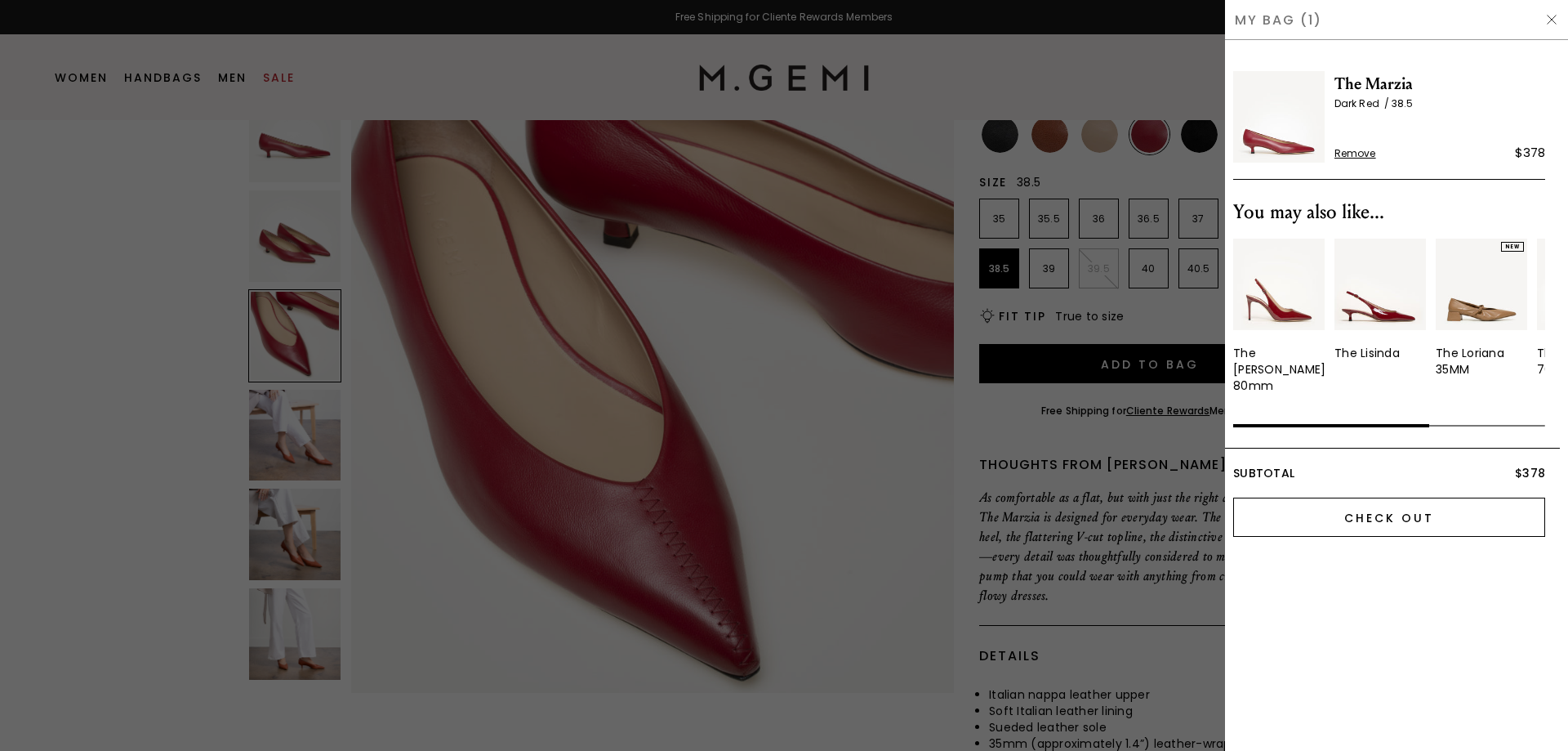
click at [1337, 501] on input "Check Out" at bounding box center [1389, 517] width 312 height 39
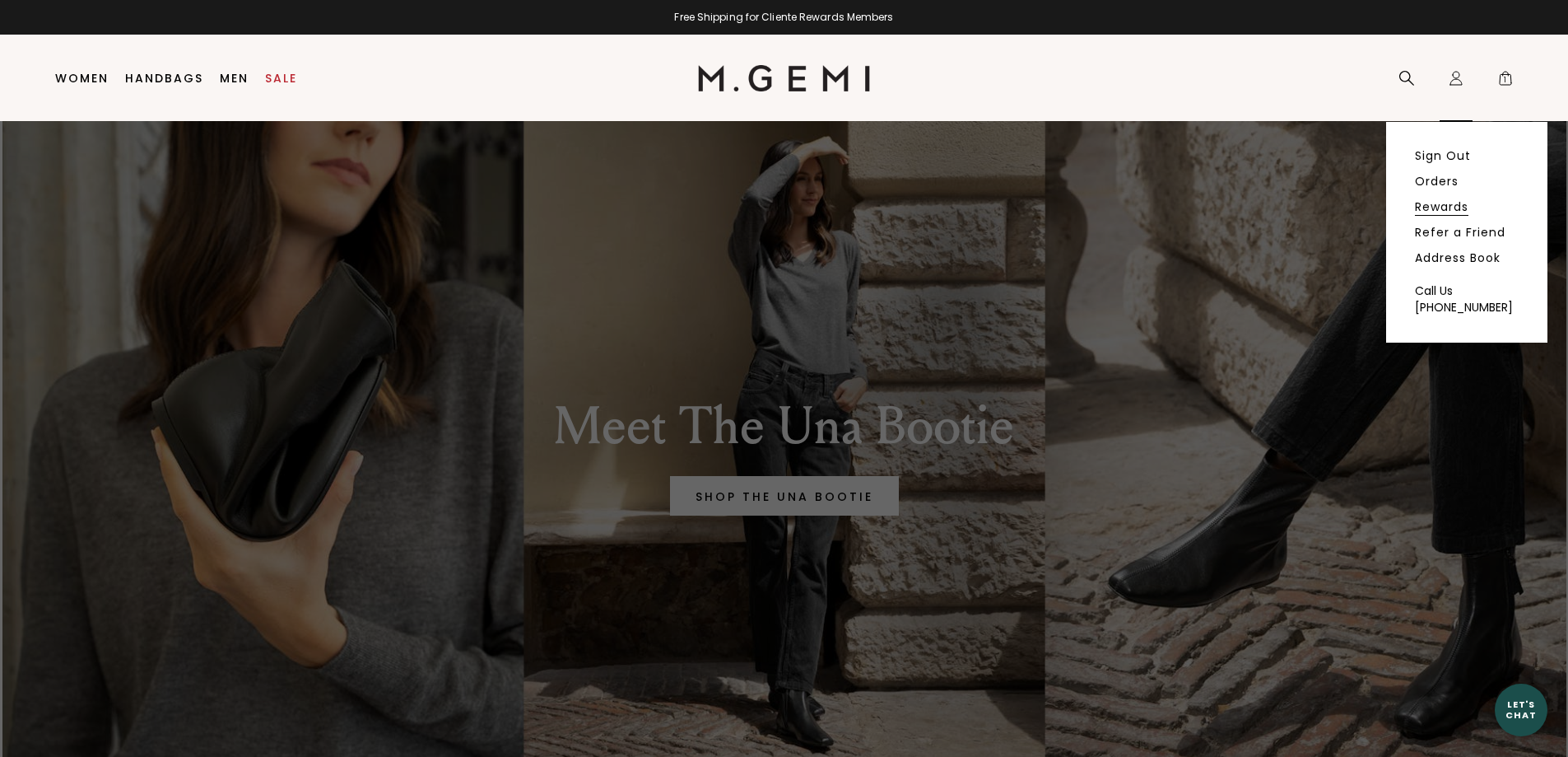
click at [1442, 203] on link "Rewards" at bounding box center [1441, 206] width 53 height 15
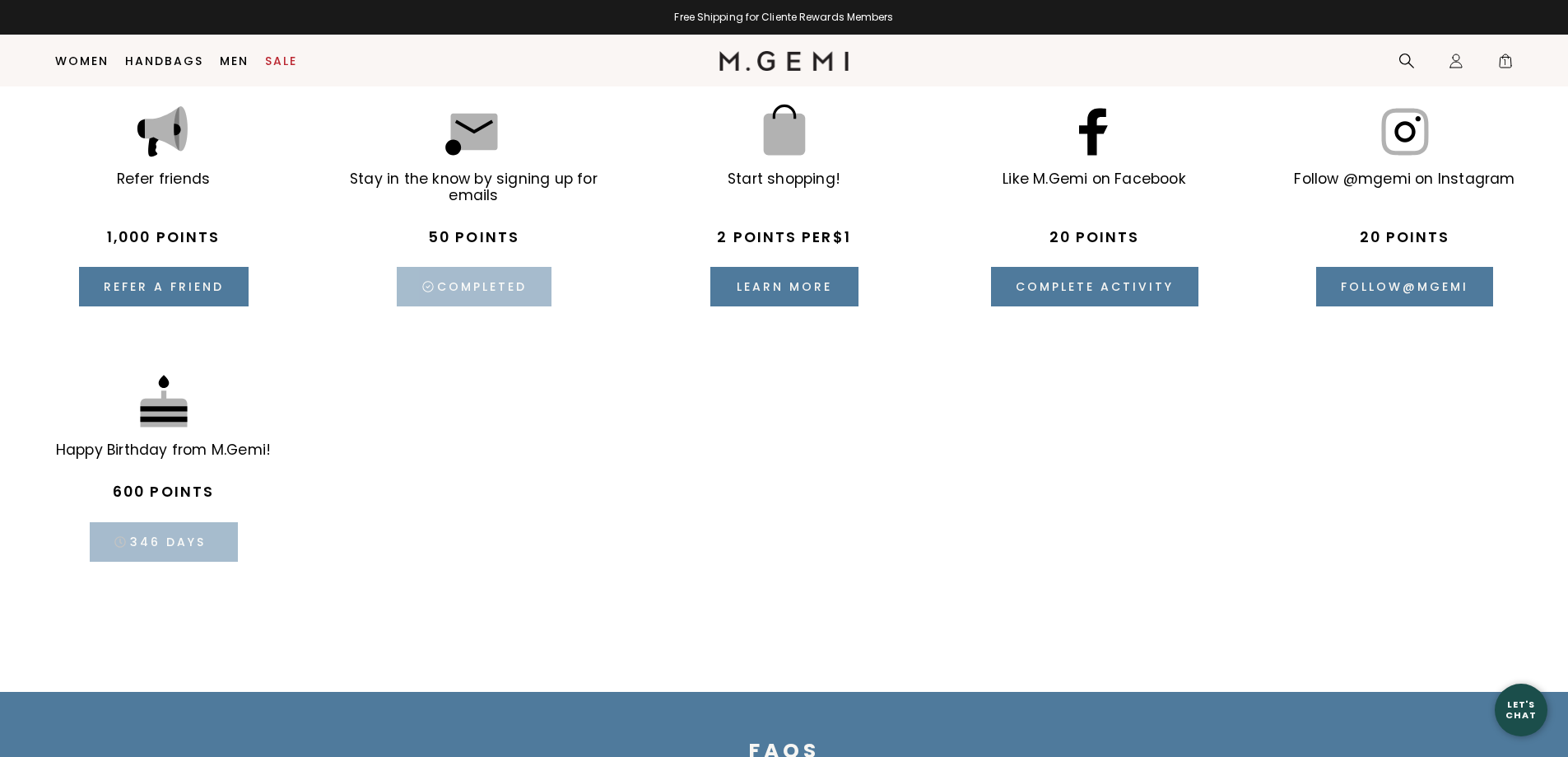
scroll to position [2529, 0]
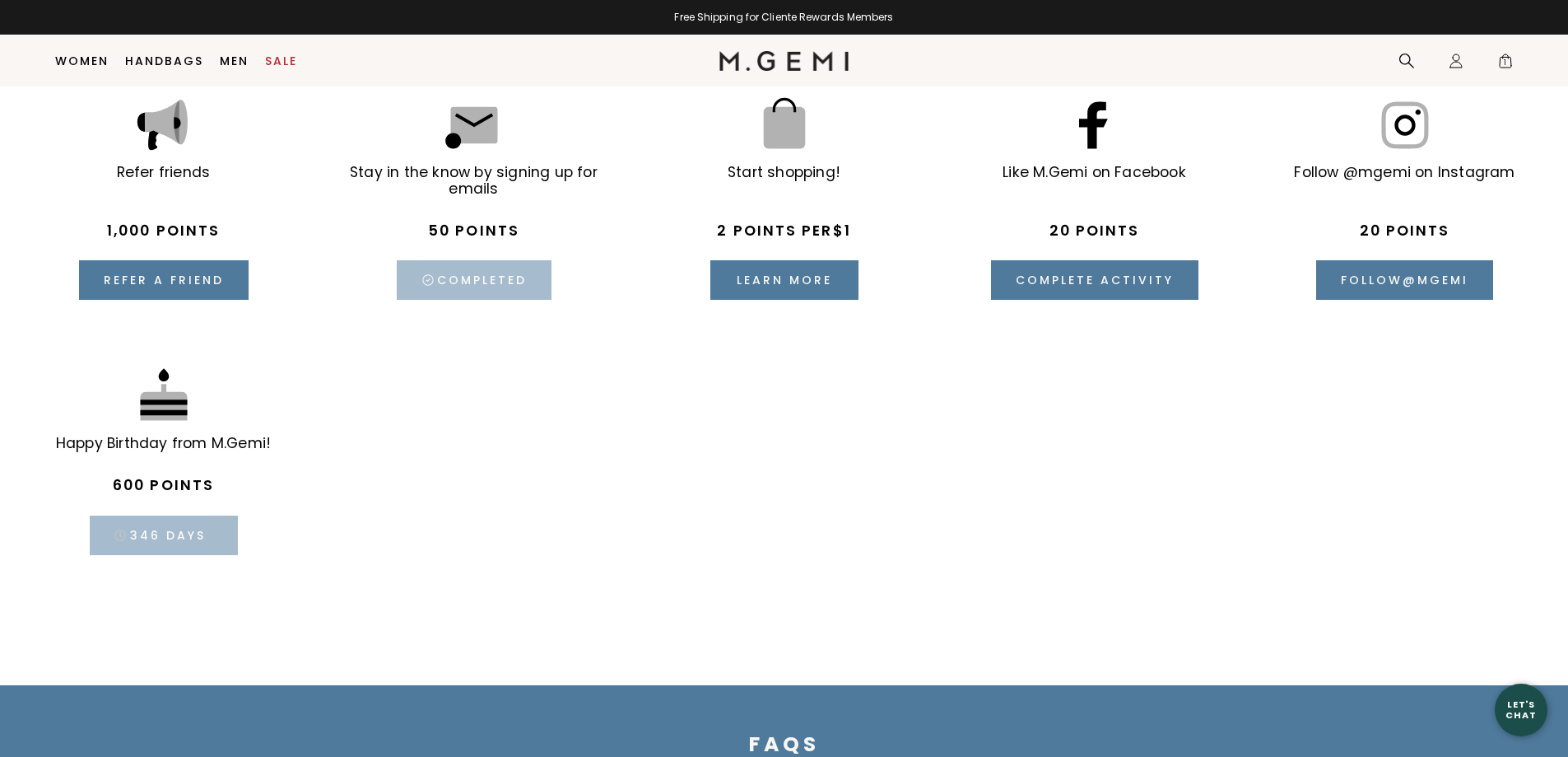
click at [111, 484] on div "Happy Birthday from M.Gemi! 600 points 346 days" at bounding box center [163, 460] width 294 height 239
click at [169, 406] on div at bounding box center [164, 397] width 63 height 63
click at [158, 534] on div "346 days" at bounding box center [163, 535] width 148 height 39
click at [120, 483] on span "600" at bounding box center [129, 485] width 32 height 20
click at [167, 482] on span "points" at bounding box center [182, 485] width 64 height 20
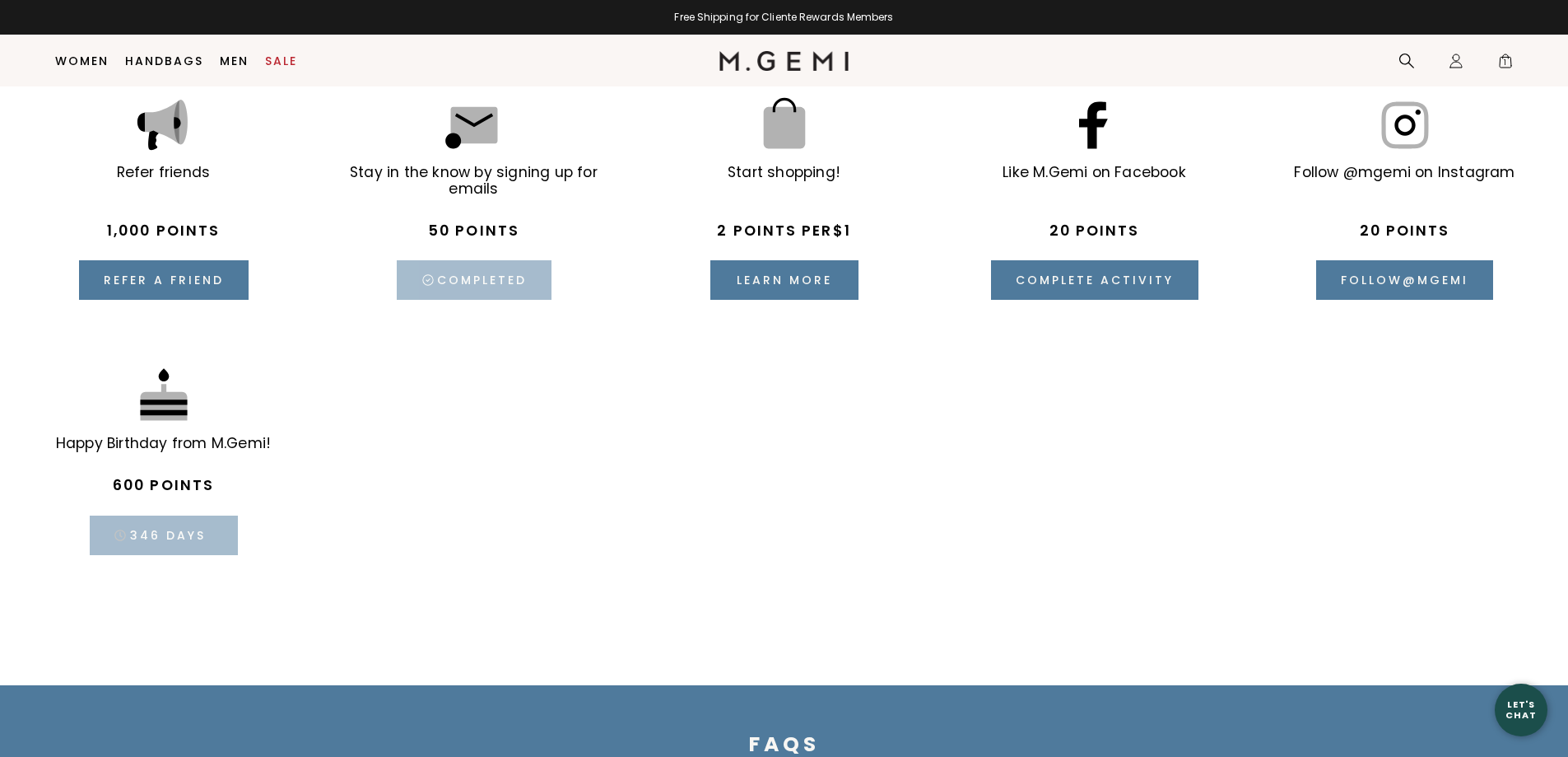
click at [166, 402] on div at bounding box center [164, 397] width 63 height 63
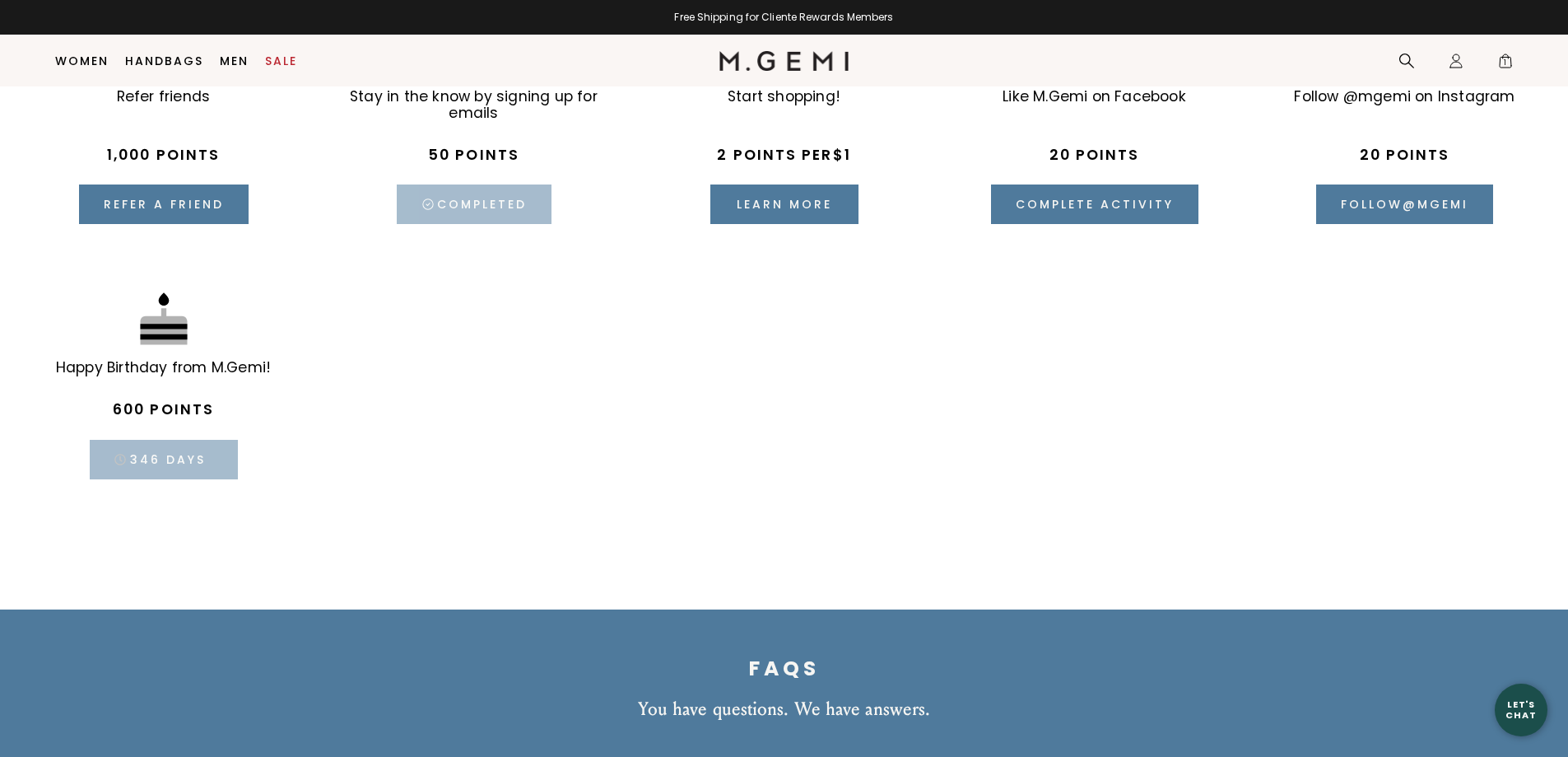
scroll to position [2550, 0]
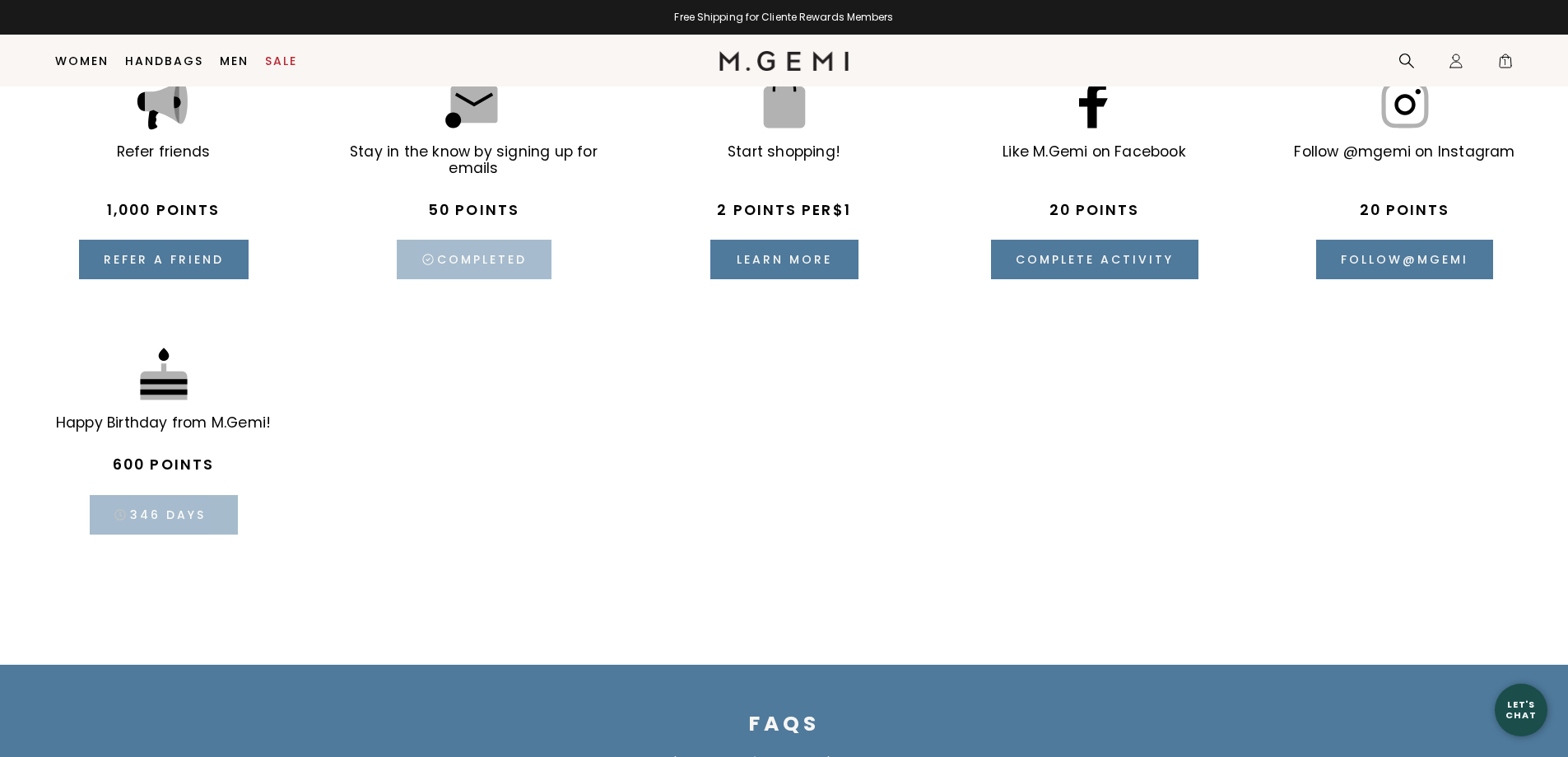
click at [150, 521] on div "346 days" at bounding box center [163, 514] width 148 height 39
click at [89, 420] on div "Happy Birthday from M.Gemi!" at bounding box center [163, 421] width 215 height 18
click at [166, 393] on div at bounding box center [164, 376] width 63 height 63
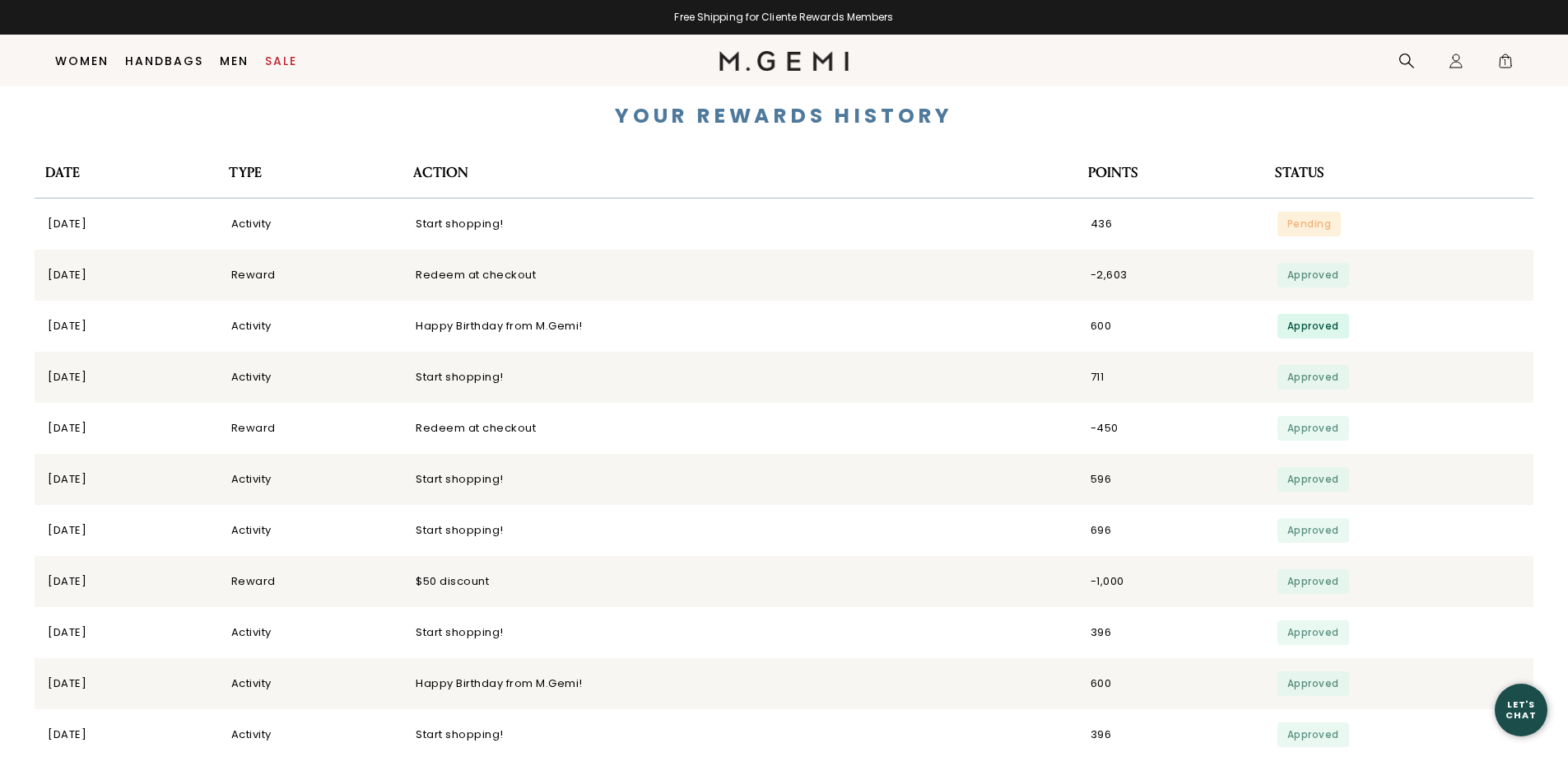
scroll to position [3866, 0]
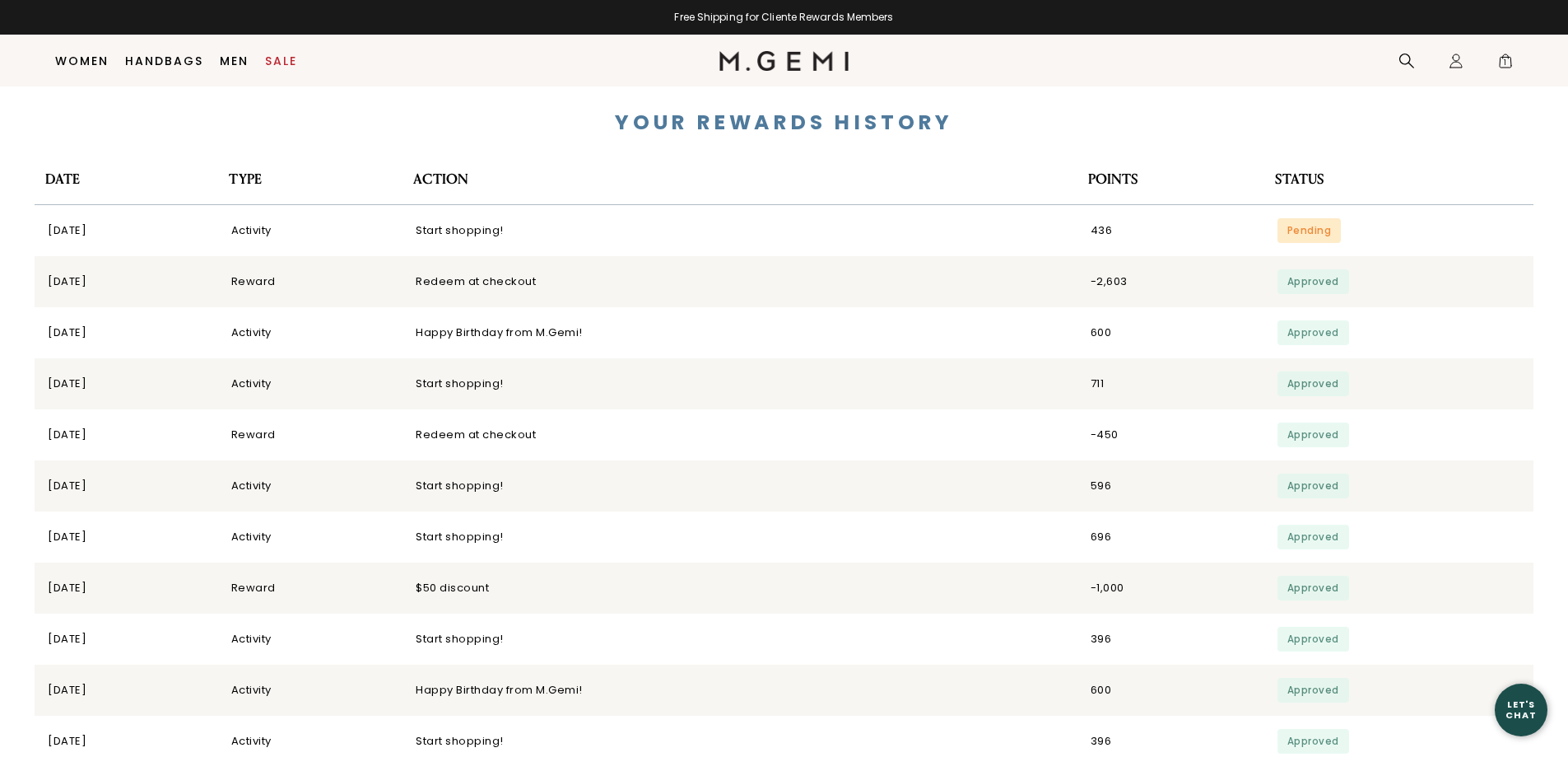
click at [1312, 227] on div "Pending" at bounding box center [1309, 230] width 64 height 25
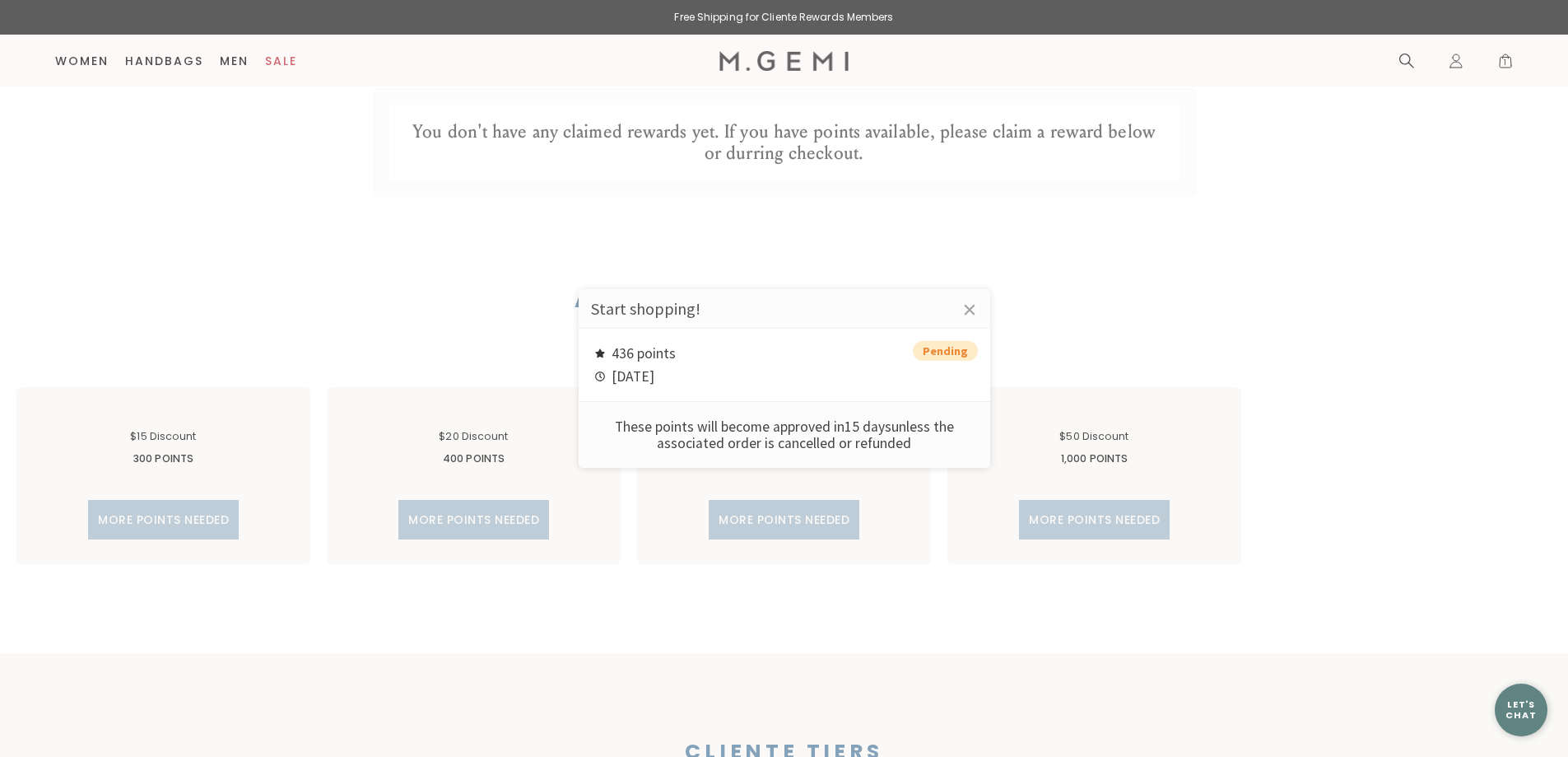
scroll to position [862, 0]
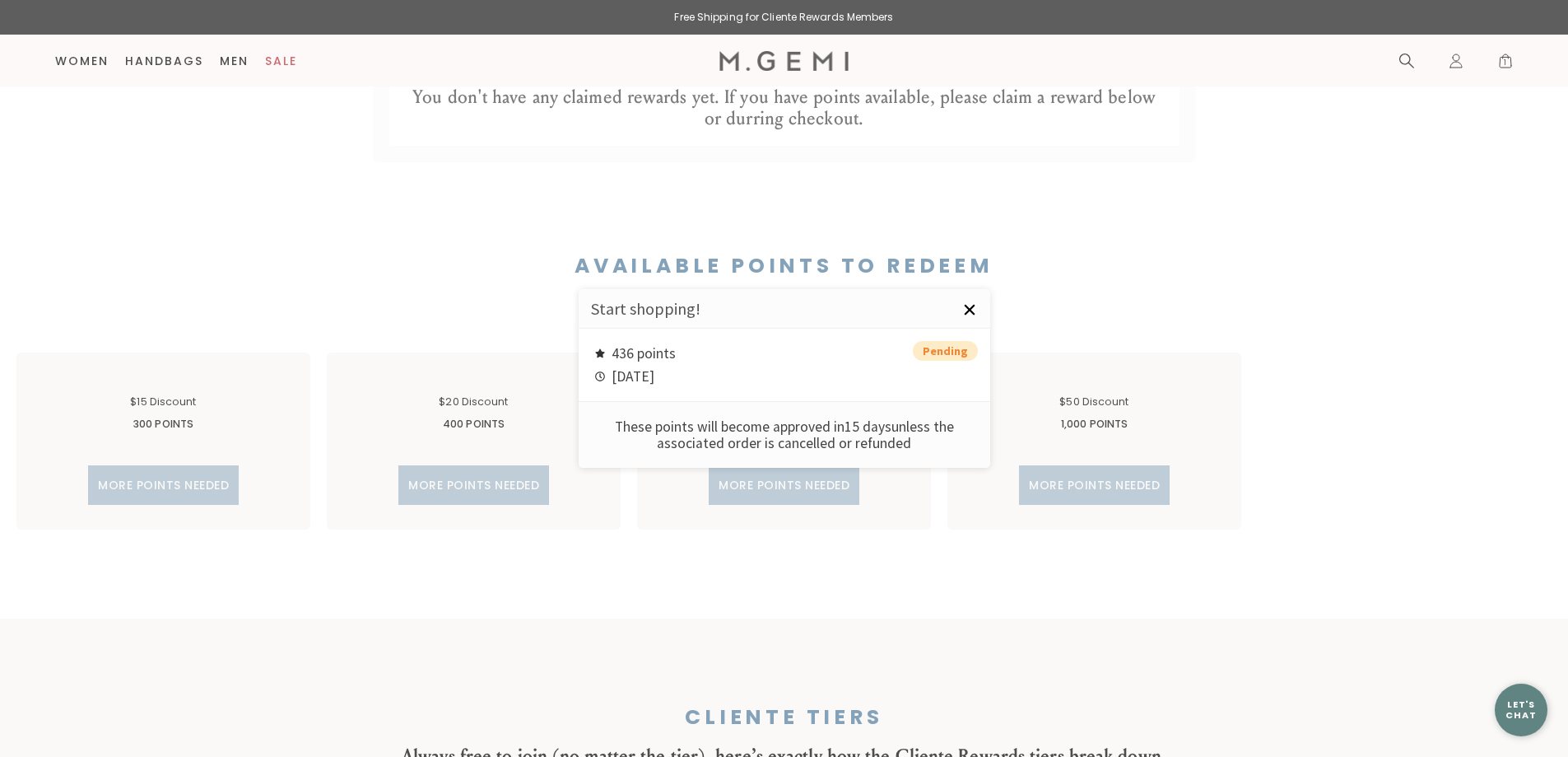
click at [966, 308] on link "×" at bounding box center [970, 309] width 41 height 41
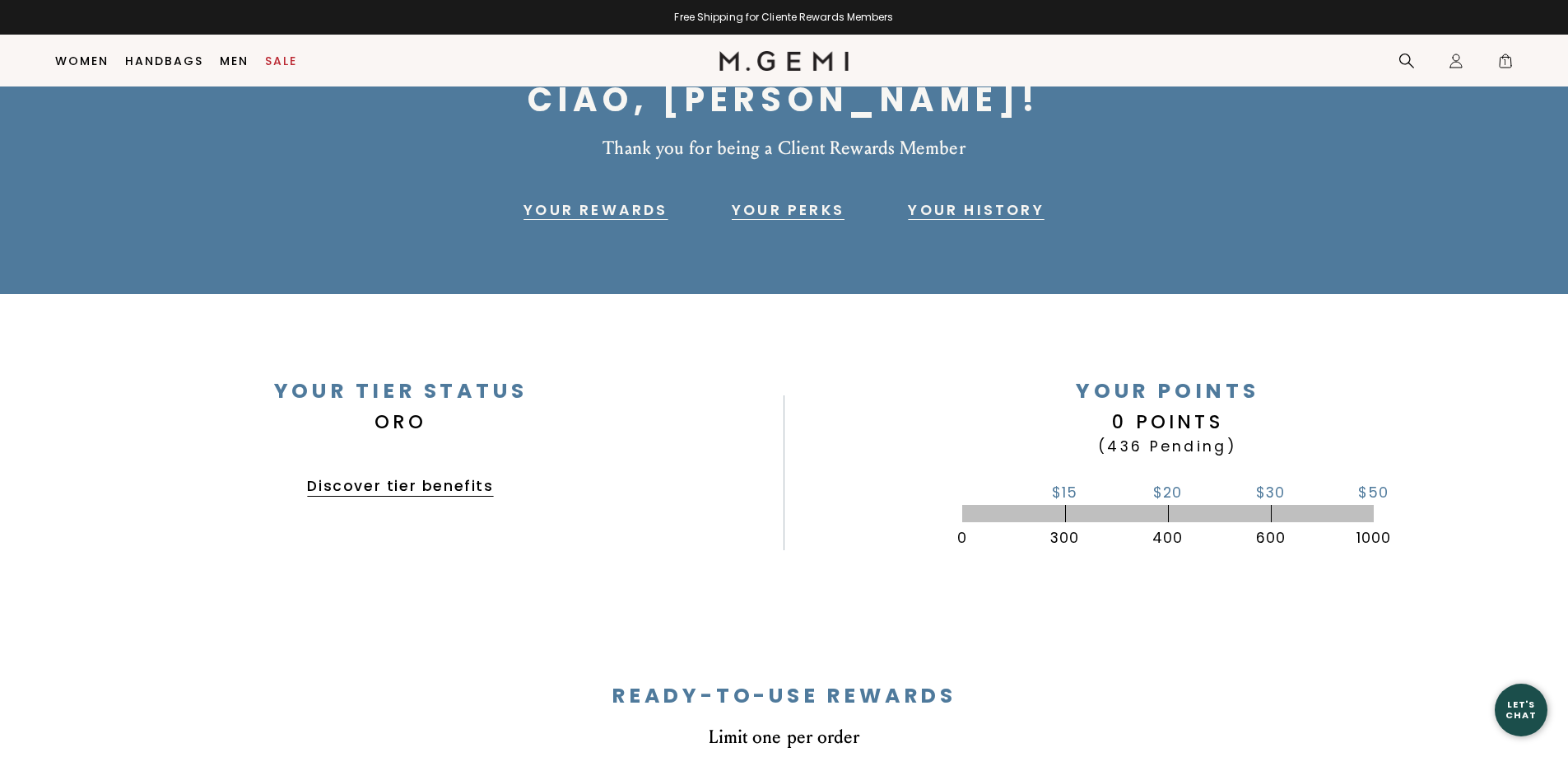
scroll to position [135, 0]
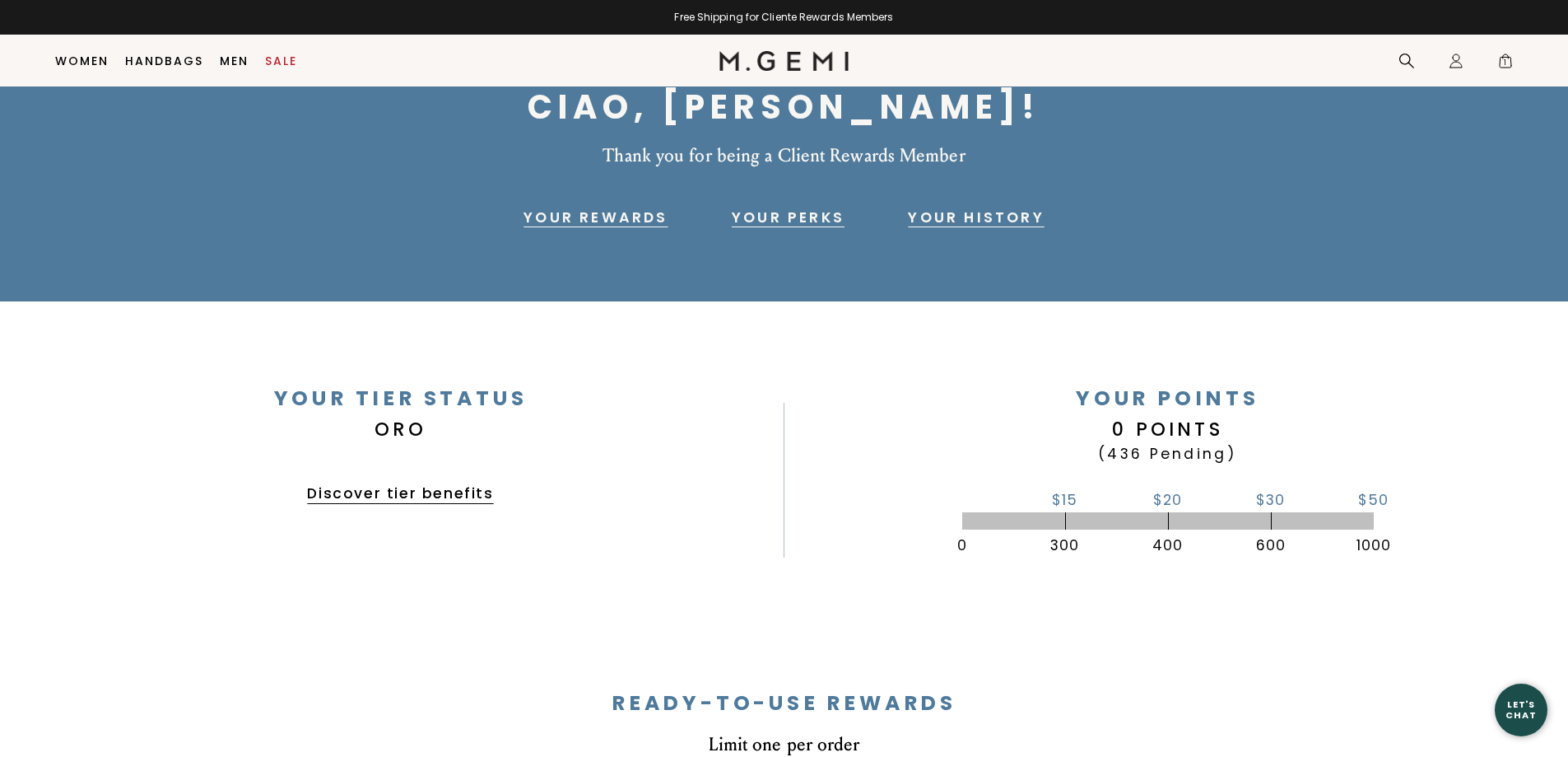
click at [767, 212] on link "Your Perks" at bounding box center [787, 217] width 113 height 20
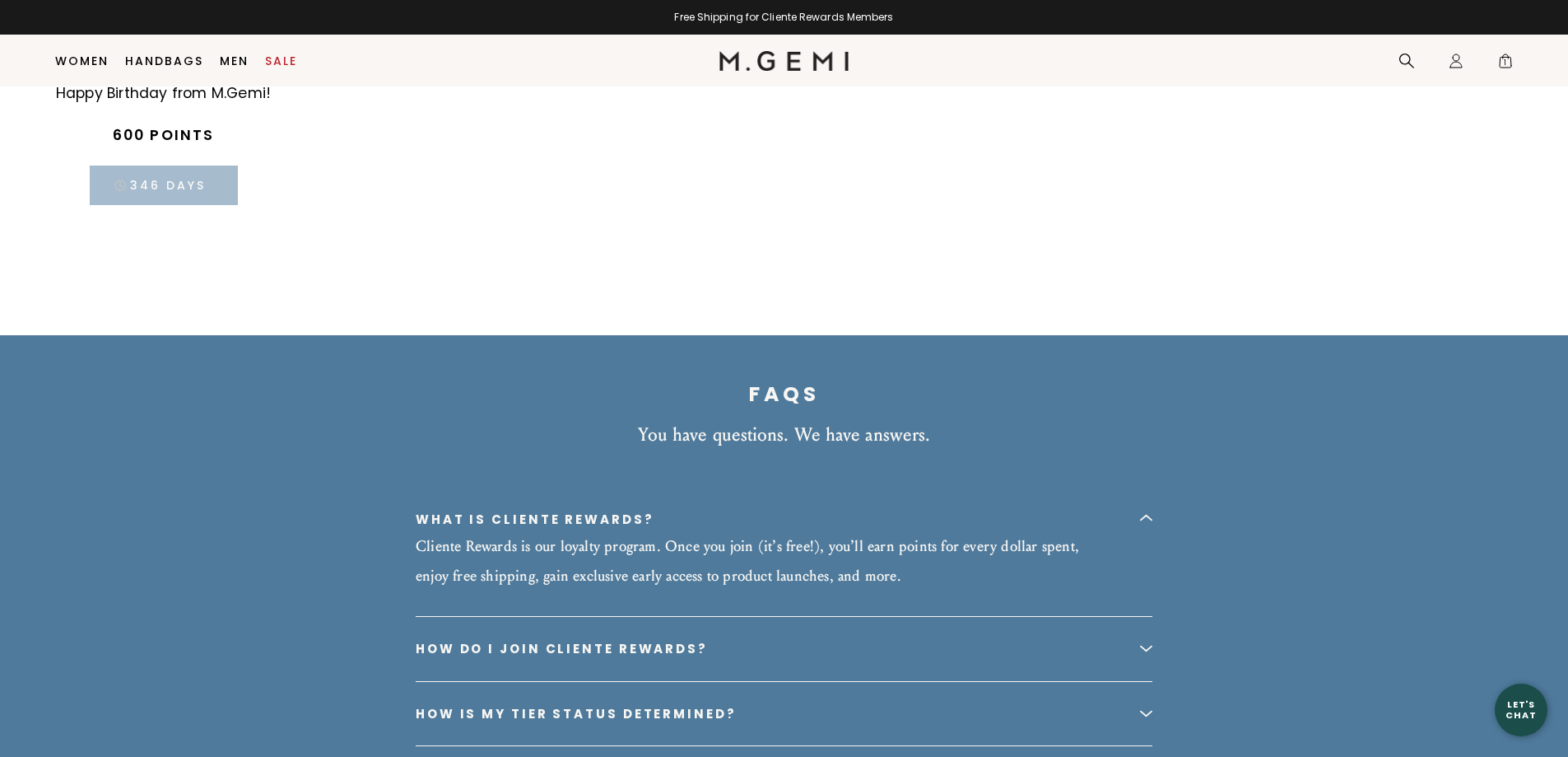
scroll to position [2575, 0]
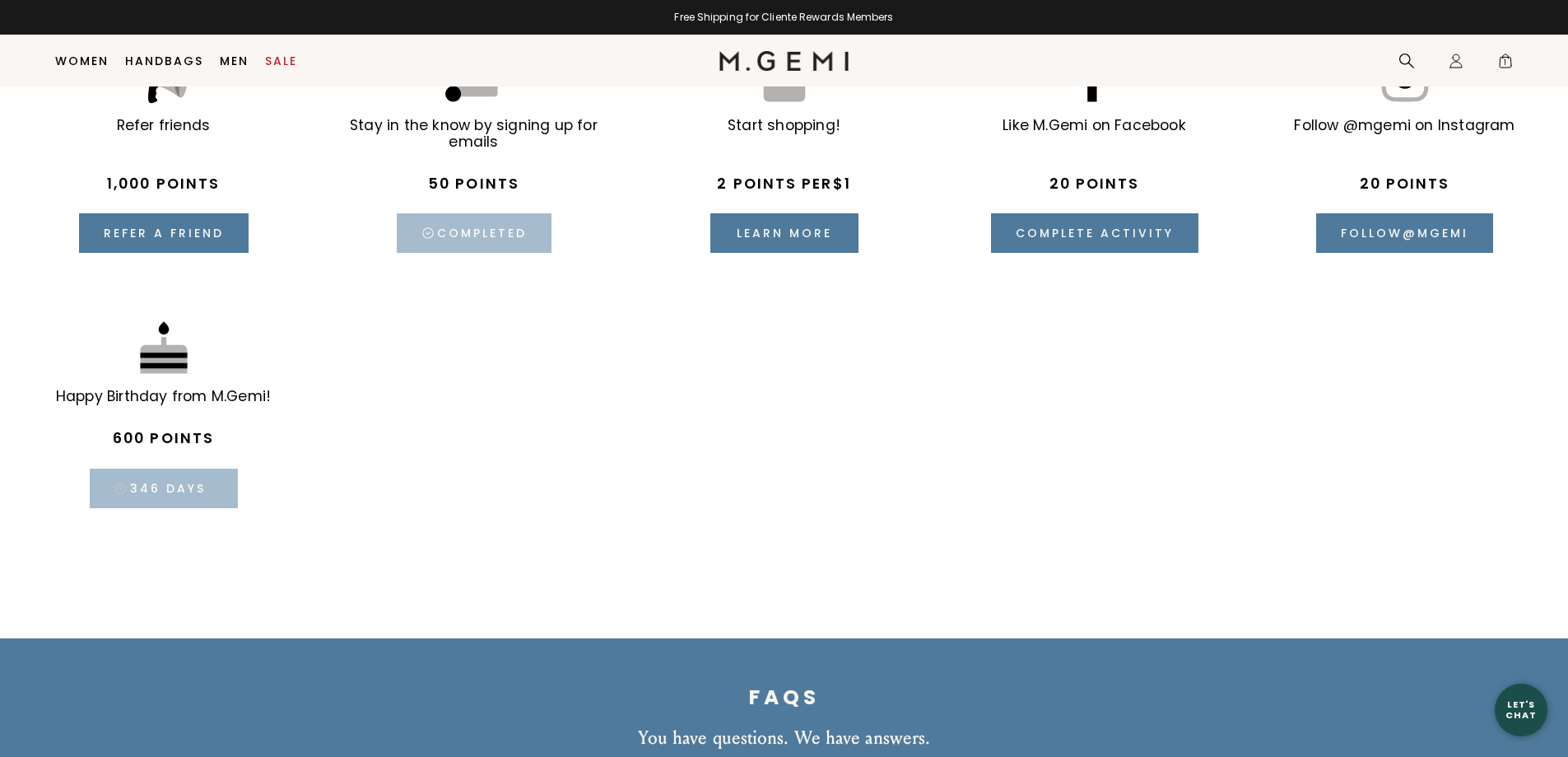
click at [181, 479] on div "346 days" at bounding box center [163, 488] width 148 height 39
click at [155, 338] on div at bounding box center [164, 350] width 63 height 63
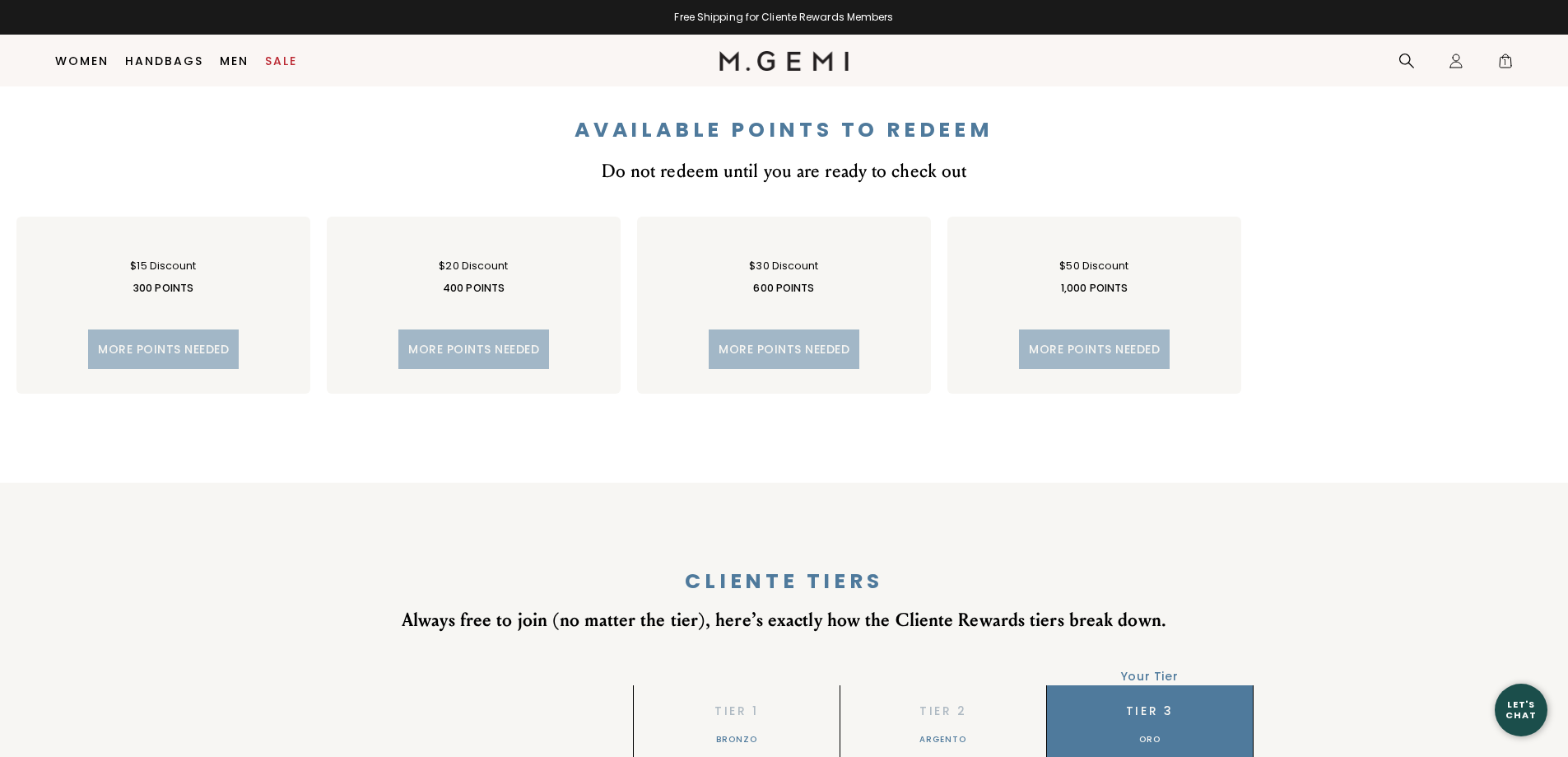
scroll to position [764, 0]
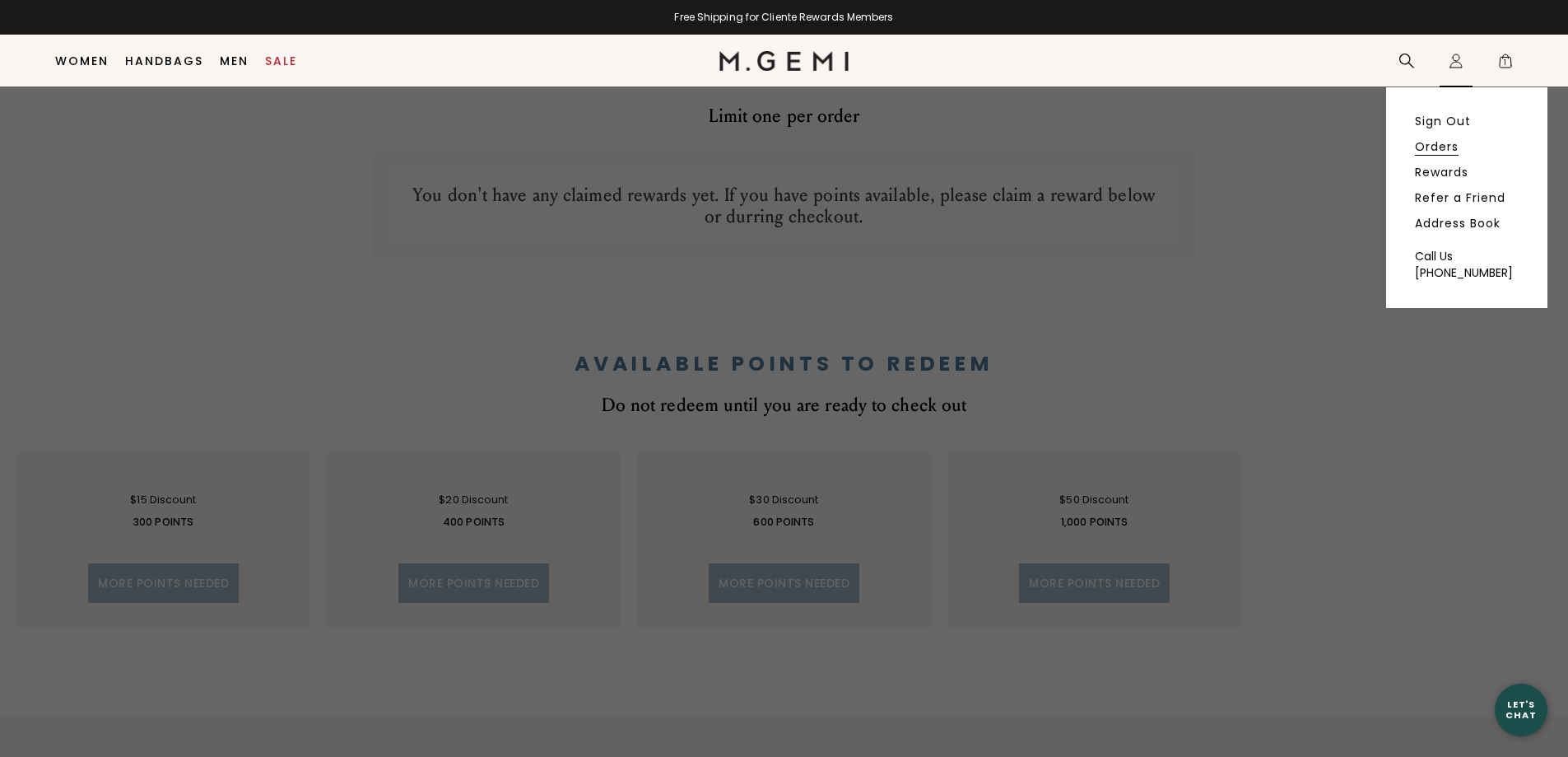
click at [1425, 143] on link "Orders" at bounding box center [1436, 146] width 43 height 15
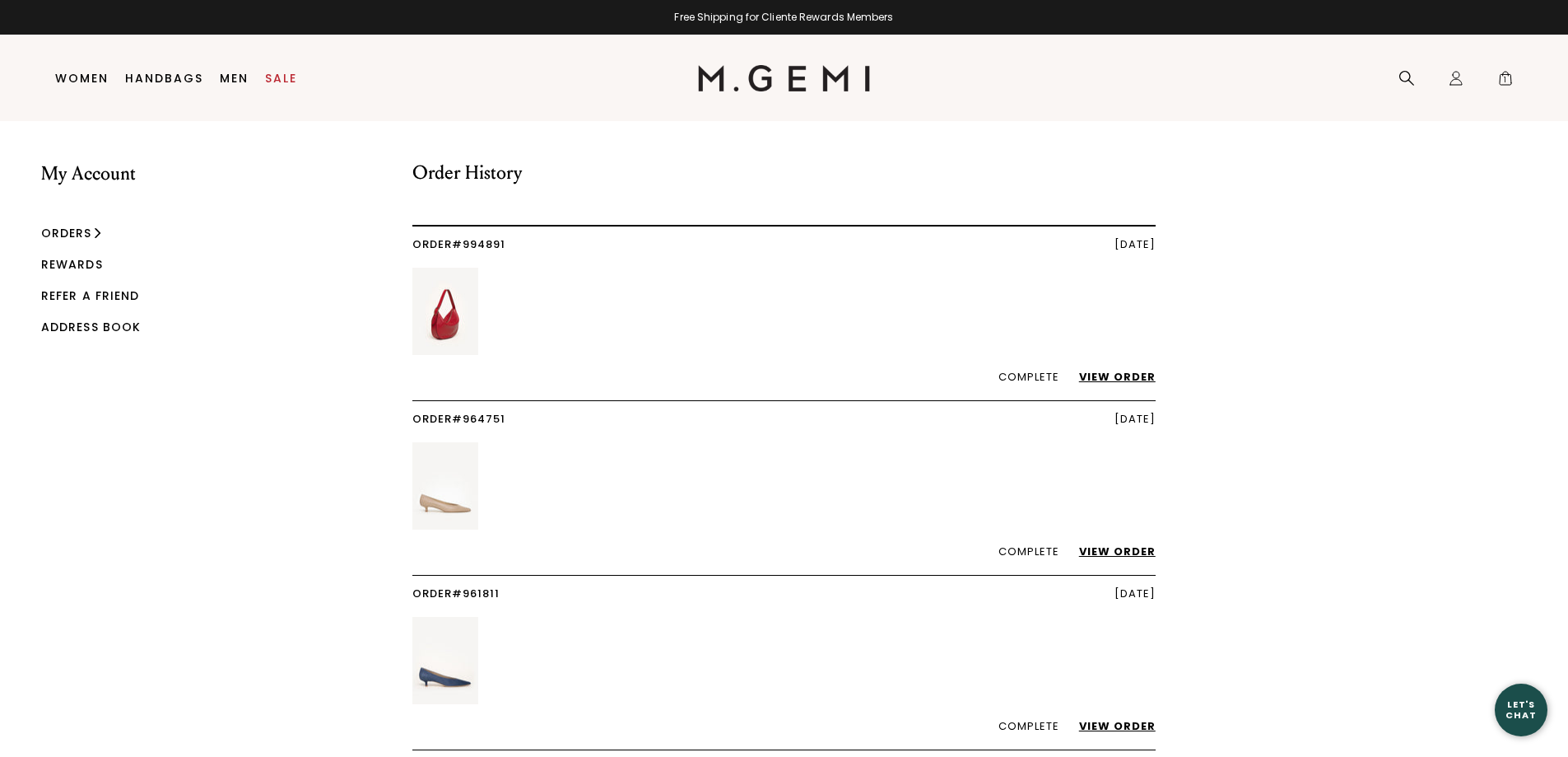
click at [63, 263] on link "Rewards" at bounding box center [72, 264] width 62 height 17
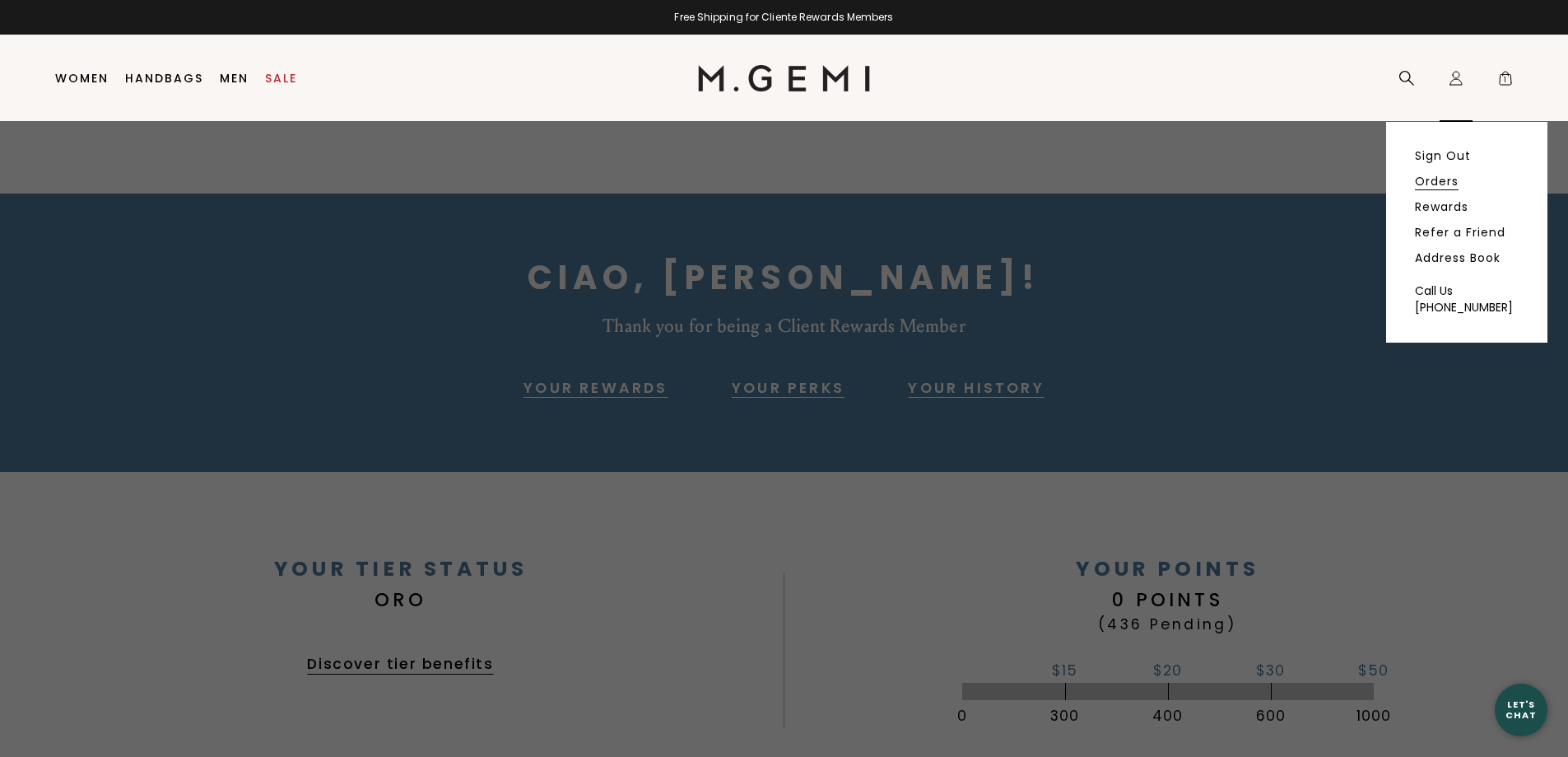
click at [1428, 183] on link "Orders" at bounding box center [1436, 181] width 43 height 15
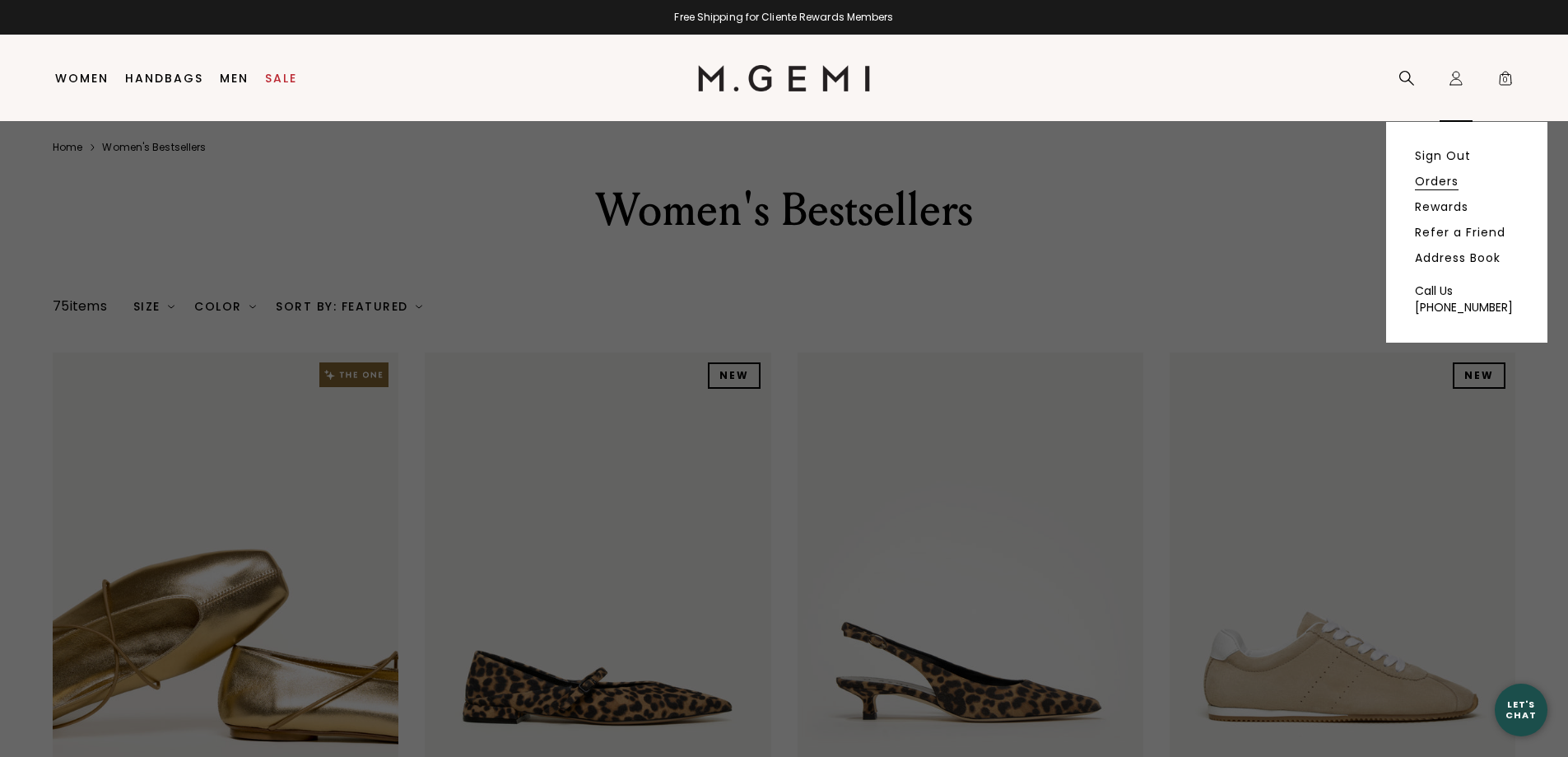
click at [1426, 178] on link "Orders" at bounding box center [1436, 181] width 43 height 15
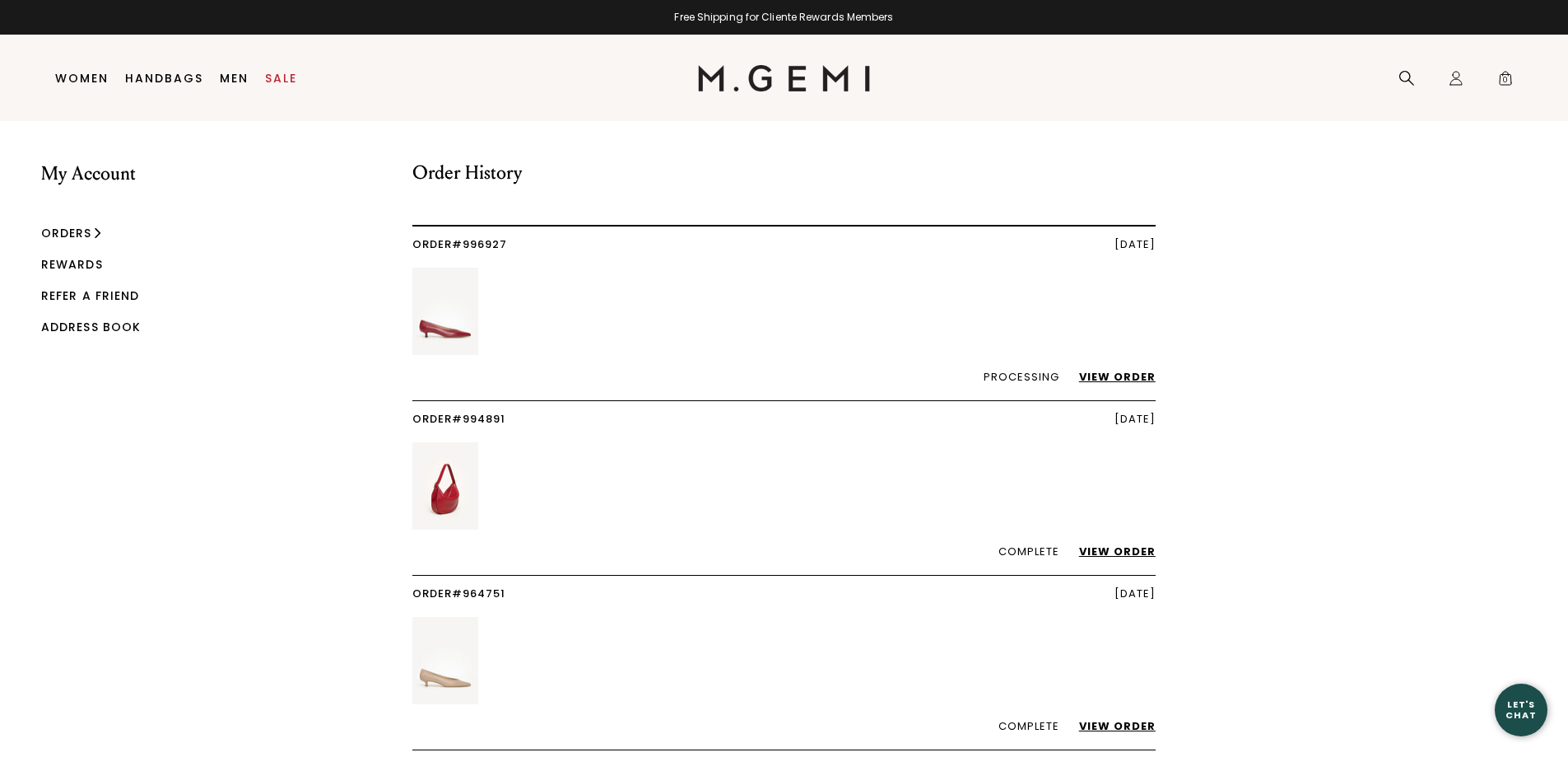
click at [1123, 373] on link "View Order" at bounding box center [1108, 377] width 93 height 16
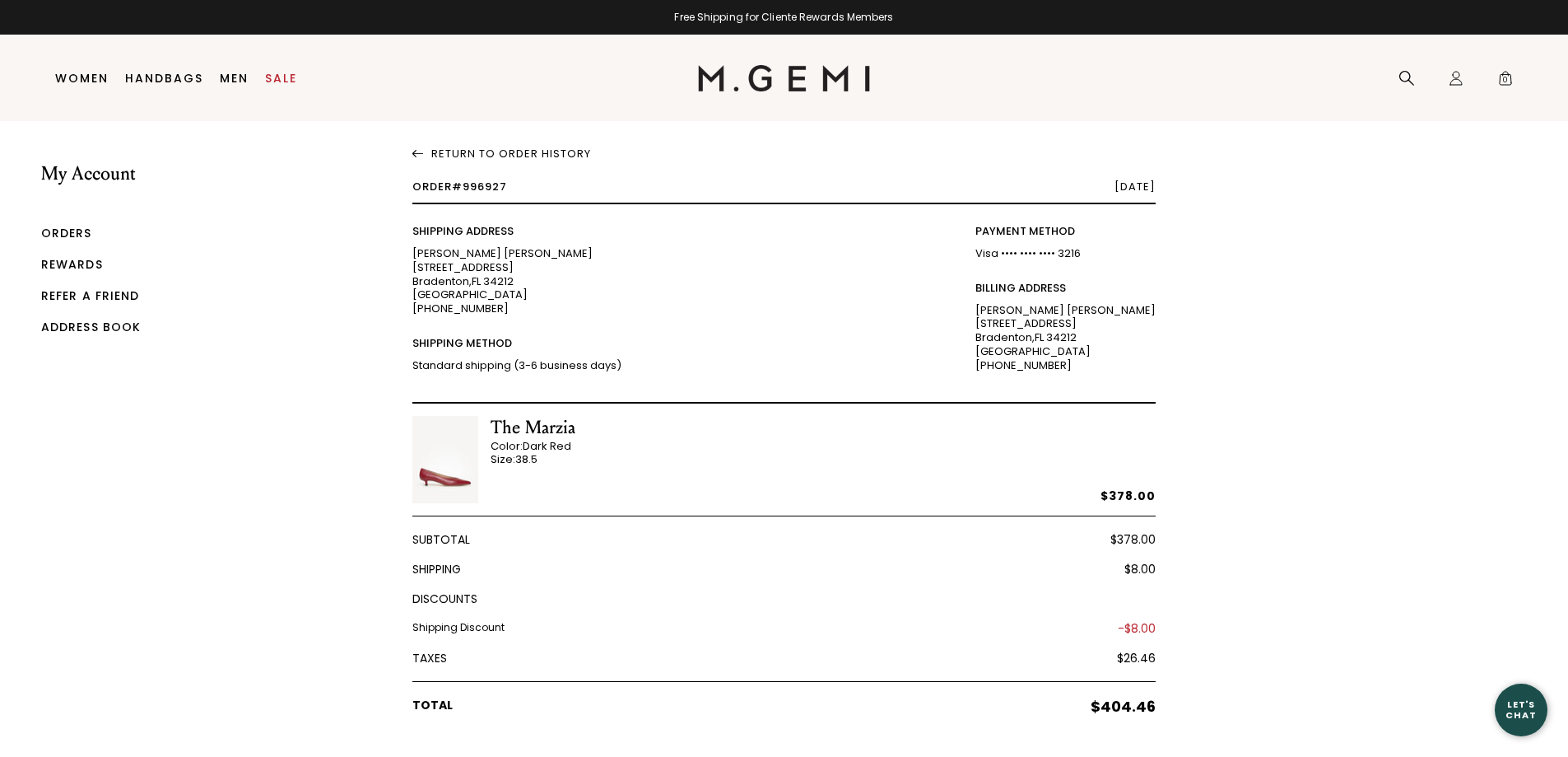
click at [50, 227] on link "Orders" at bounding box center [67, 233] width 51 height 17
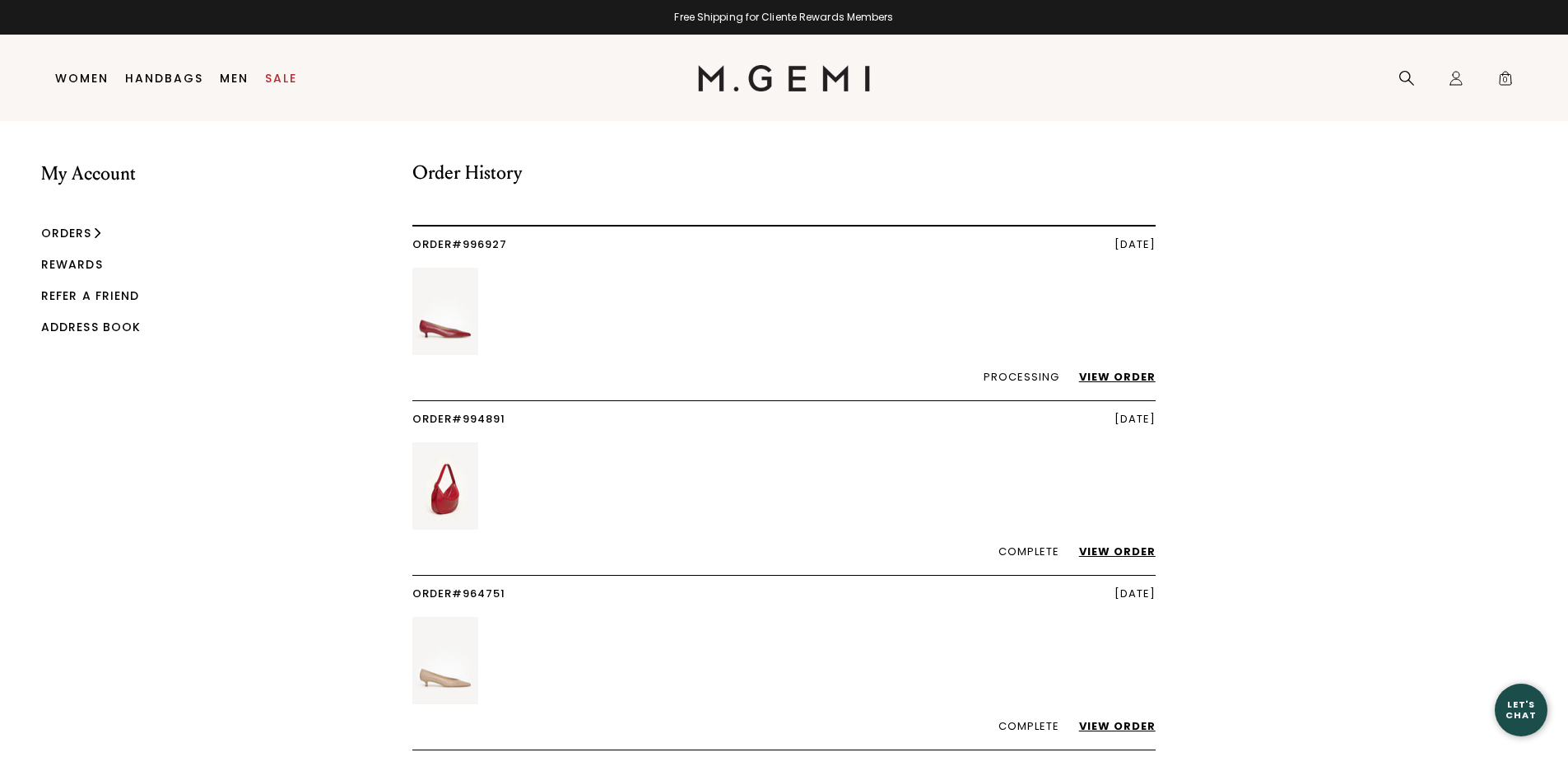
click at [1131, 550] on link "View Order" at bounding box center [1108, 551] width 93 height 16
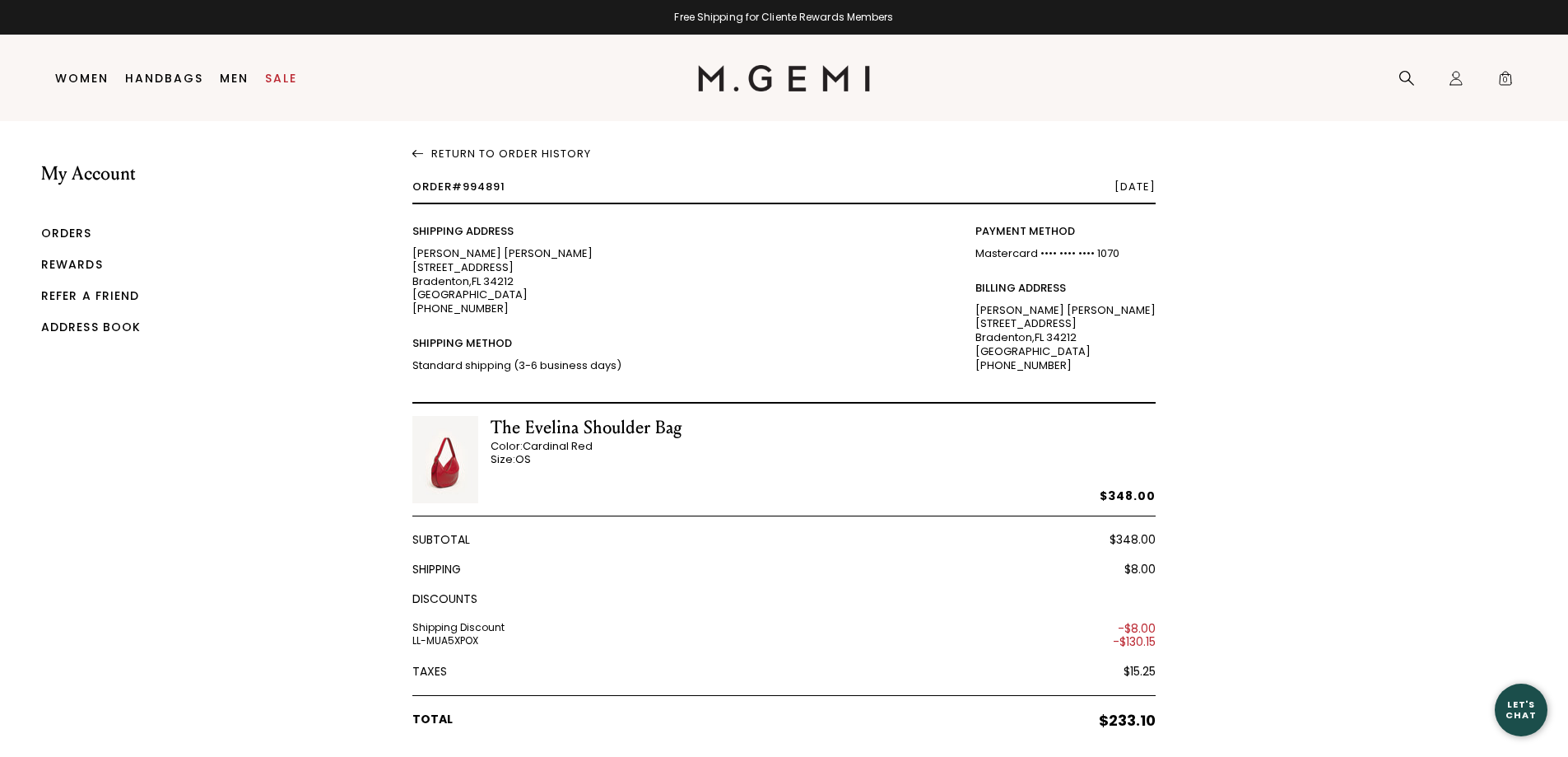
click at [64, 230] on link "Orders" at bounding box center [67, 233] width 51 height 17
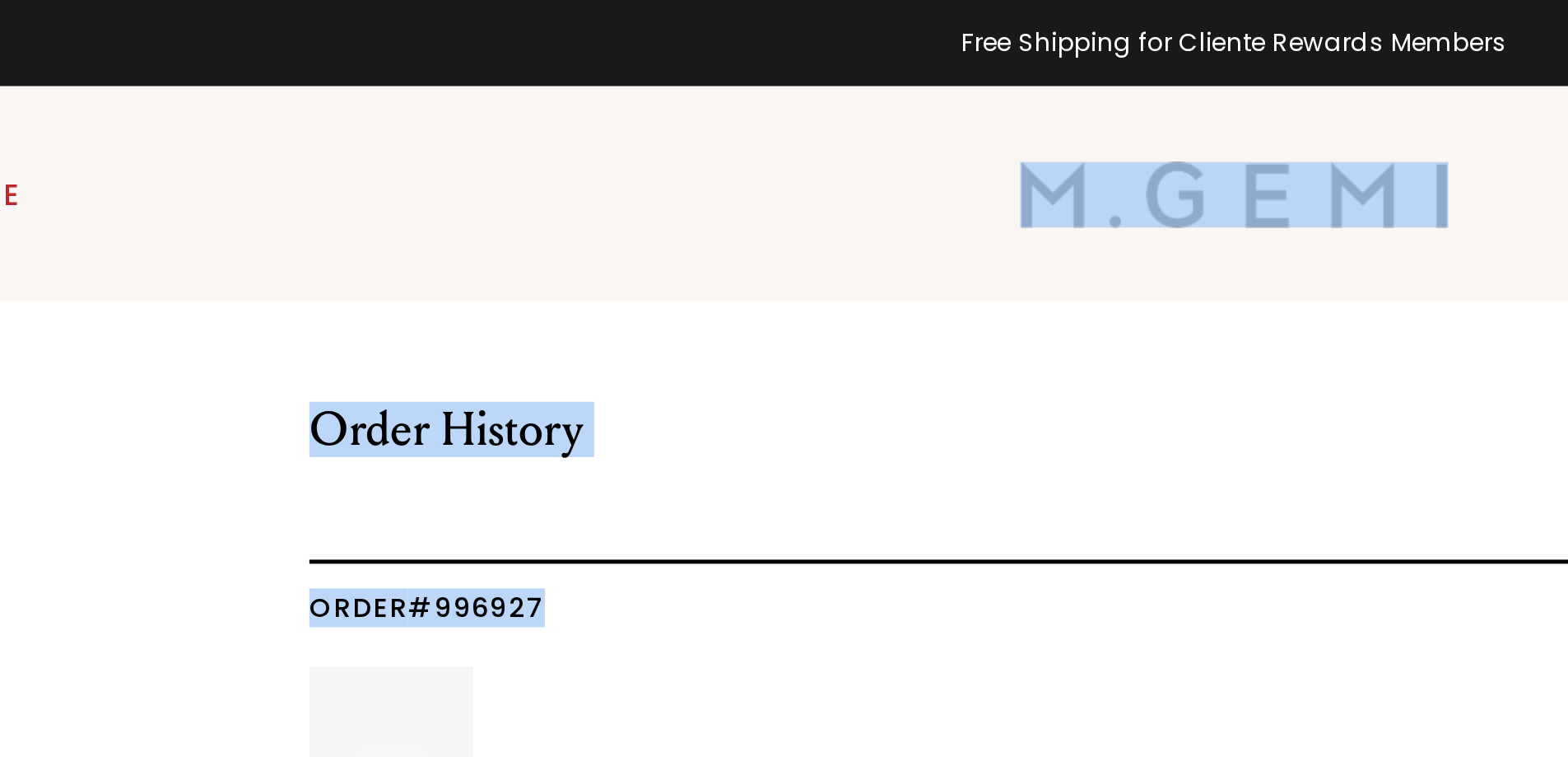
drag, startPoint x: 918, startPoint y: 272, endPoint x: 914, endPoint y: 4, distance: 268.0
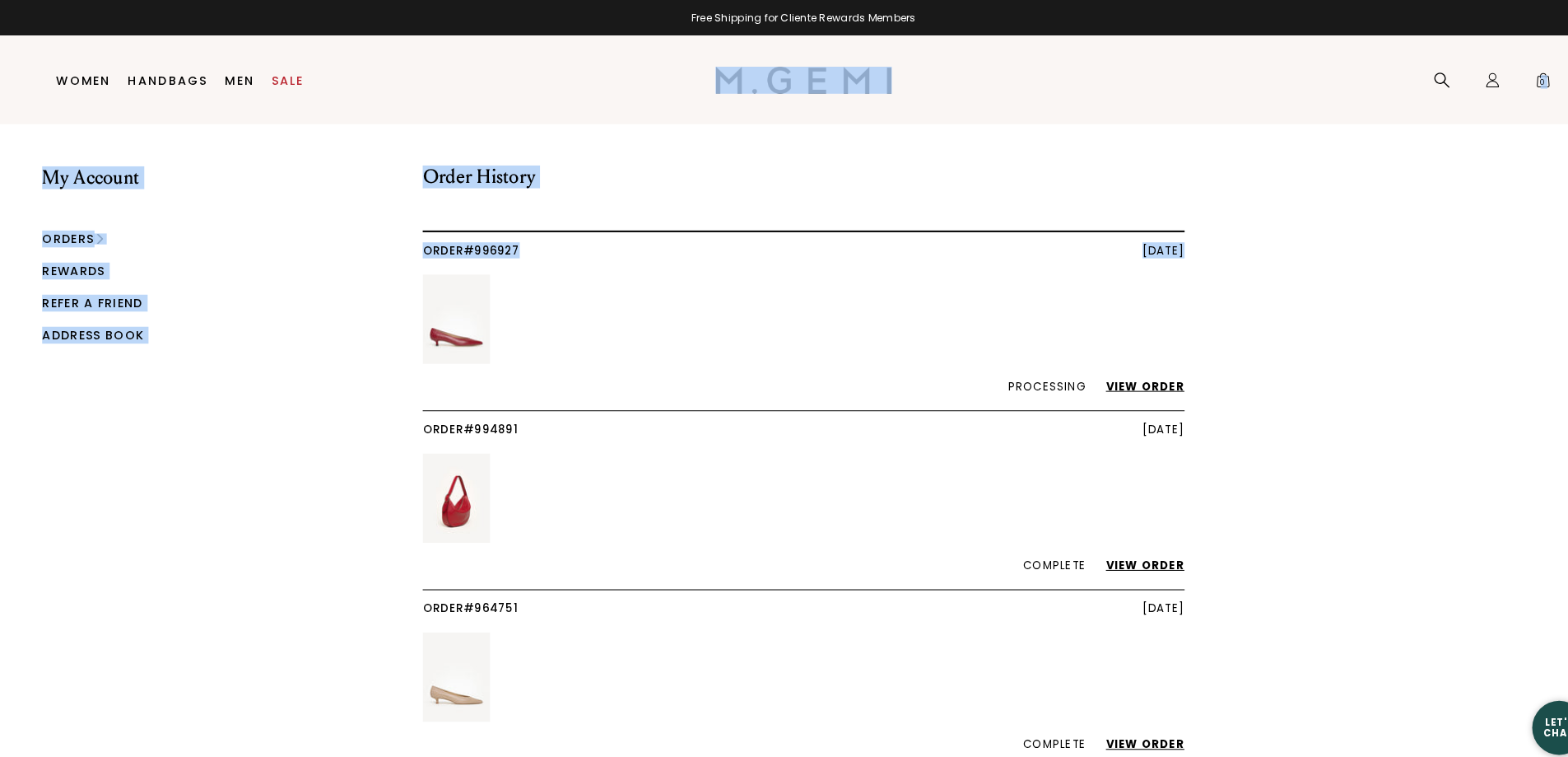
click at [1097, 373] on link "View Order" at bounding box center [1108, 377] width 93 height 16
